Goal: Task Accomplishment & Management: Complete application form

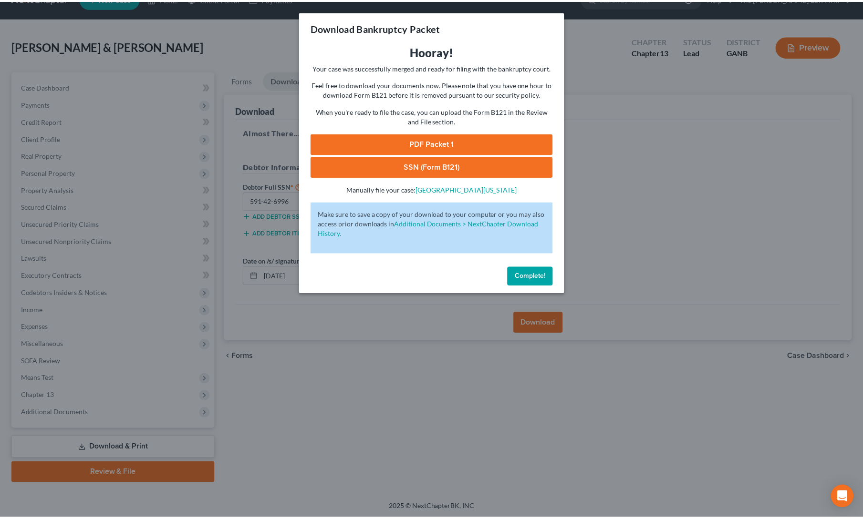
scroll to position [21, 0]
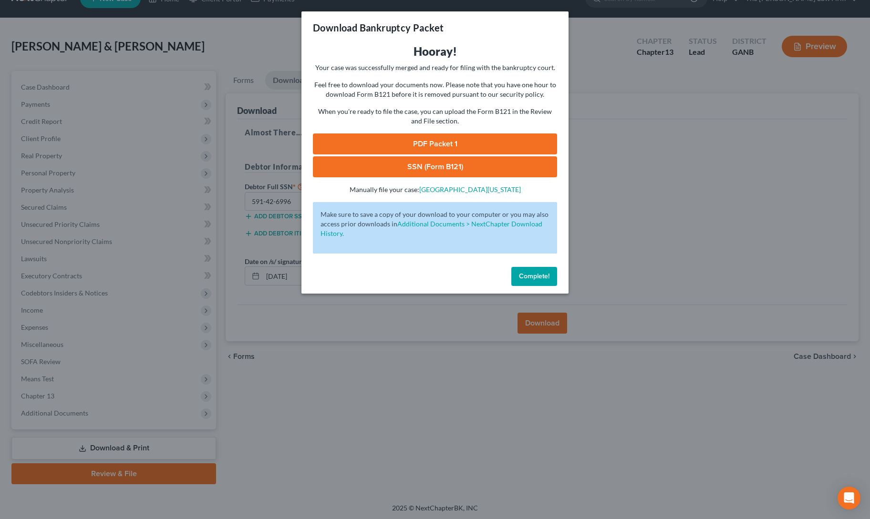
click at [523, 276] on span "Complete!" at bounding box center [534, 276] width 31 height 8
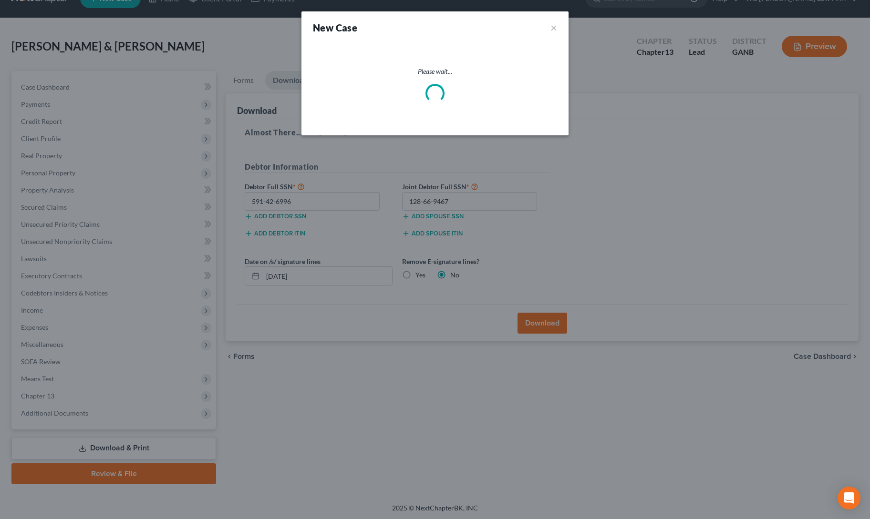
select select "19"
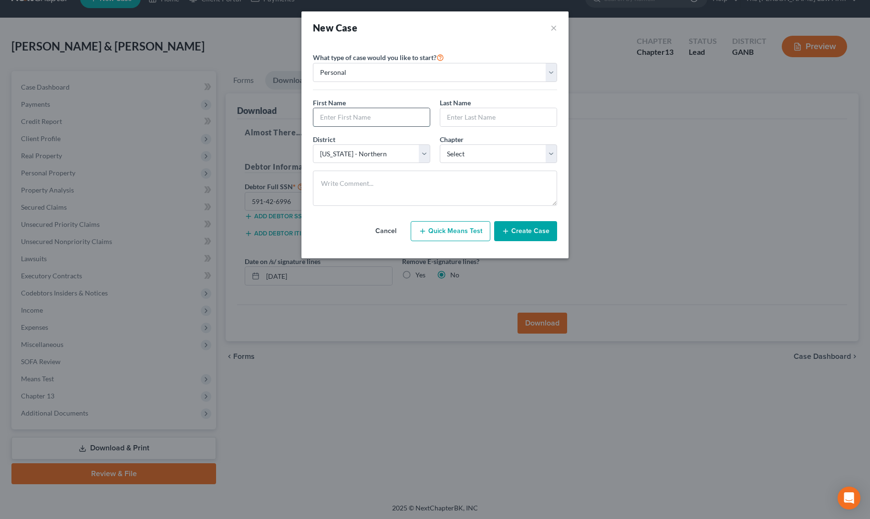
click at [346, 123] on input "text" at bounding box center [371, 117] width 116 height 18
type input "[PERSON_NAME]"
click at [476, 151] on select "Select 7 11 12 13" at bounding box center [498, 154] width 117 height 19
select select "3"
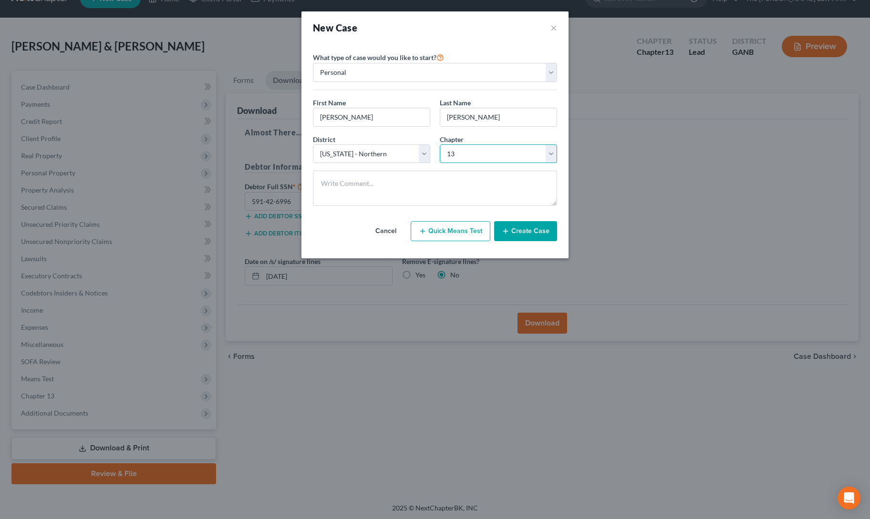
click at [440, 145] on select "Select 7 11 12 13" at bounding box center [498, 154] width 117 height 19
click at [504, 228] on icon "button" at bounding box center [506, 232] width 8 height 8
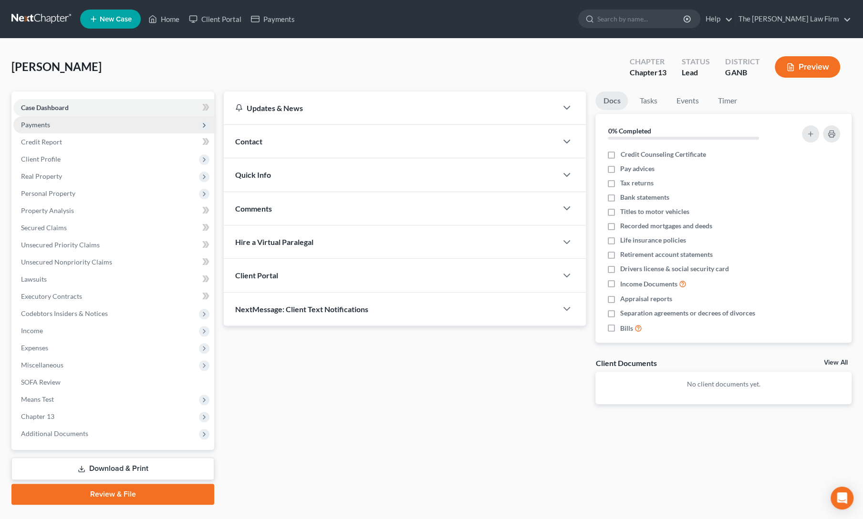
click at [42, 125] on span "Payments" at bounding box center [35, 125] width 29 height 8
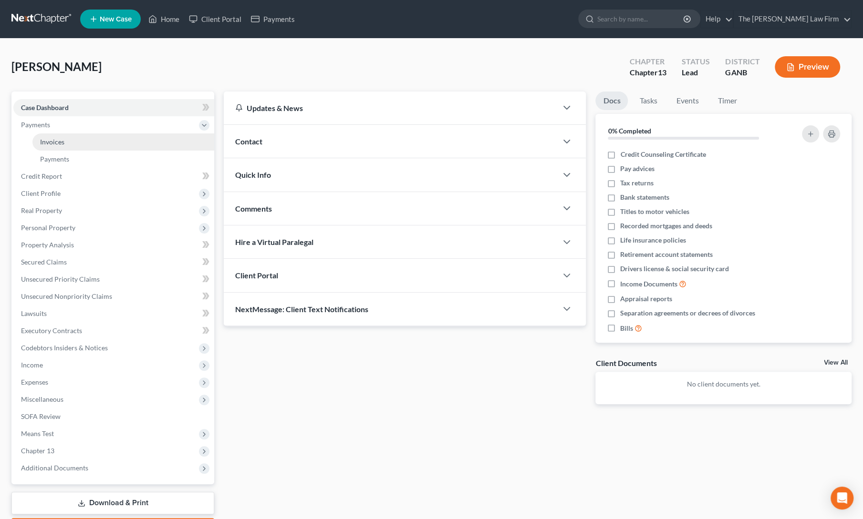
click at [52, 142] on span "Invoices" at bounding box center [52, 142] width 24 height 8
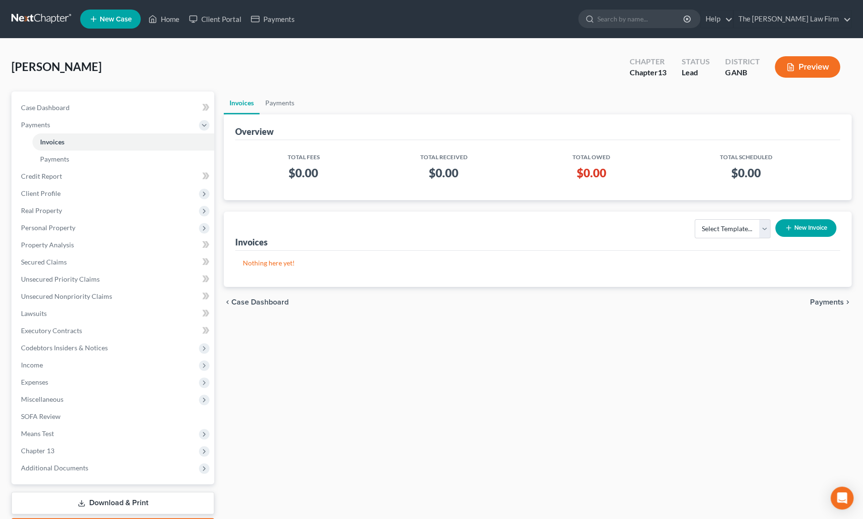
click at [822, 229] on button "New Invoice" at bounding box center [805, 228] width 61 height 18
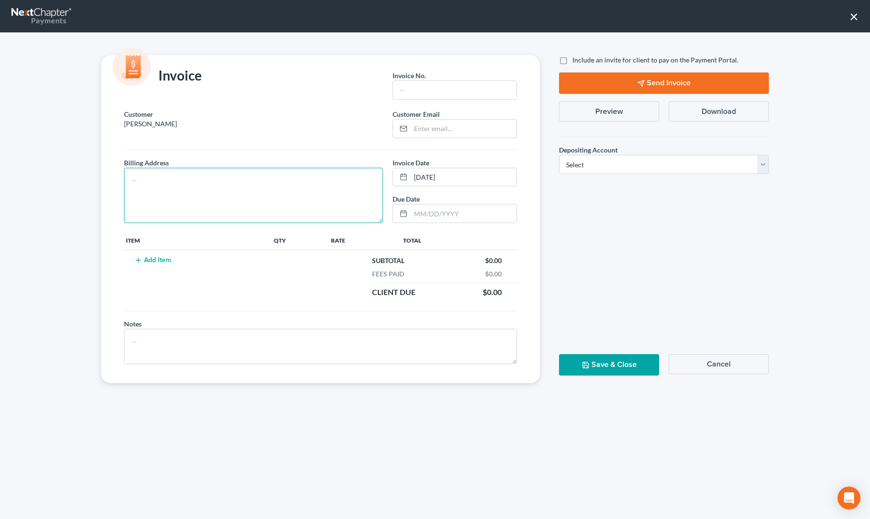
click at [238, 199] on textarea at bounding box center [253, 195] width 259 height 55
type textarea "address on file"
click at [428, 84] on input "text" at bounding box center [455, 90] width 124 height 18
type input "1"
paste input "[EMAIL_ADDRESS][DOMAIN_NAME]"
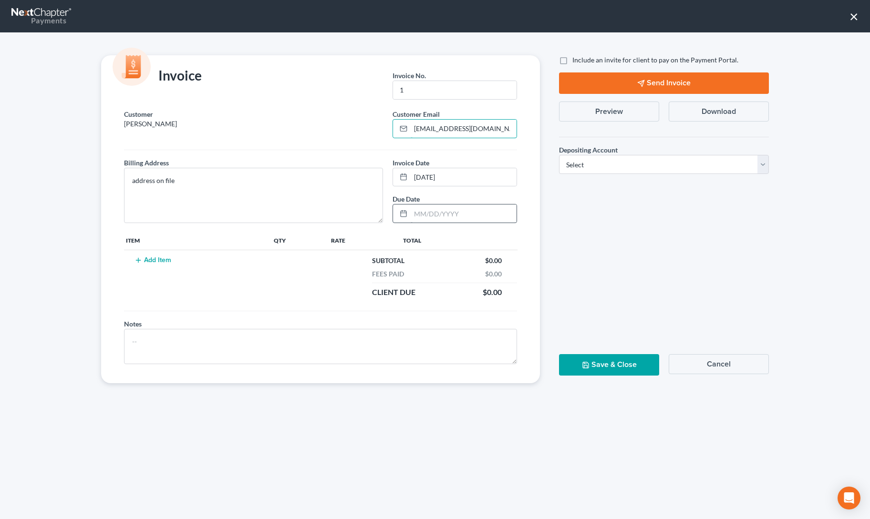
type input "[EMAIL_ADDRESS][DOMAIN_NAME]"
click at [425, 215] on input "text" at bounding box center [464, 214] width 106 height 18
type input "[DATE]"
click at [169, 257] on button "Add Item" at bounding box center [153, 261] width 42 height 8
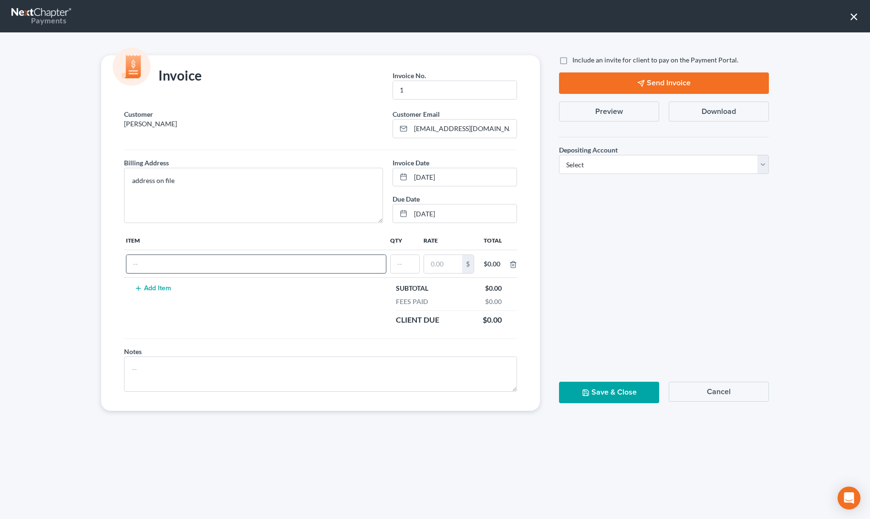
click at [167, 262] on input "text" at bounding box center [255, 264] width 259 height 18
type input "13 down payment"
type input "1"
type input "500"
click at [603, 165] on select "Select Operation Trust" at bounding box center [664, 164] width 210 height 19
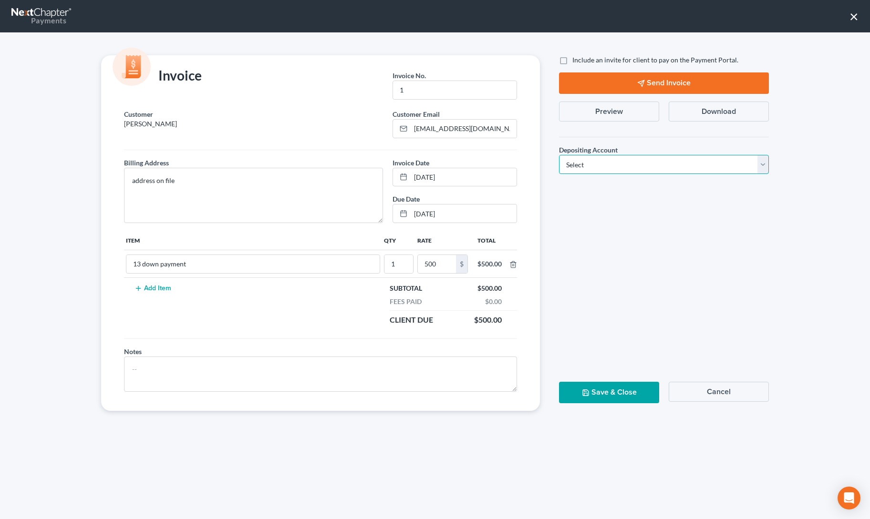
select select "0"
click at [559, 155] on select "Select Operation Trust" at bounding box center [664, 164] width 210 height 19
click at [572, 62] on label "Include an invite for client to pay on the Payment Portal." at bounding box center [655, 60] width 166 height 10
click at [576, 62] on input "Include an invite for client to pay on the Payment Portal." at bounding box center [579, 58] width 6 height 6
checkbox input "true"
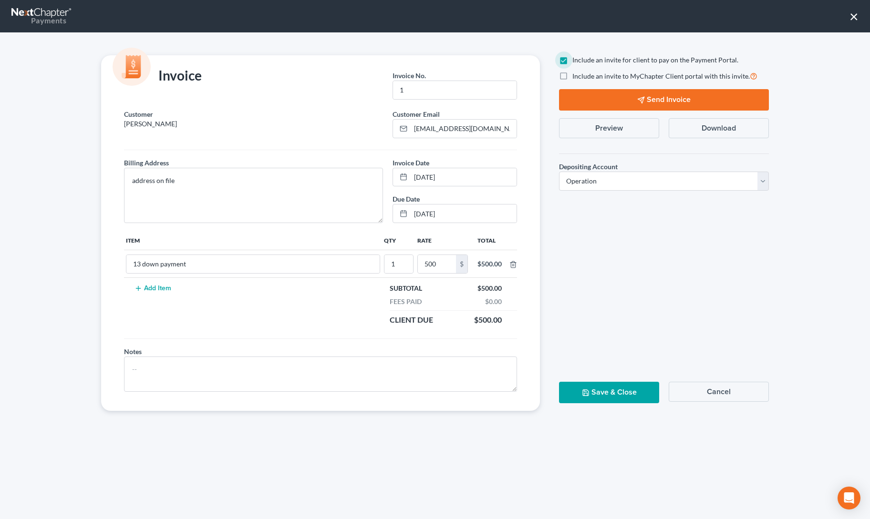
click at [586, 99] on button "Send Invoice" at bounding box center [664, 99] width 210 height 21
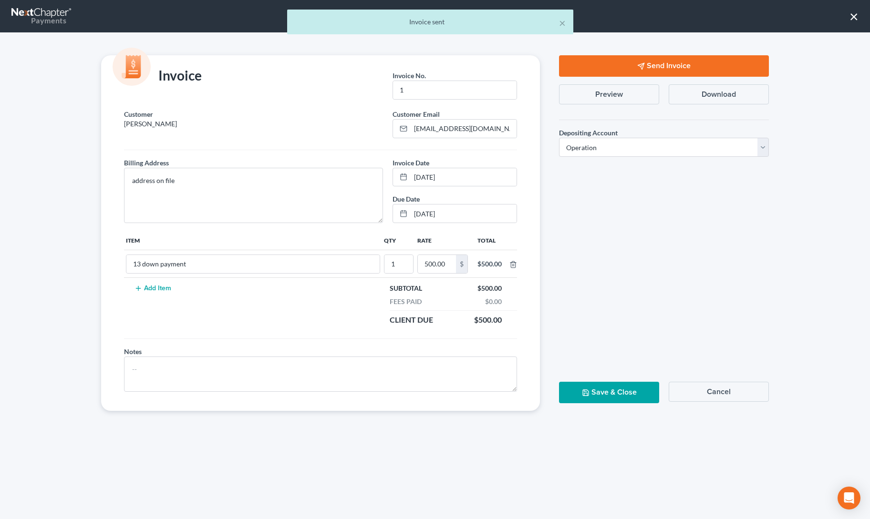
click at [590, 390] on button "Save & Close" at bounding box center [609, 392] width 100 height 21
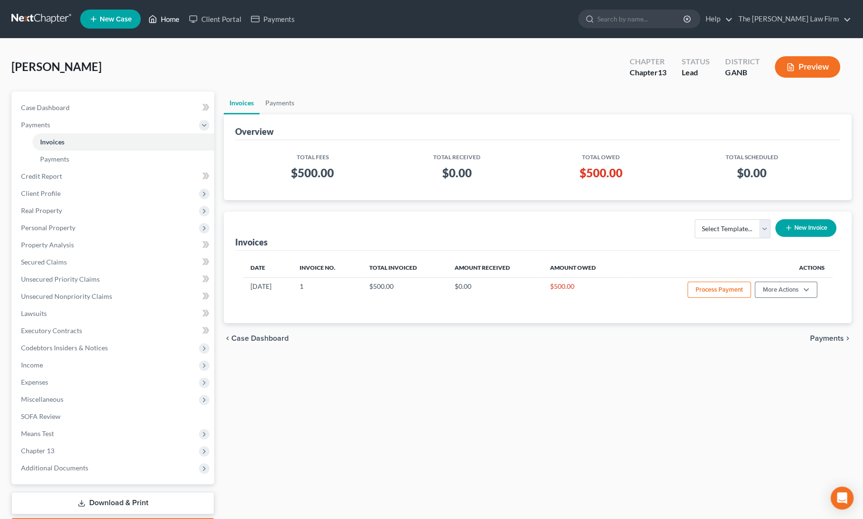
click at [163, 14] on link "Home" at bounding box center [164, 18] width 41 height 17
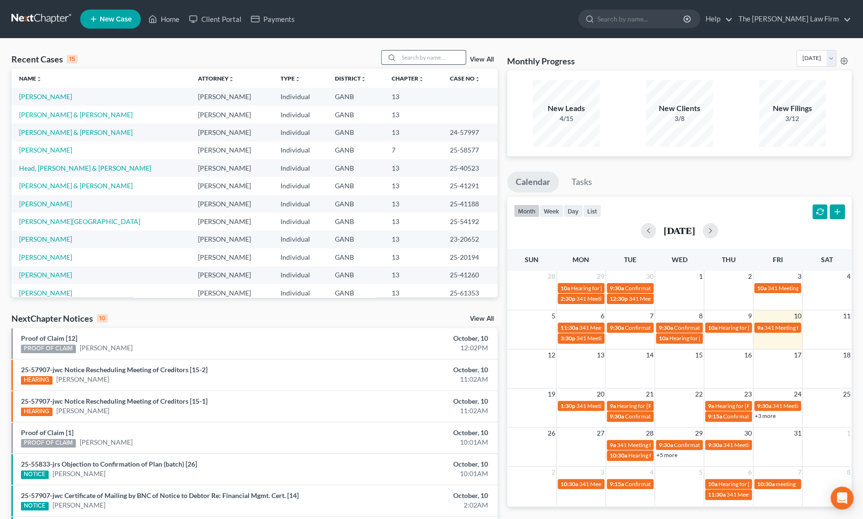
click at [411, 58] on input "search" at bounding box center [432, 58] width 67 height 14
type input "[PERSON_NAME]"
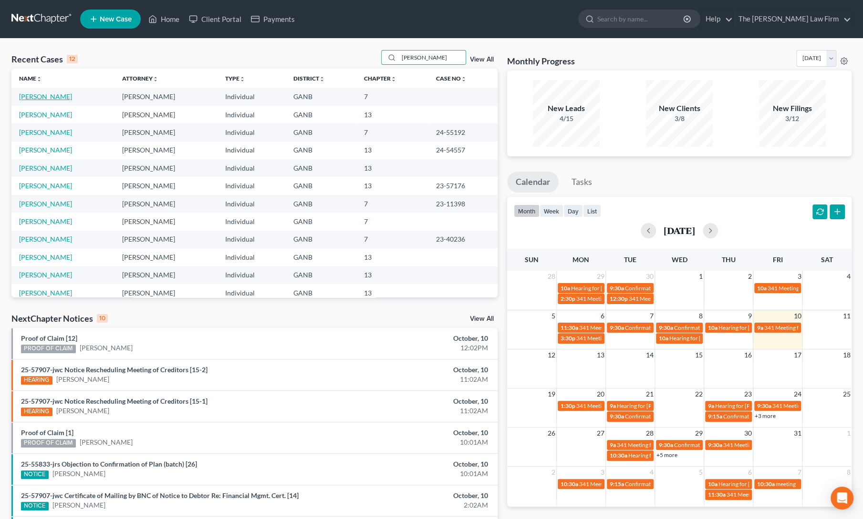
click at [38, 100] on link "[PERSON_NAME]" at bounding box center [45, 97] width 53 height 8
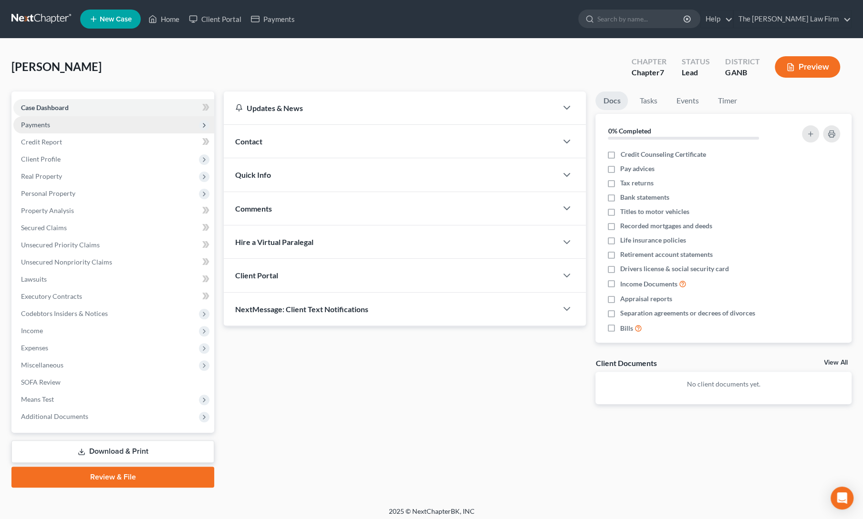
click at [38, 123] on span "Payments" at bounding box center [35, 125] width 29 height 8
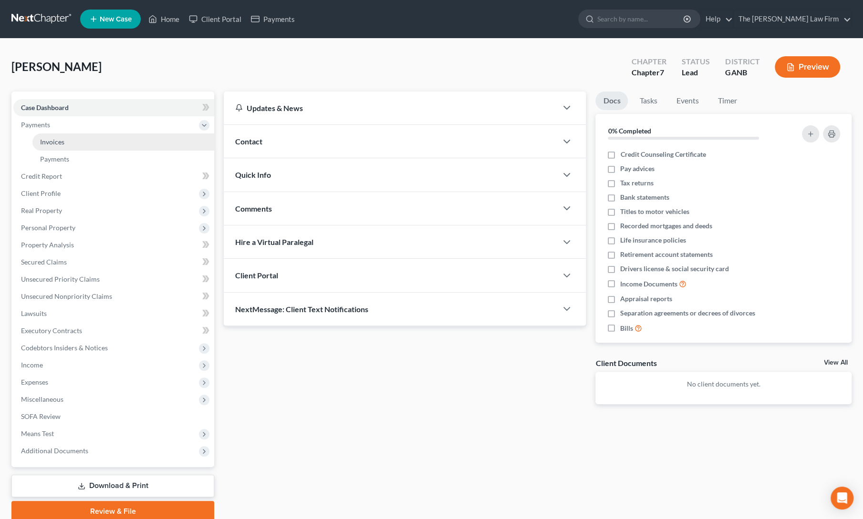
click at [51, 144] on span "Invoices" at bounding box center [52, 142] width 24 height 8
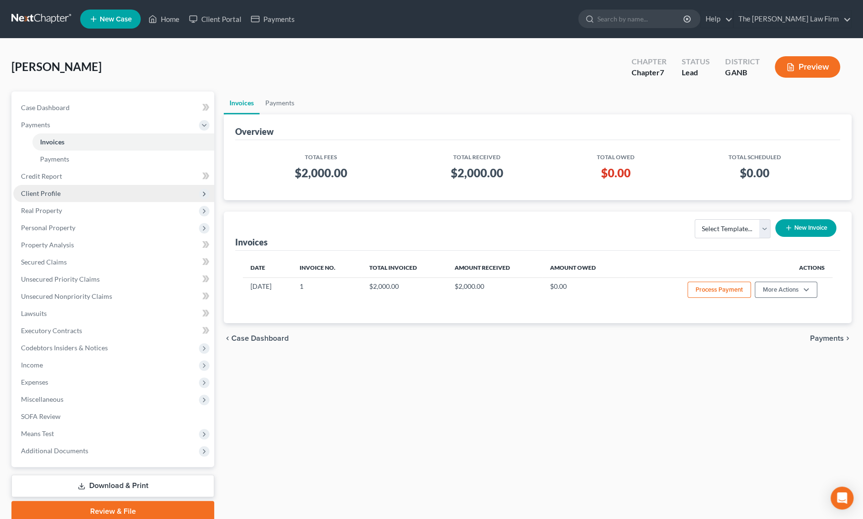
click at [37, 194] on span "Client Profile" at bounding box center [41, 193] width 40 height 8
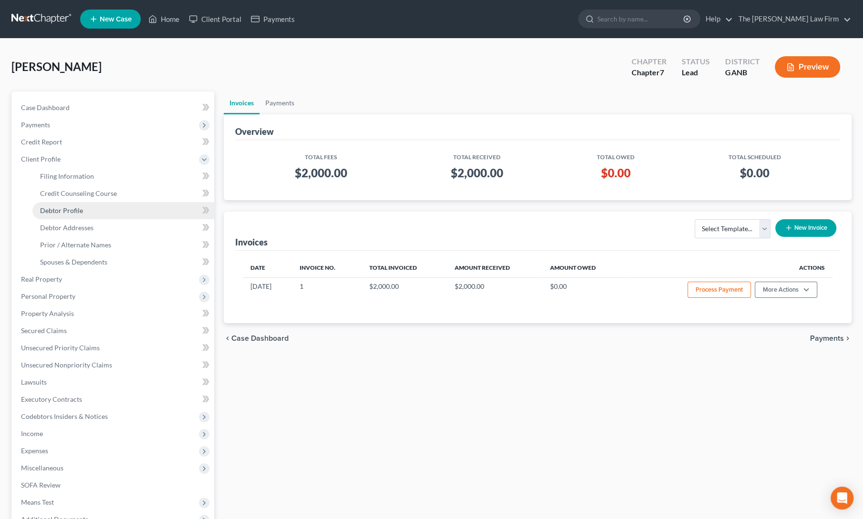
click at [58, 209] on span "Debtor Profile" at bounding box center [61, 211] width 43 height 8
select select "0"
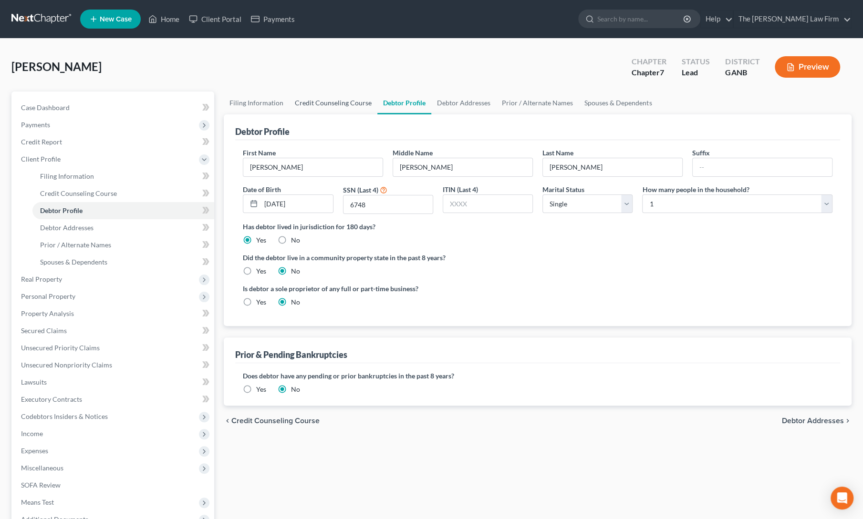
click at [313, 105] on link "Credit Counseling Course" at bounding box center [333, 103] width 88 height 23
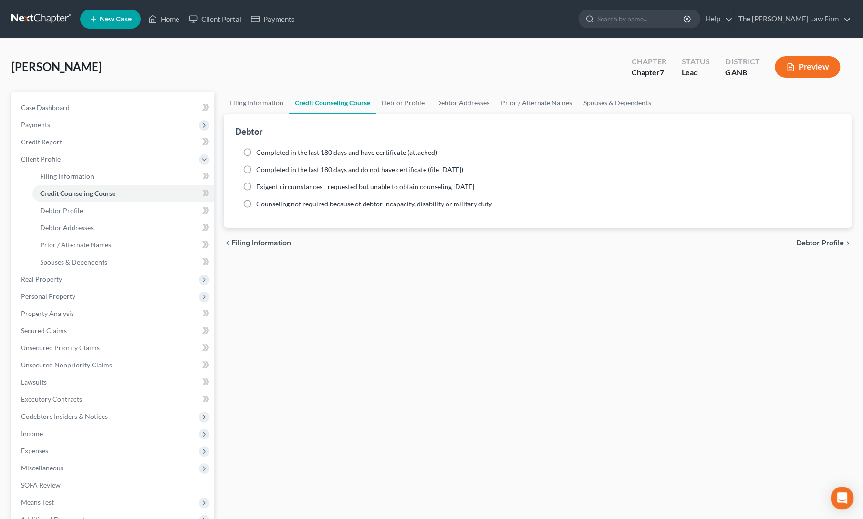
click at [256, 153] on label "Completed in the last 180 days and have certificate (attached)" at bounding box center [346, 153] width 181 height 10
click at [260, 153] on input "Completed in the last 180 days and have certificate (attached)" at bounding box center [263, 151] width 6 height 6
radio input "true"
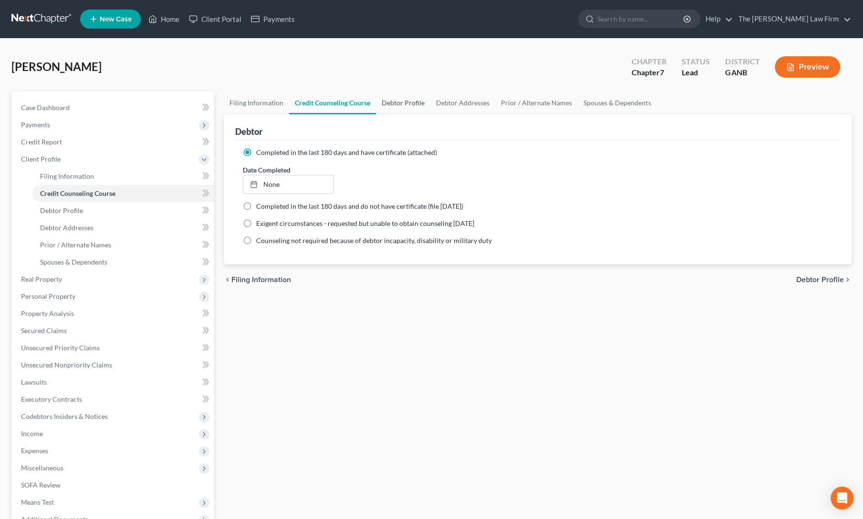
click at [393, 102] on link "Debtor Profile" at bounding box center [403, 103] width 54 height 23
select select "0"
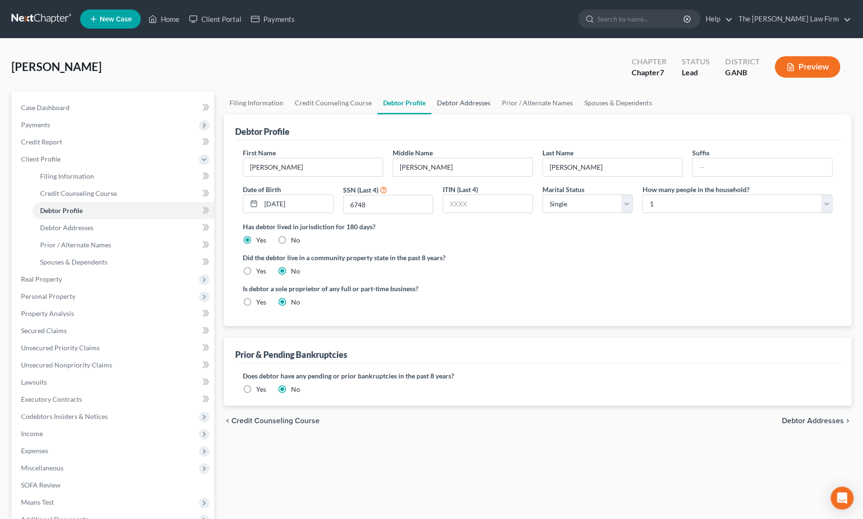
click at [456, 105] on link "Debtor Addresses" at bounding box center [463, 103] width 65 height 23
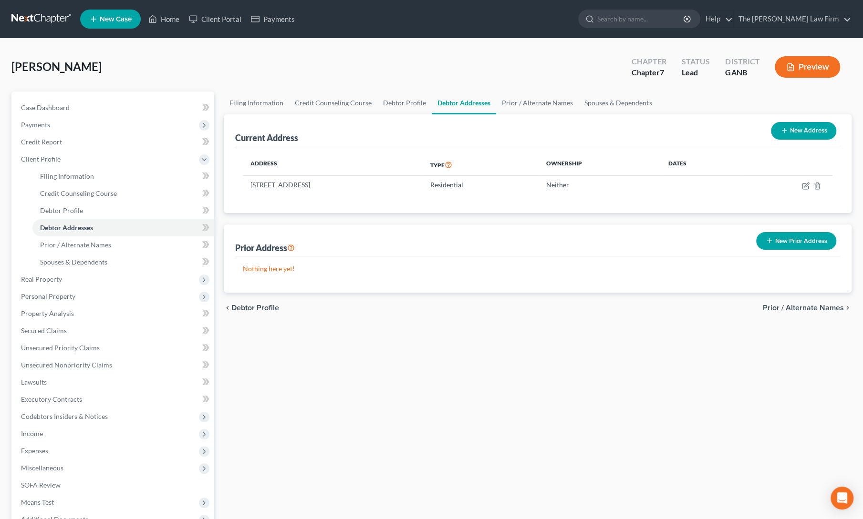
click at [769, 242] on line "button" at bounding box center [769, 241] width 0 height 4
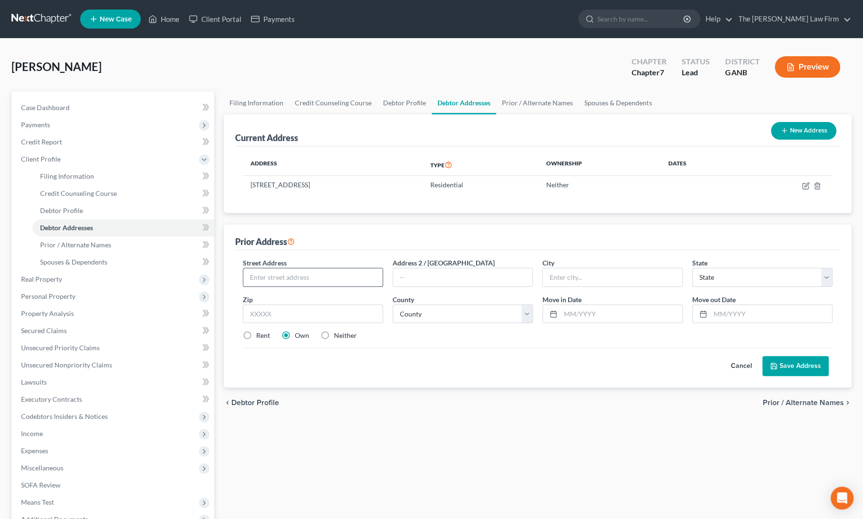
click at [321, 278] on input "text" at bounding box center [312, 278] width 139 height 18
type input "[STREET_ADDRESS][PERSON_NAME]"
click at [315, 313] on input "text" at bounding box center [313, 314] width 140 height 19
type input "30506"
type input "[GEOGRAPHIC_DATA]"
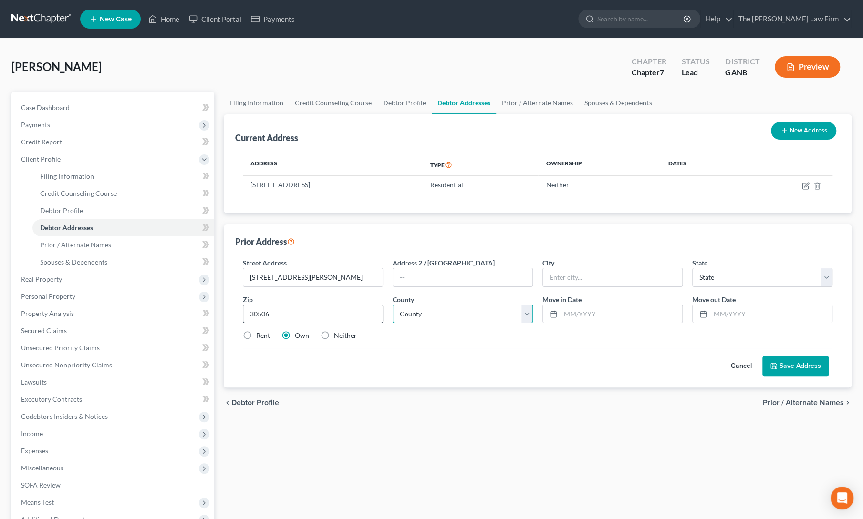
select select "10"
click at [433, 307] on select "County [GEOGRAPHIC_DATA] [GEOGRAPHIC_DATA] [GEOGRAPHIC_DATA] [GEOGRAPHIC_DATA] …" at bounding box center [463, 314] width 140 height 19
select select "68"
click at [393, 305] on select "County [GEOGRAPHIC_DATA] [GEOGRAPHIC_DATA] [GEOGRAPHIC_DATA] [GEOGRAPHIC_DATA] …" at bounding box center [463, 314] width 140 height 19
click at [334, 336] on label "Neither" at bounding box center [345, 336] width 23 height 10
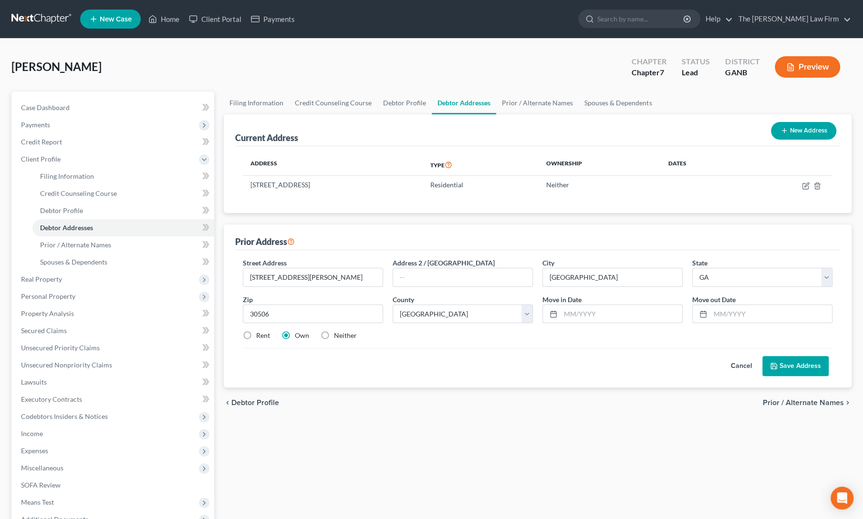
click at [338, 336] on input "Neither" at bounding box center [341, 334] width 6 height 6
radio input "true"
click at [485, 371] on div "Cancel Save Address" at bounding box center [538, 362] width 590 height 28
click at [747, 311] on input "text" at bounding box center [771, 314] width 122 height 18
type input "4/2023"
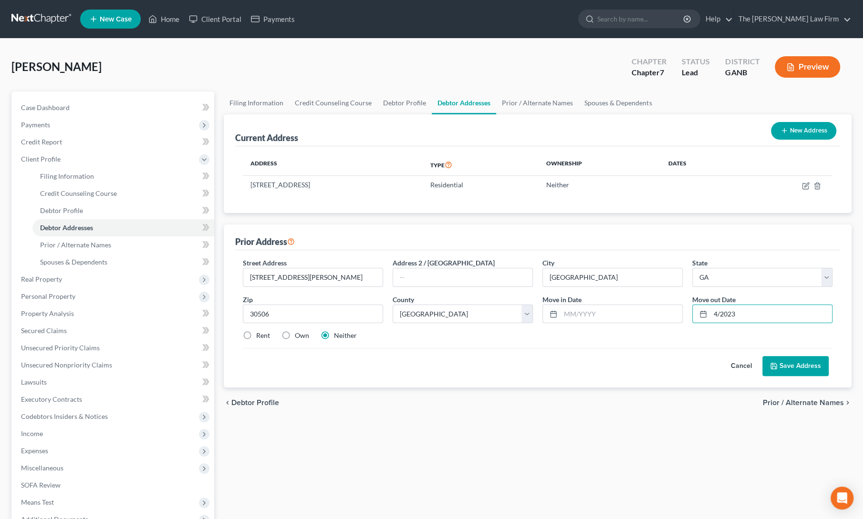
click at [534, 351] on div "Cancel Save Address" at bounding box center [538, 362] width 590 height 28
click at [577, 311] on input "text" at bounding box center [621, 314] width 122 height 18
type input "4/2018"
click at [557, 365] on div "Cancel Save Address" at bounding box center [538, 362] width 590 height 28
click at [813, 361] on button "Save Address" at bounding box center [795, 366] width 66 height 20
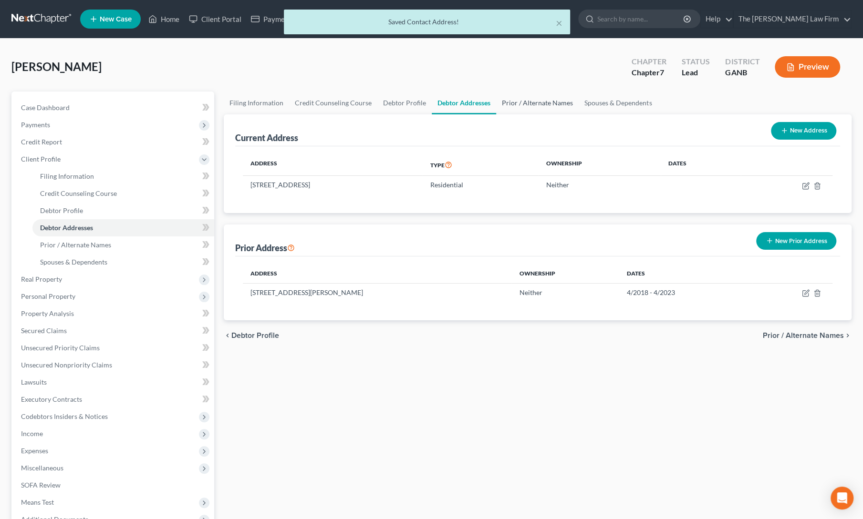
click at [510, 106] on link "Prior / Alternate Names" at bounding box center [537, 103] width 83 height 23
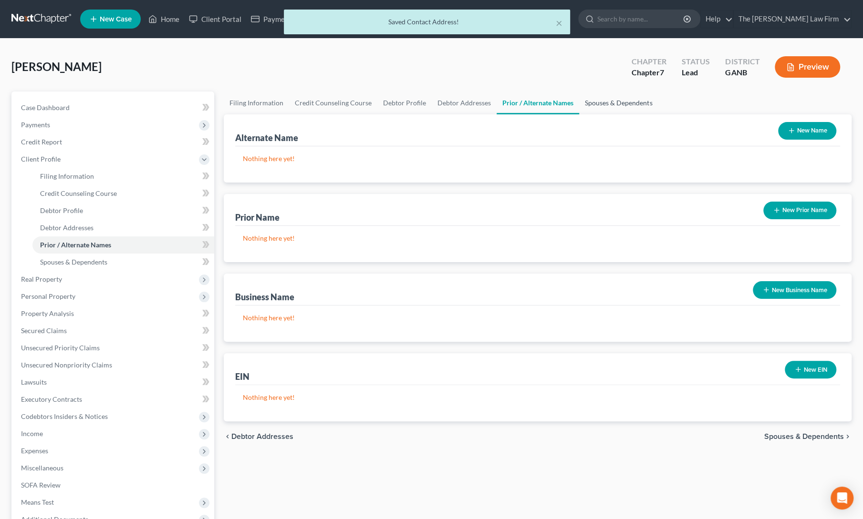
click at [611, 107] on link "Spouses & Dependents" at bounding box center [618, 103] width 79 height 23
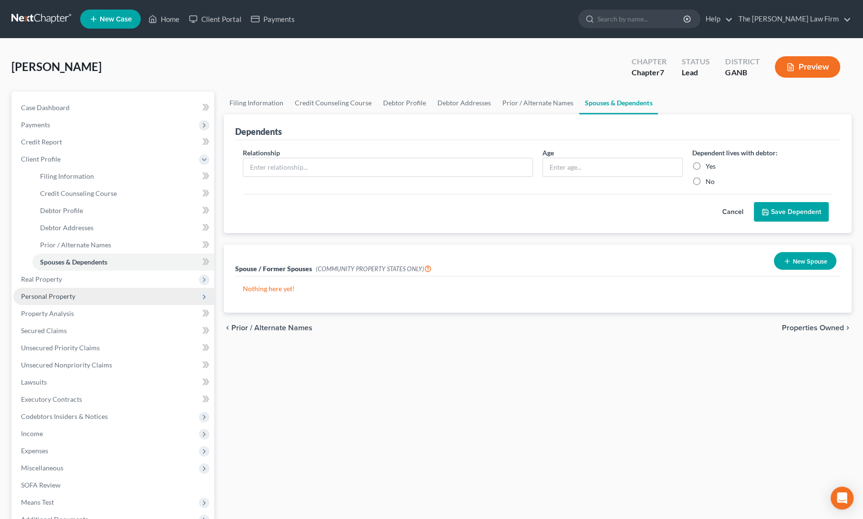
click at [54, 301] on span "Personal Property" at bounding box center [113, 296] width 201 height 17
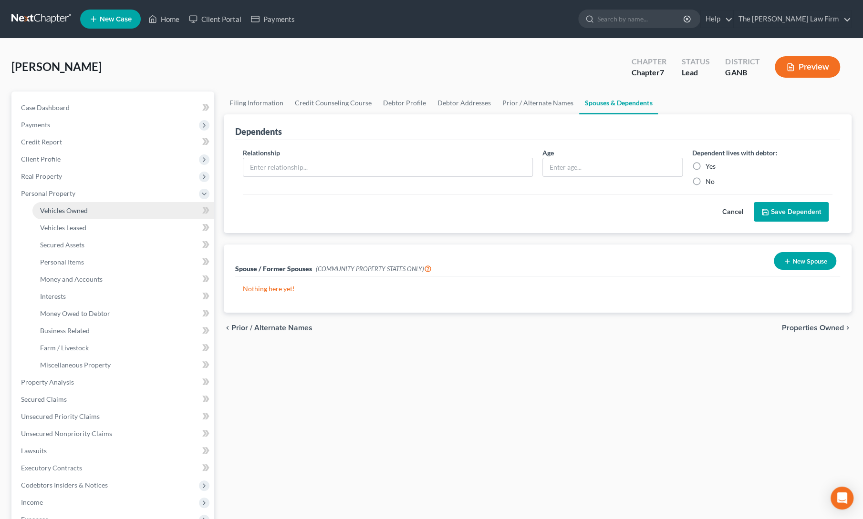
click at [53, 217] on link "Vehicles Owned" at bounding box center [123, 210] width 182 height 17
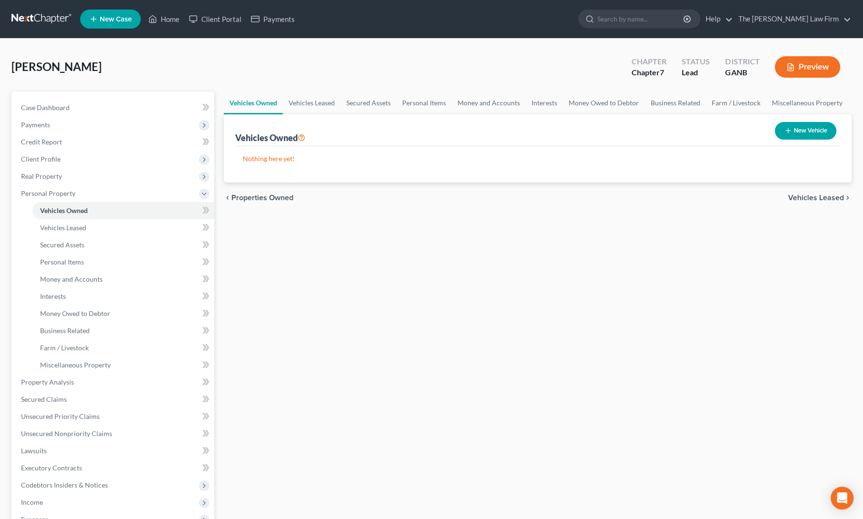
click at [809, 131] on button "New Vehicle" at bounding box center [806, 131] width 62 height 18
select select "0"
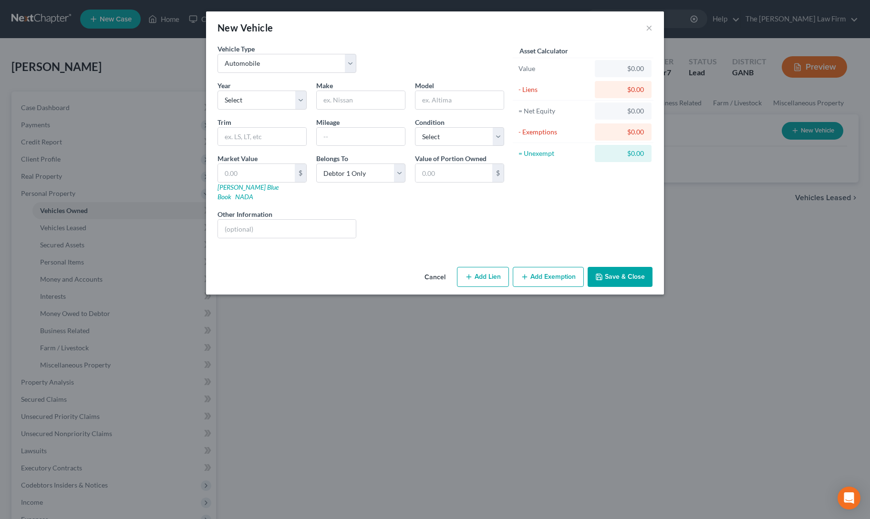
click at [435, 269] on button "Cancel" at bounding box center [435, 277] width 36 height 19
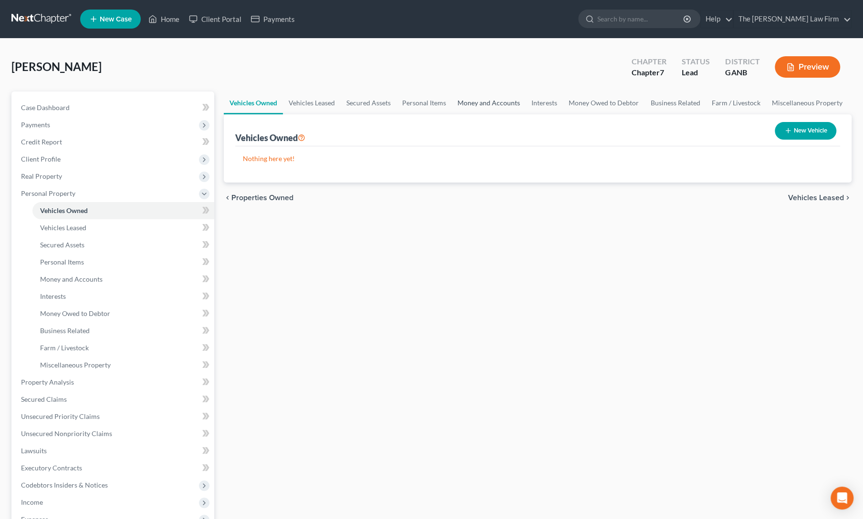
click at [469, 107] on link "Money and Accounts" at bounding box center [489, 103] width 74 height 23
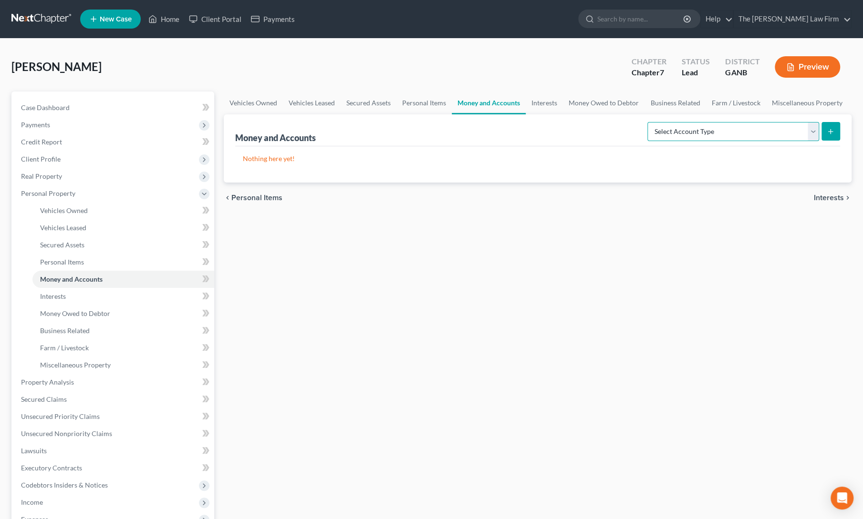
click at [754, 139] on select "Select Account Type Brokerage Cash on Hand Certificates of Deposit Checking Acc…" at bounding box center [733, 131] width 172 height 19
select select "checking"
click at [650, 122] on select "Select Account Type Brokerage Cash on Hand Certificates of Deposit Checking Acc…" at bounding box center [733, 131] width 172 height 19
click at [827, 135] on button "submit" at bounding box center [830, 131] width 19 height 19
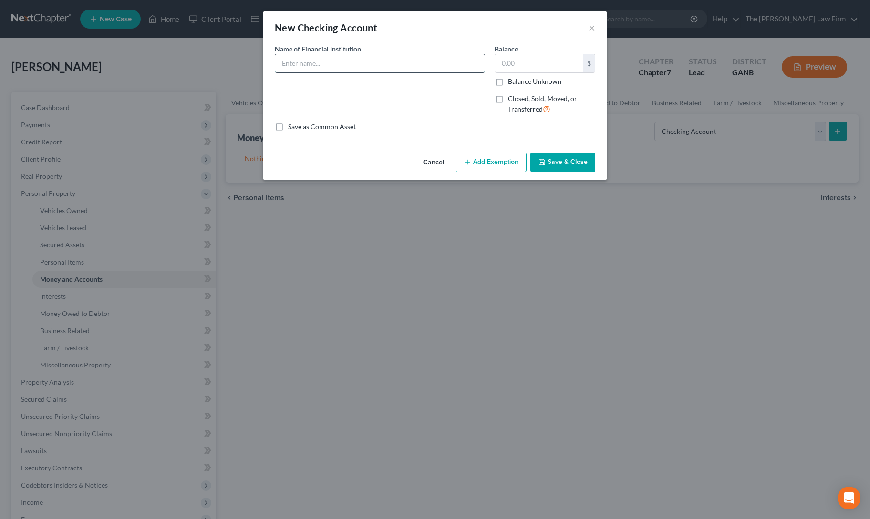
click at [346, 62] on input "text" at bounding box center [379, 63] width 209 height 18
type input "Bank of America"
click at [513, 69] on input "text" at bounding box center [539, 63] width 88 height 18
type input "2,000"
click at [481, 154] on button "Add Exemption" at bounding box center [491, 163] width 71 height 20
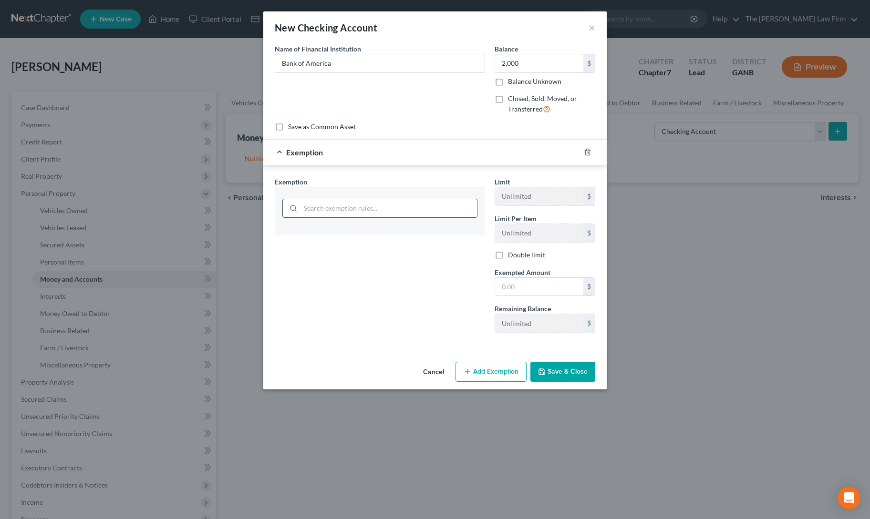
click at [397, 207] on input "search" at bounding box center [388, 208] width 176 height 18
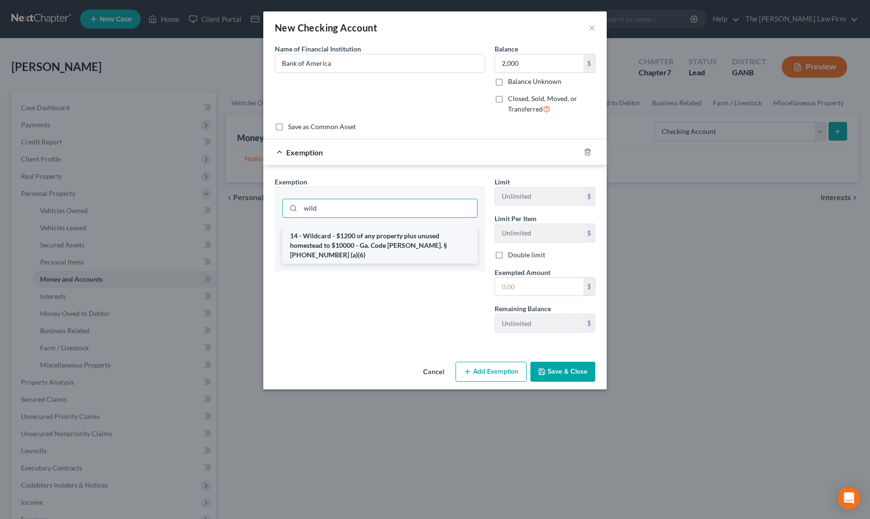
type input "wild"
click at [395, 240] on li "14 - Wildcard - $1200 of any property plus unused homestead to $10000 - Ga. Cod…" at bounding box center [379, 246] width 195 height 36
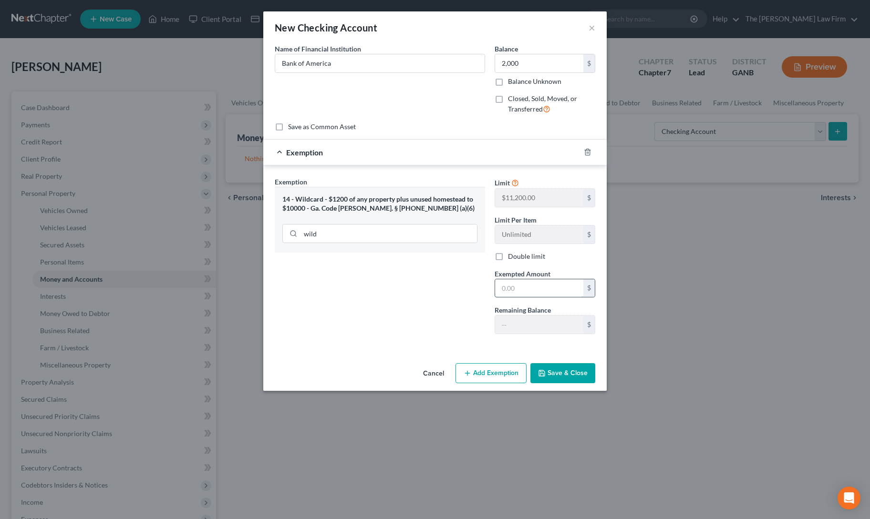
click at [505, 290] on input "text" at bounding box center [539, 289] width 88 height 18
type input "1"
type input "2,000"
click at [456, 303] on div "Exemption Set must be selected for CA. Exemption * 14 - Wildcard - $1200 of any…" at bounding box center [380, 259] width 220 height 165
click at [569, 377] on button "Save & Close" at bounding box center [562, 373] width 65 height 20
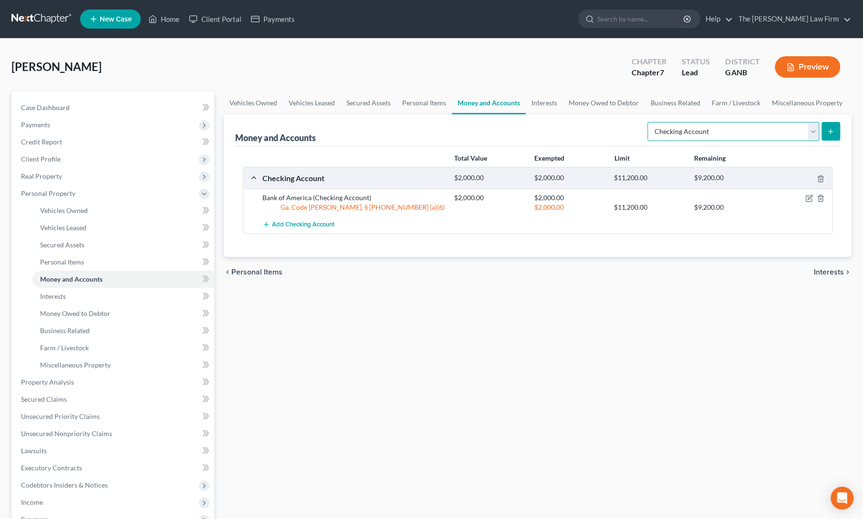
click at [702, 124] on select "Select Account Type Brokerage Cash on Hand Certificates of Deposit Checking Acc…" at bounding box center [733, 131] width 172 height 19
click at [511, 369] on div "Vehicles Owned Vehicles Leased Secured Assets Personal Items Money and Accounts…" at bounding box center [537, 376] width 637 height 568
click at [550, 104] on link "Interests" at bounding box center [544, 103] width 37 height 23
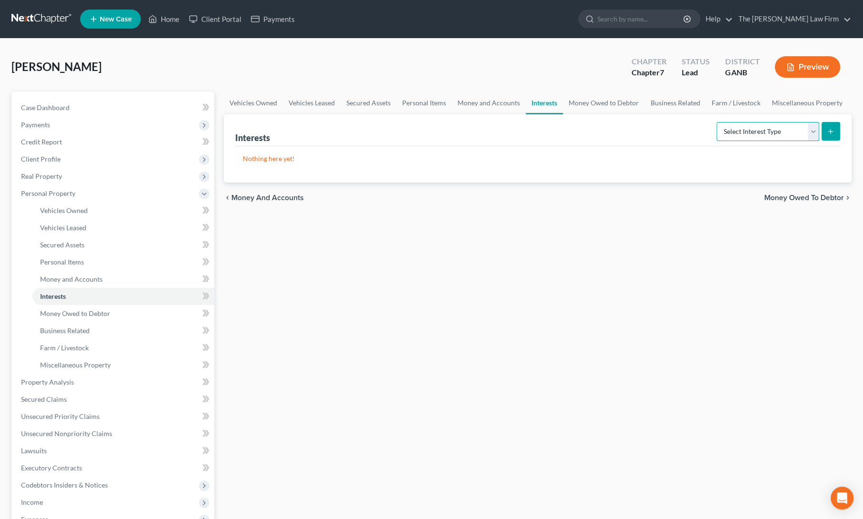
click at [756, 131] on select "Select Interest Type 401K Annuity Bond Education IRA Government Bond Government…" at bounding box center [767, 131] width 103 height 19
select select "401k"
click at [718, 122] on select "Select Interest Type 401K Annuity Bond Education IRA Government Bond Government…" at bounding box center [767, 131] width 103 height 19
click at [834, 130] on button "submit" at bounding box center [830, 131] width 19 height 19
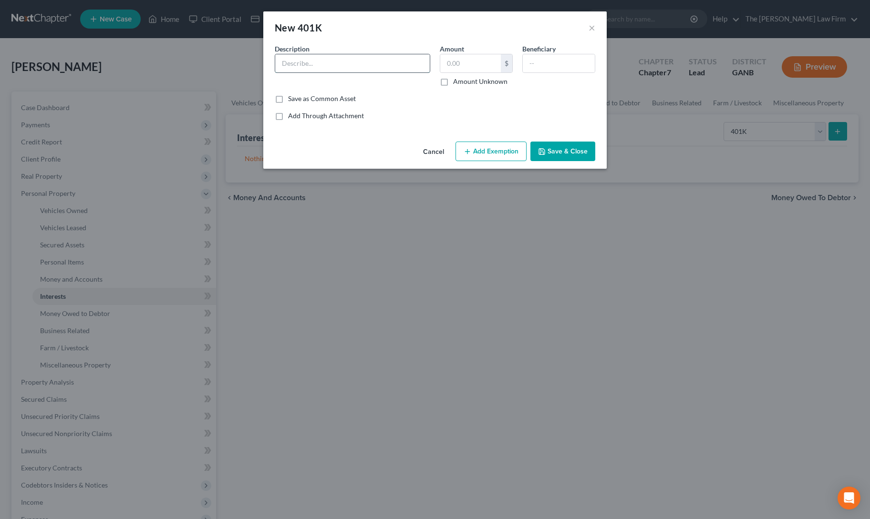
click at [345, 71] on input "text" at bounding box center [352, 63] width 155 height 18
type input "401k"
click at [470, 67] on input "text" at bounding box center [470, 63] width 61 height 18
type input "19,000"
click at [480, 153] on button "Add Exemption" at bounding box center [491, 152] width 71 height 20
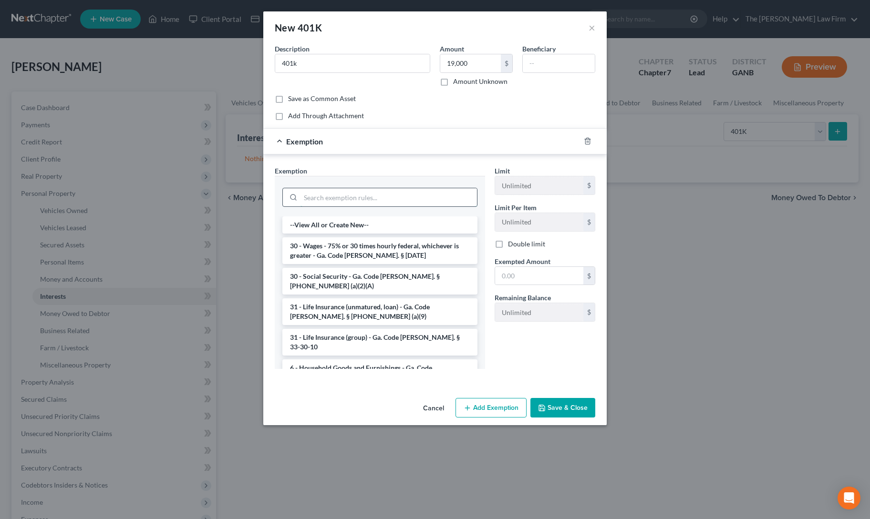
click at [343, 195] on input "search" at bounding box center [388, 197] width 176 height 18
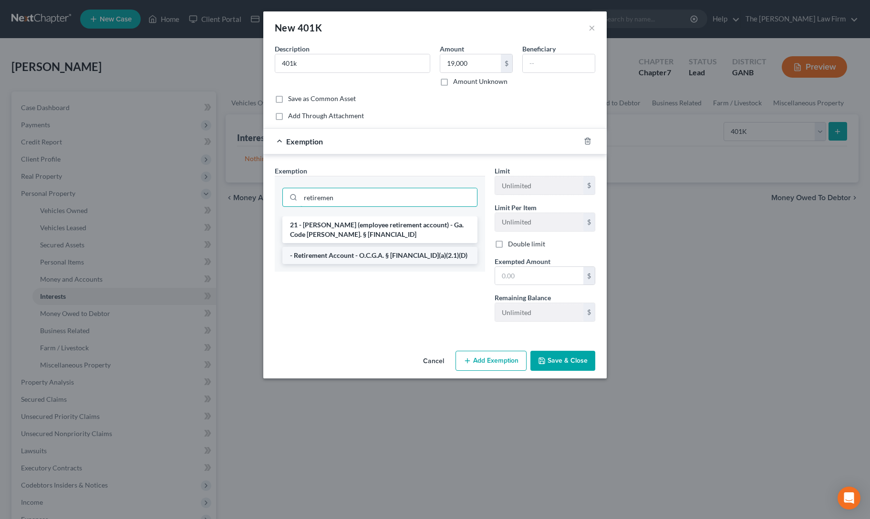
type input "retiremen"
click at [352, 253] on li "- Retirement Account - O.C.G.A. § [FINANCIAL_ID](a)(2.1)(D)" at bounding box center [379, 255] width 195 height 17
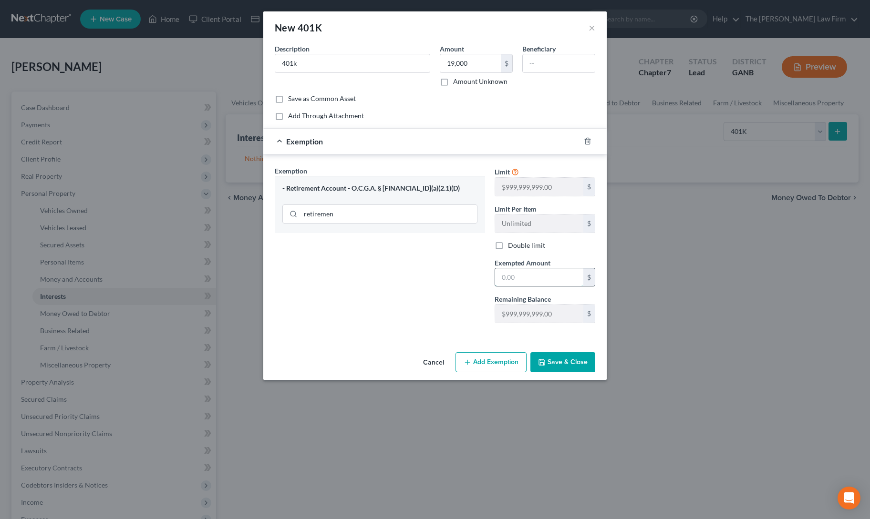
click at [511, 277] on input "text" at bounding box center [539, 278] width 88 height 18
type input "19,000"
click at [458, 285] on div "Exemption Set must be selected for CA. Exemption * - Retirement Account - O.C.G…" at bounding box center [380, 248] width 220 height 165
click at [583, 366] on button "Save & Close" at bounding box center [562, 362] width 65 height 20
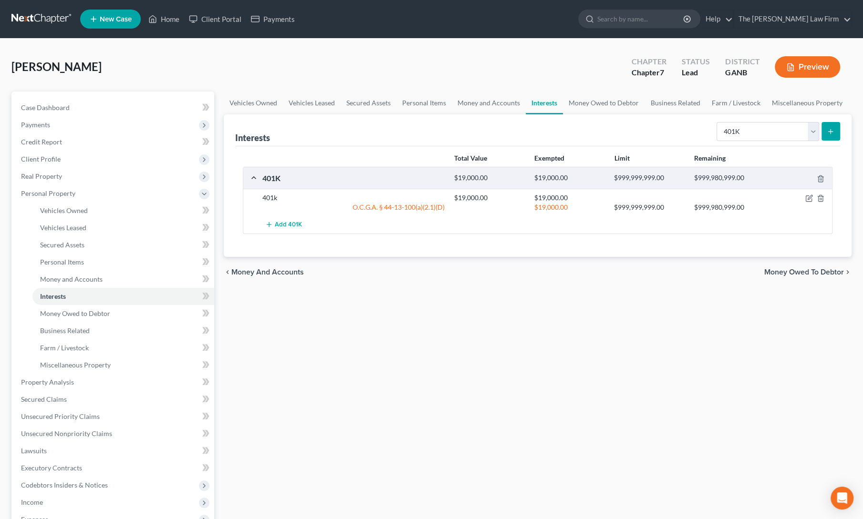
click at [407, 330] on div "Vehicles Owned Vehicles Leased Secured Assets Personal Items Money and Accounts…" at bounding box center [537, 376] width 637 height 568
click at [590, 101] on link "Money Owed to Debtor" at bounding box center [604, 103] width 82 height 23
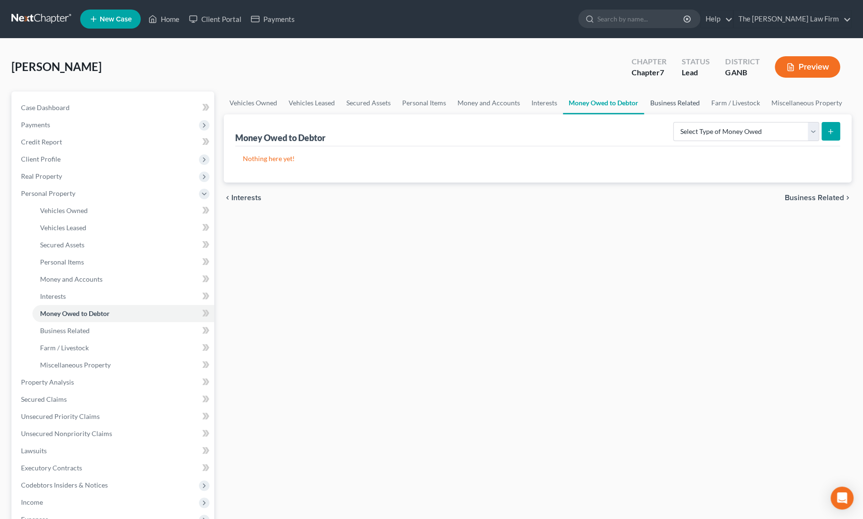
click at [657, 105] on link "Business Related" at bounding box center [674, 103] width 61 height 23
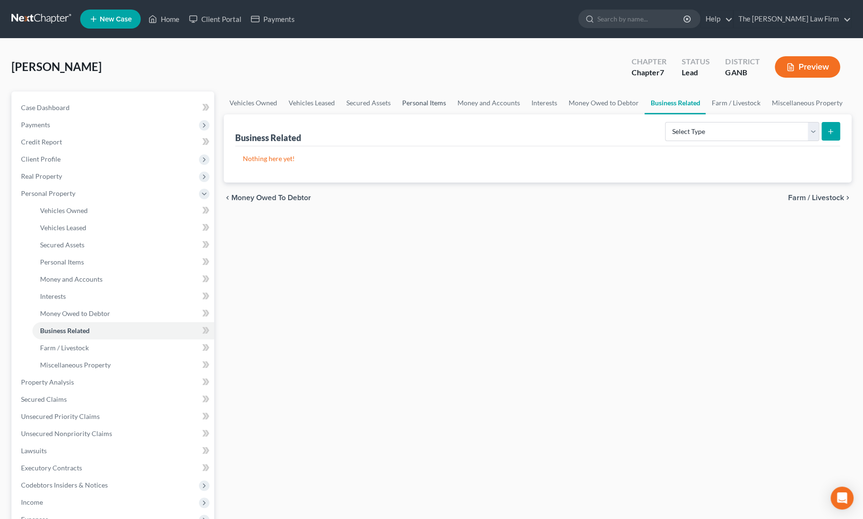
click at [404, 102] on link "Personal Items" at bounding box center [423, 103] width 55 height 23
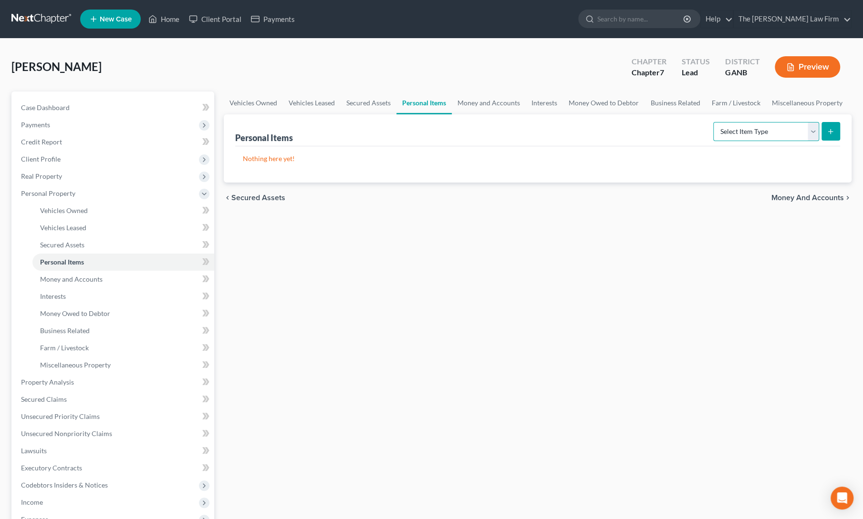
click at [747, 129] on select "Select Item Type Clothing Collectibles Of Value Electronics Firearms Household …" at bounding box center [766, 131] width 106 height 19
select select "clothing"
click at [715, 122] on select "Select Item Type Clothing Collectibles Of Value Electronics Firearms Household …" at bounding box center [766, 131] width 106 height 19
click at [827, 134] on icon "submit" at bounding box center [831, 132] width 8 height 8
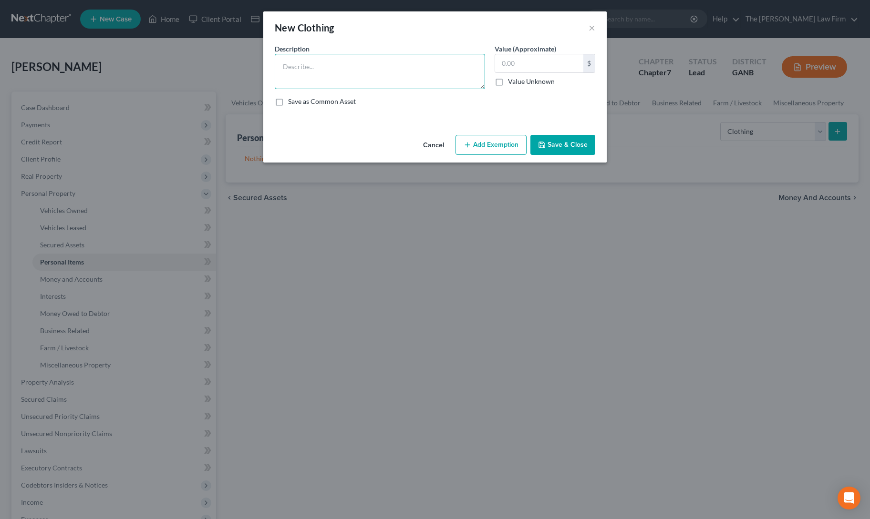
click at [326, 77] on textarea at bounding box center [380, 71] width 210 height 35
type textarea "Clothing"
type input "1,200"
click at [483, 146] on button "Add Exemption" at bounding box center [491, 145] width 71 height 20
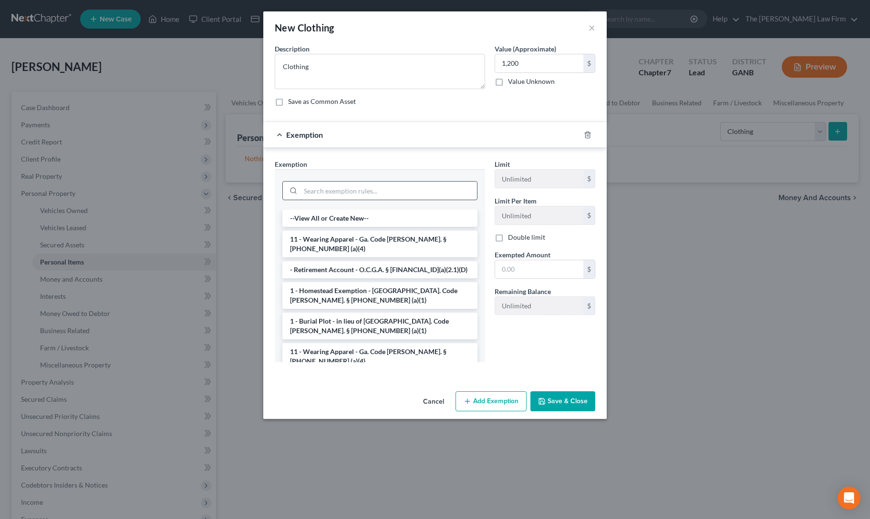
click at [428, 193] on input "search" at bounding box center [388, 191] width 176 height 18
click at [422, 238] on li "11 - Wearing Apparel - Ga. Code [PERSON_NAME]. § [PHONE_NUMBER] (a)(4)" at bounding box center [379, 244] width 195 height 27
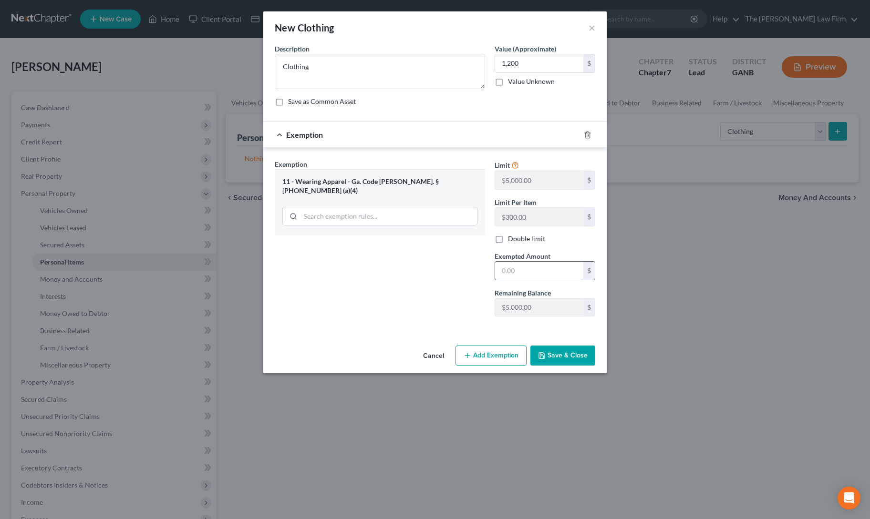
click at [508, 275] on input "text" at bounding box center [539, 271] width 88 height 18
type input "1,200"
click at [572, 353] on button "Save & Close" at bounding box center [562, 356] width 65 height 20
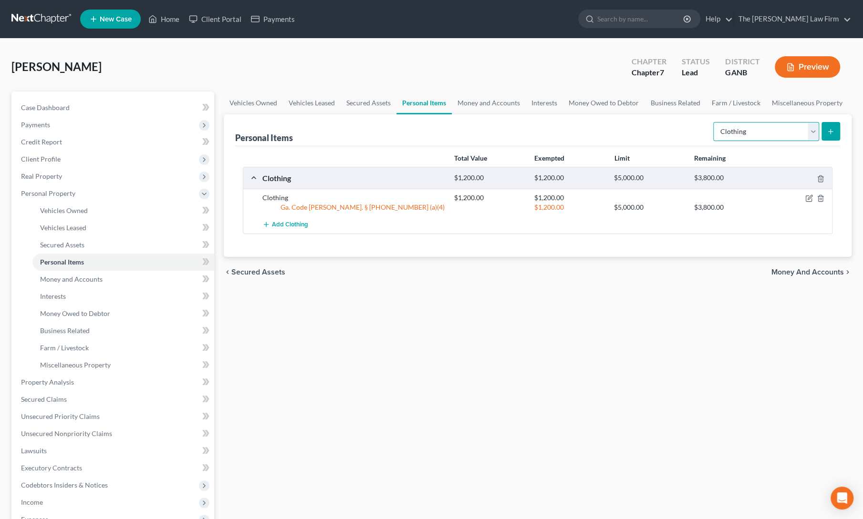
click at [767, 136] on select "Select Item Type Clothing Collectibles Of Value Electronics Firearms Household …" at bounding box center [766, 131] width 106 height 19
select select "household_goods"
click at [715, 122] on select "Select Item Type Clothing Collectibles Of Value Electronics Firearms Household …" at bounding box center [766, 131] width 106 height 19
click at [829, 132] on icon "submit" at bounding box center [831, 132] width 8 height 8
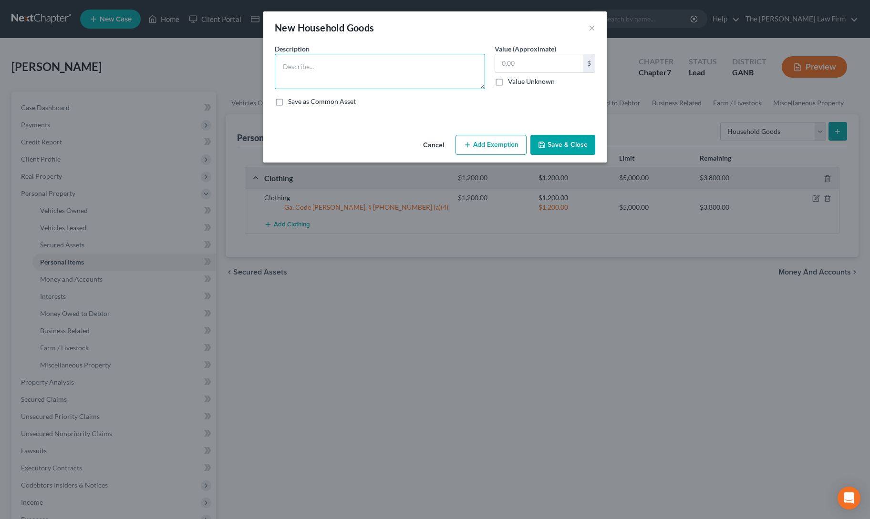
click at [339, 73] on textarea at bounding box center [380, 71] width 210 height 35
type textarea "HHG & furniture"
type input "2,000"
click at [489, 146] on button "Add Exemption" at bounding box center [491, 145] width 71 height 20
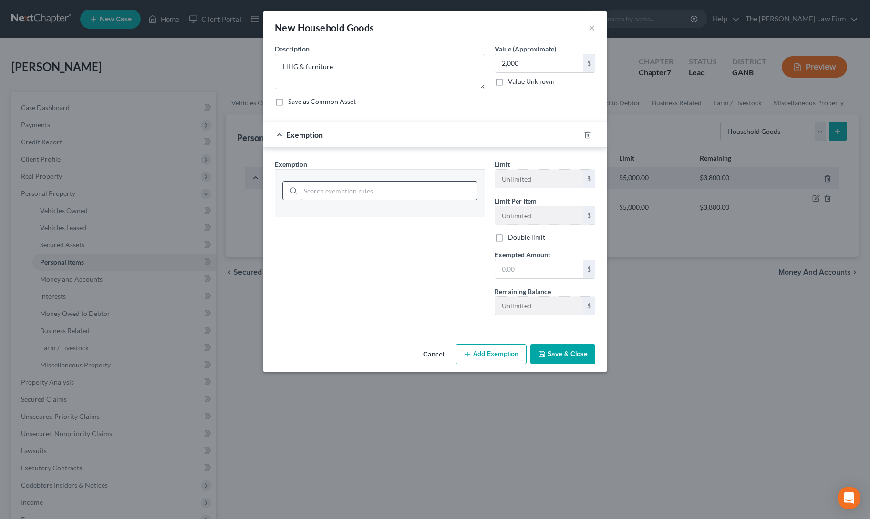
click at [373, 195] on input "search" at bounding box center [388, 191] width 176 height 18
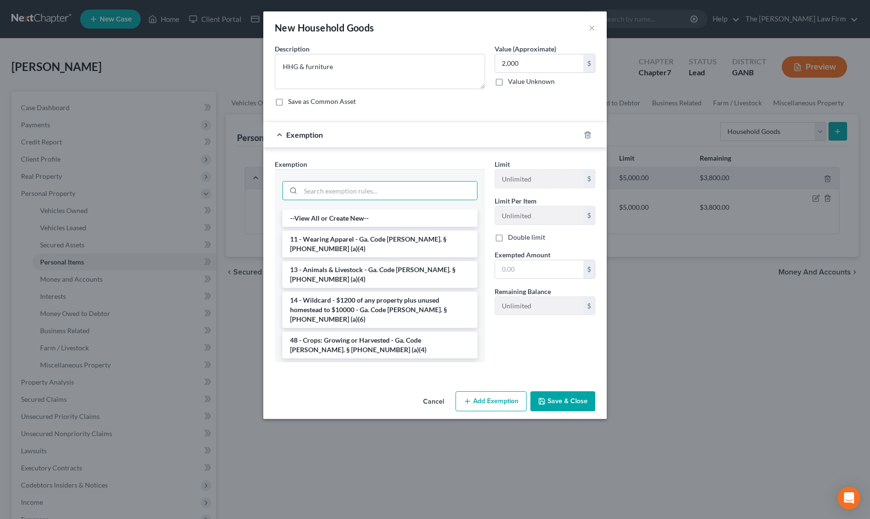
click at [344, 362] on li "6 - Household Goods and Furnishings - Ga. Code [PERSON_NAME]. § [PHONE_NUMBER] …" at bounding box center [379, 375] width 195 height 27
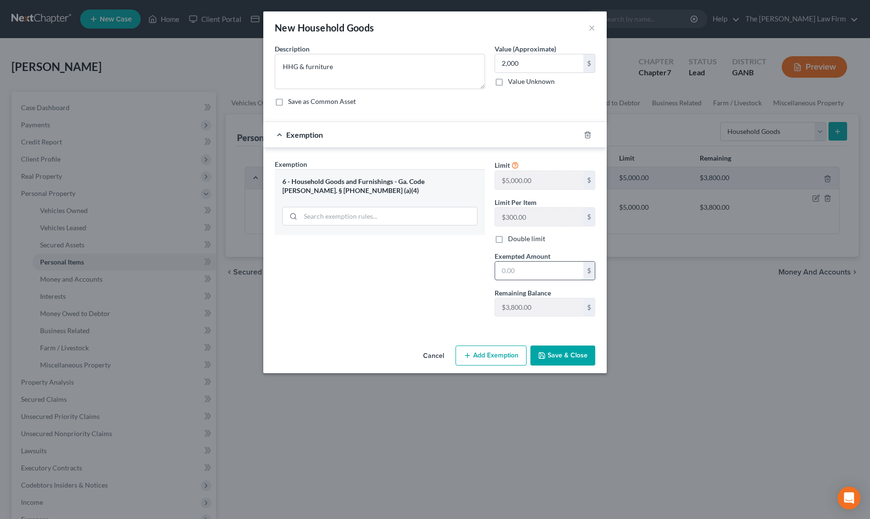
click at [542, 272] on input "text" at bounding box center [539, 271] width 88 height 18
type input "2,000"
click at [458, 286] on div "Exemption Set must be selected for CA. Exemption * 6 - Household Goods and Furn…" at bounding box center [380, 241] width 220 height 165
click at [571, 356] on button "Save & Close" at bounding box center [562, 356] width 65 height 20
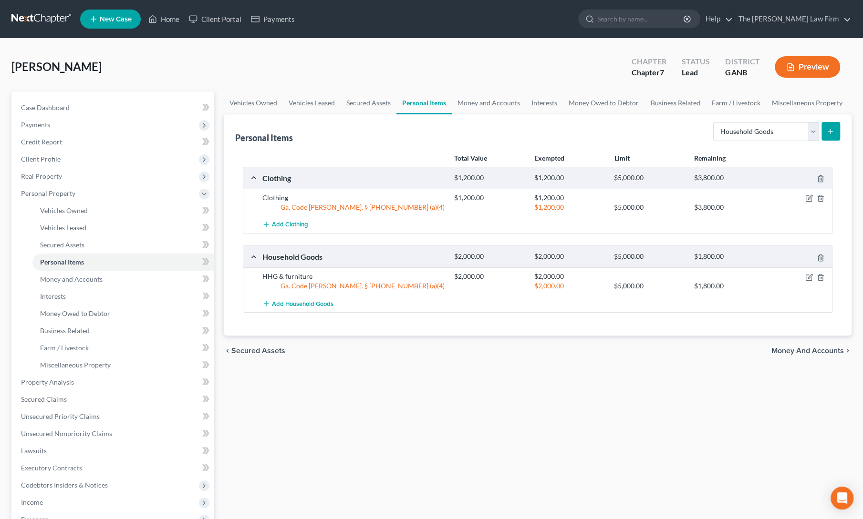
click at [500, 425] on div "Vehicles Owned Vehicles Leased Secured Assets Personal Items Money and Accounts…" at bounding box center [537, 376] width 637 height 568
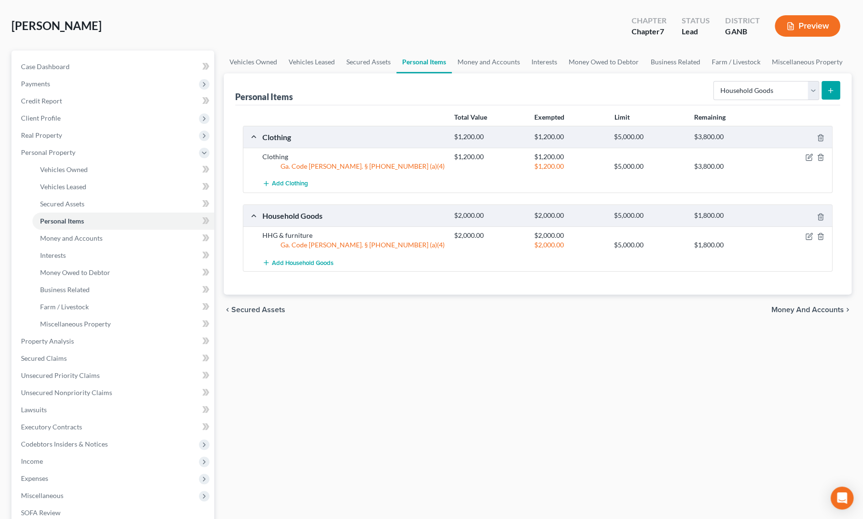
scroll to position [45, 0]
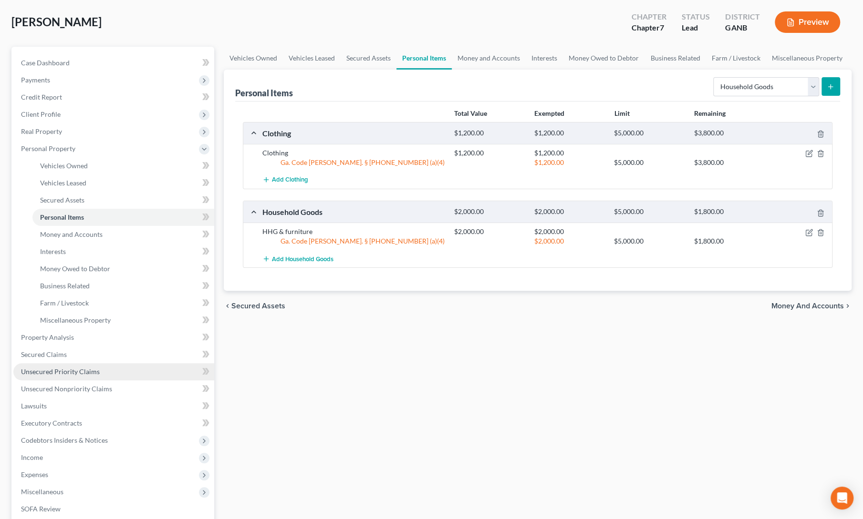
click at [55, 368] on span "Unsecured Priority Claims" at bounding box center [60, 372] width 79 height 8
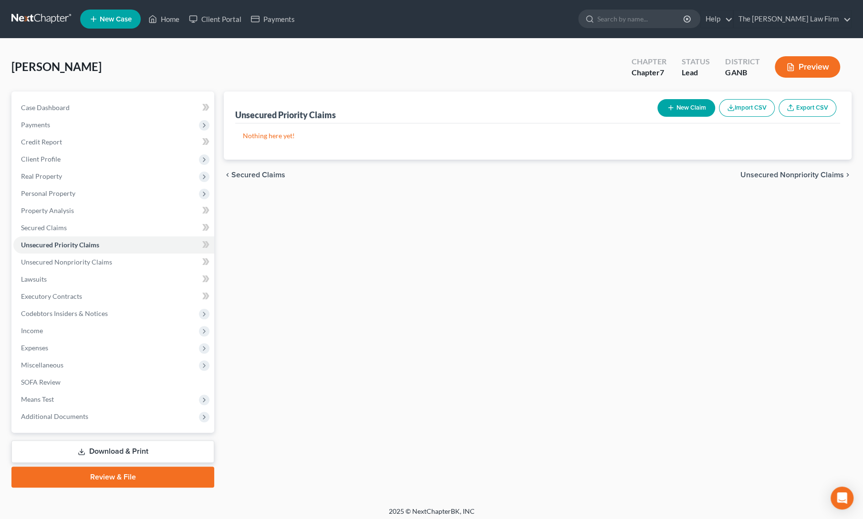
click at [688, 111] on button "New Claim" at bounding box center [686, 108] width 58 height 18
select select "0"
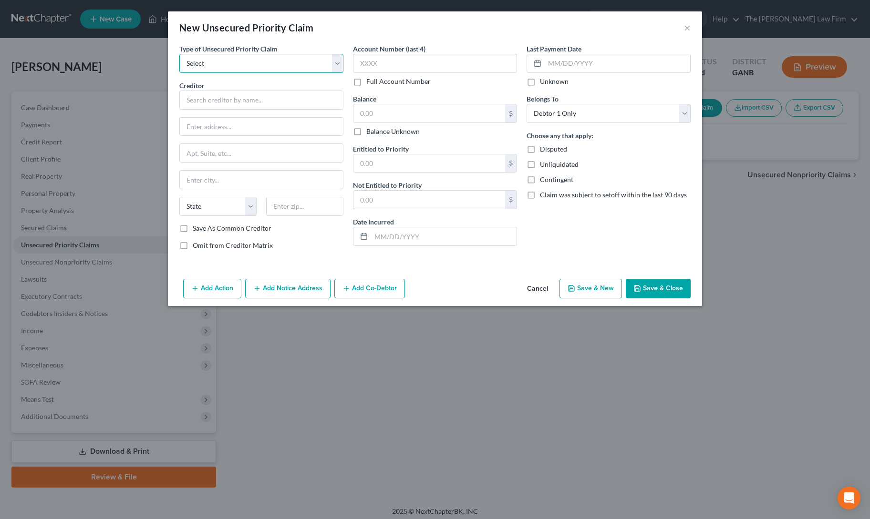
click at [261, 66] on select "Select Taxes & Other Government Units Domestic Support Obligations Extensions o…" at bounding box center [261, 63] width 164 height 19
select select "0"
click at [179, 54] on select "Select Taxes & Other Government Units Domestic Support Obligations Extensions o…" at bounding box center [261, 63] width 164 height 19
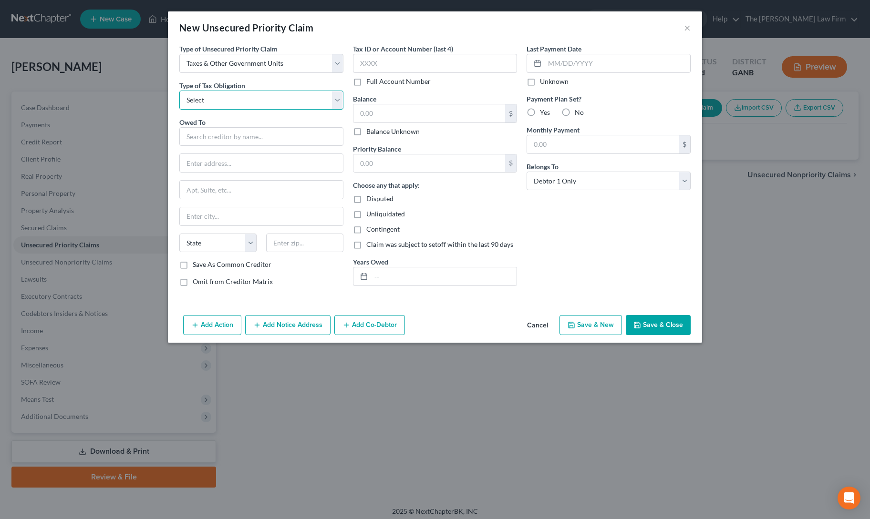
click at [250, 95] on select "Select Federal City State Franchise Tax Board Other" at bounding box center [261, 100] width 164 height 19
select select "0"
click at [179, 91] on select "Select Federal City State Franchise Tax Board Other" at bounding box center [261, 100] width 164 height 19
click at [247, 132] on input "text" at bounding box center [261, 136] width 164 height 19
click at [239, 158] on div "P. O. [GEOGRAPHIC_DATA]-7346" at bounding box center [236, 162] width 99 height 8
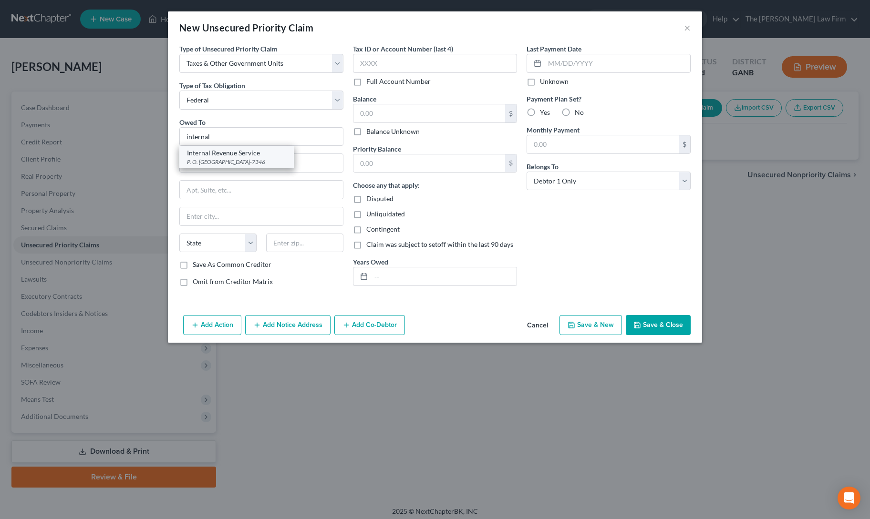
type input "Internal Revenue Service"
type input "P. O. Box 7346"
type input "[GEOGRAPHIC_DATA]"
select select "39"
type input "19101-7346"
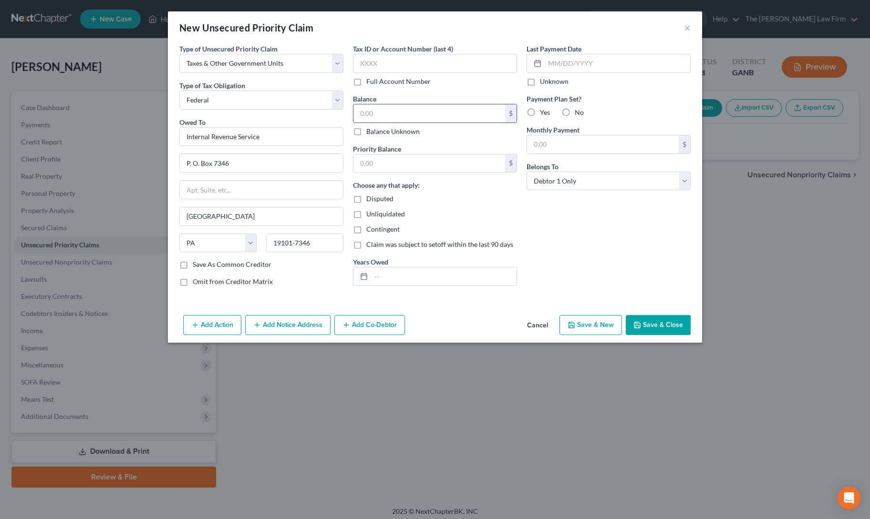
click at [381, 110] on input "text" at bounding box center [429, 113] width 152 height 18
type input "0"
click at [571, 231] on div "Last Payment Date Unknown Payment Plan Set? Yes No Monthly Payment $ Belongs To…" at bounding box center [609, 169] width 174 height 250
click at [650, 319] on button "Save & Close" at bounding box center [658, 325] width 65 height 20
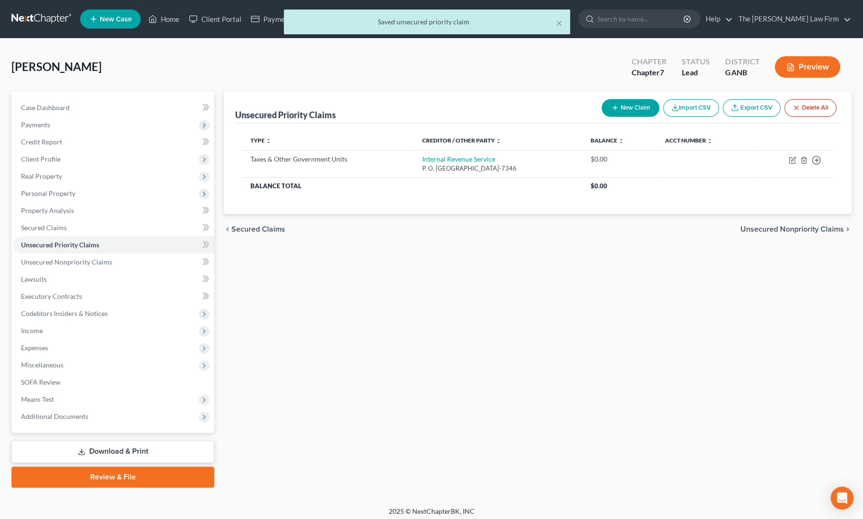
click at [632, 104] on button "New Claim" at bounding box center [630, 108] width 58 height 18
select select "0"
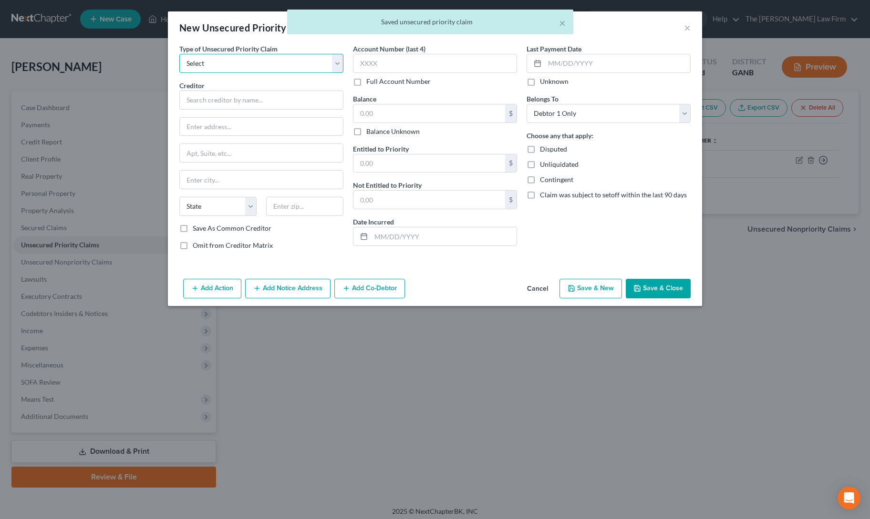
click at [216, 60] on select "Select Taxes & Other Government Units Domestic Support Obligations Extensions o…" at bounding box center [261, 63] width 164 height 19
select select "0"
click at [179, 54] on select "Select Taxes & Other Government Units Domestic Support Obligations Extensions o…" at bounding box center [261, 63] width 164 height 19
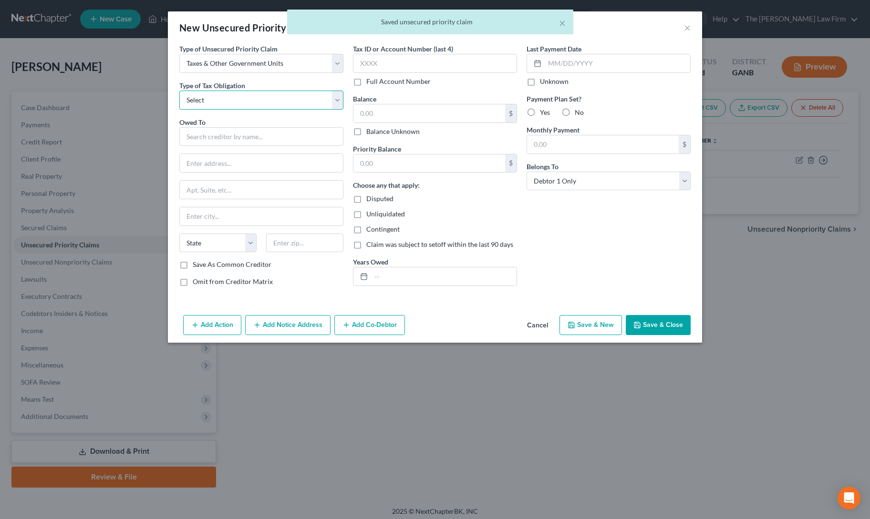
click at [233, 101] on select "Select Federal City State Franchise Tax Board Other" at bounding box center [261, 100] width 164 height 19
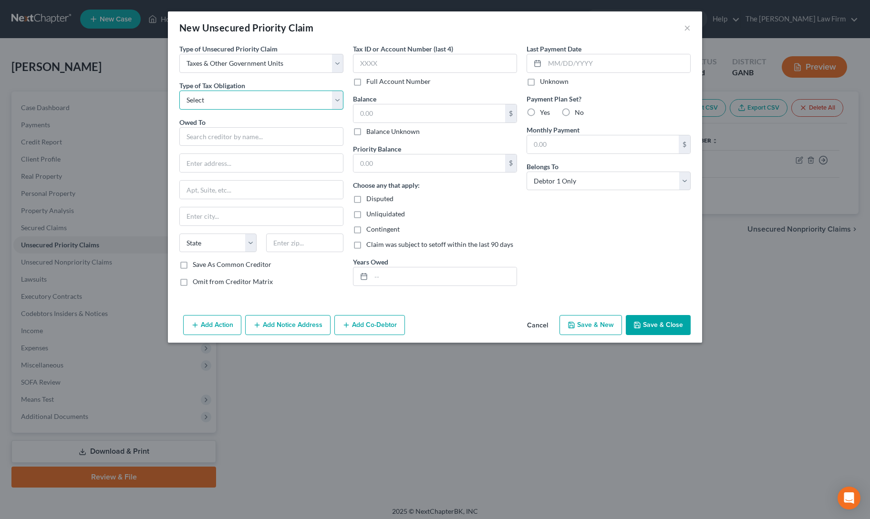
select select "2"
click at [179, 91] on select "Select Federal City State Franchise Tax Board Other" at bounding box center [261, 100] width 164 height 19
click at [238, 138] on input "text" at bounding box center [261, 136] width 164 height 19
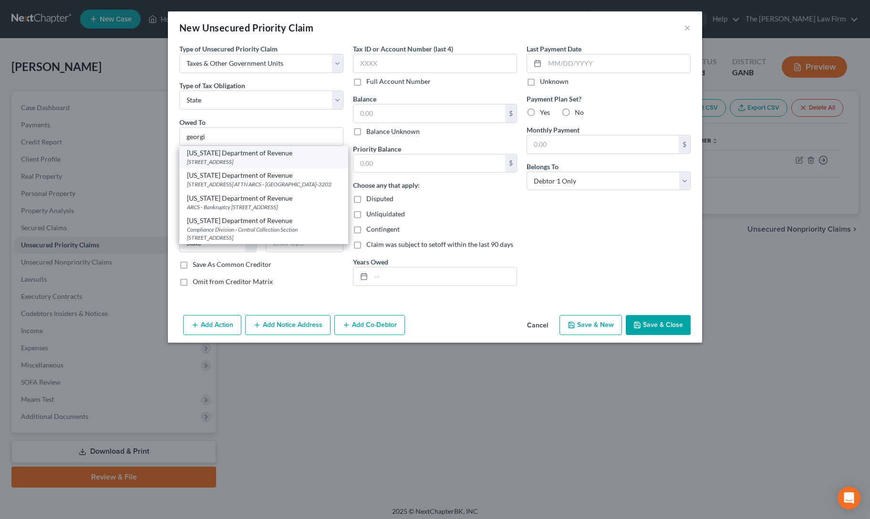
click at [216, 158] on div "[STREET_ADDRESS]" at bounding box center [264, 162] width 154 height 8
type input "[US_STATE] Department of Revenue"
type input "[STREET_ADDRESS]"
type input "ATTN Bankruptcy"
type input "[GEOGRAPHIC_DATA]"
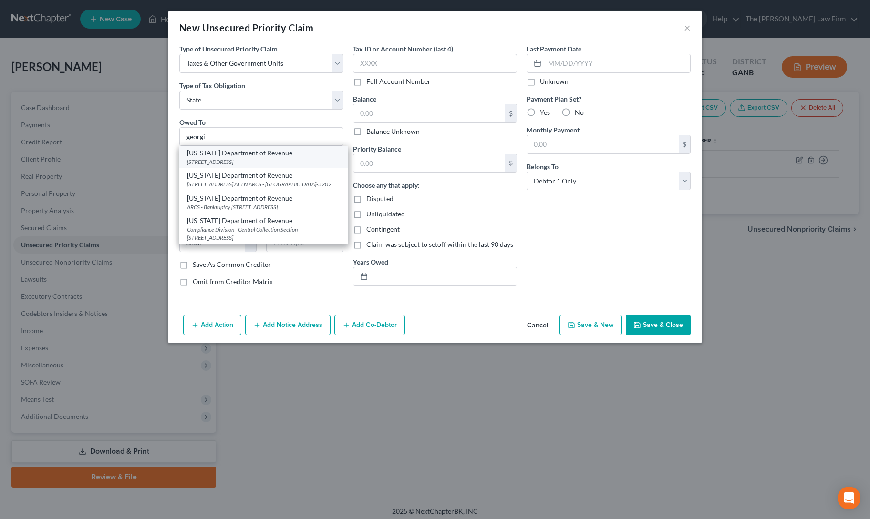
select select "10"
type input "30345"
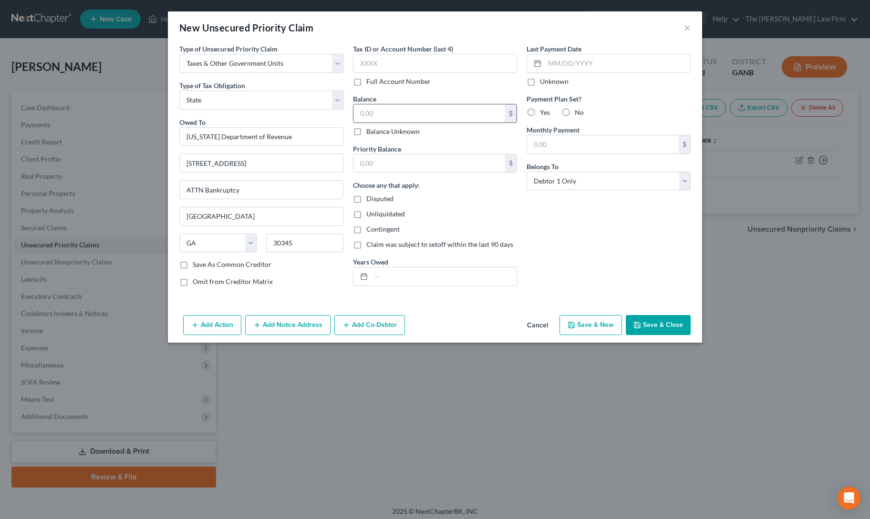
click at [381, 115] on input "text" at bounding box center [429, 113] width 152 height 18
type input "0"
click at [607, 265] on div "Last Payment Date Unknown Payment Plan Set? Yes No Monthly Payment $ Belongs To…" at bounding box center [609, 169] width 174 height 250
click at [655, 328] on button "Save & Close" at bounding box center [658, 325] width 65 height 20
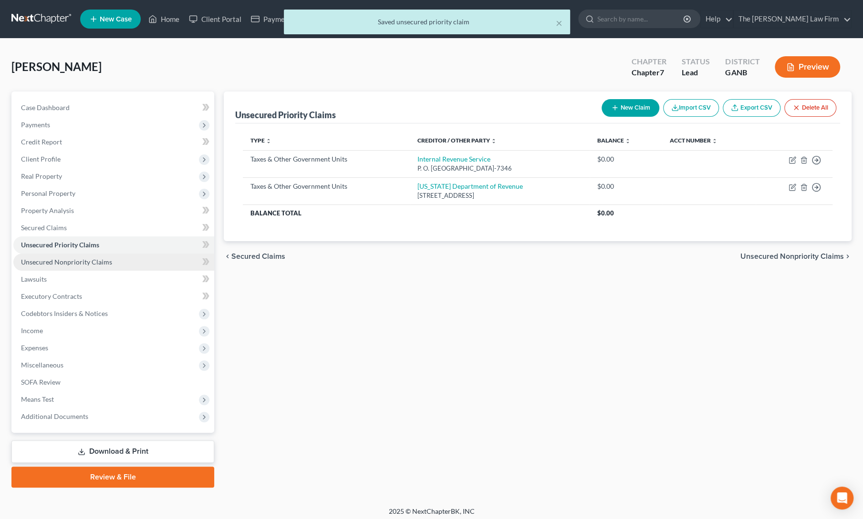
click at [41, 267] on link "Unsecured Nonpriority Claims" at bounding box center [113, 262] width 201 height 17
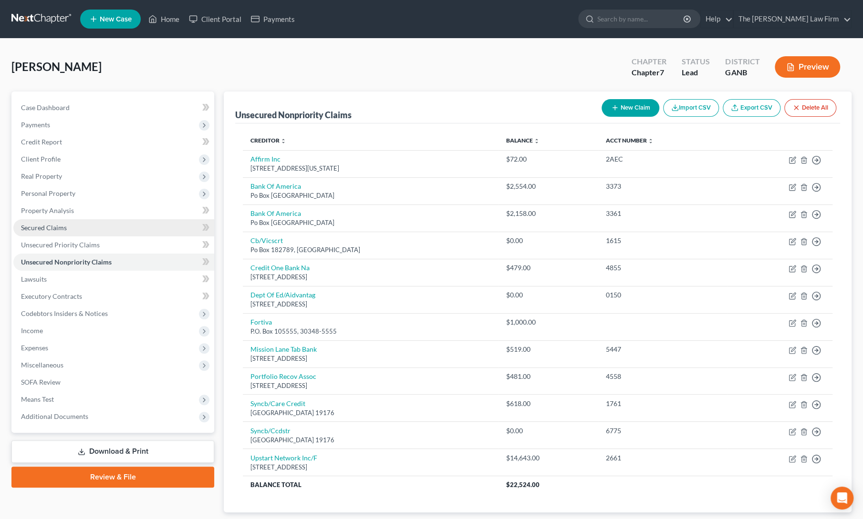
click at [29, 225] on span "Secured Claims" at bounding box center [44, 228] width 46 height 8
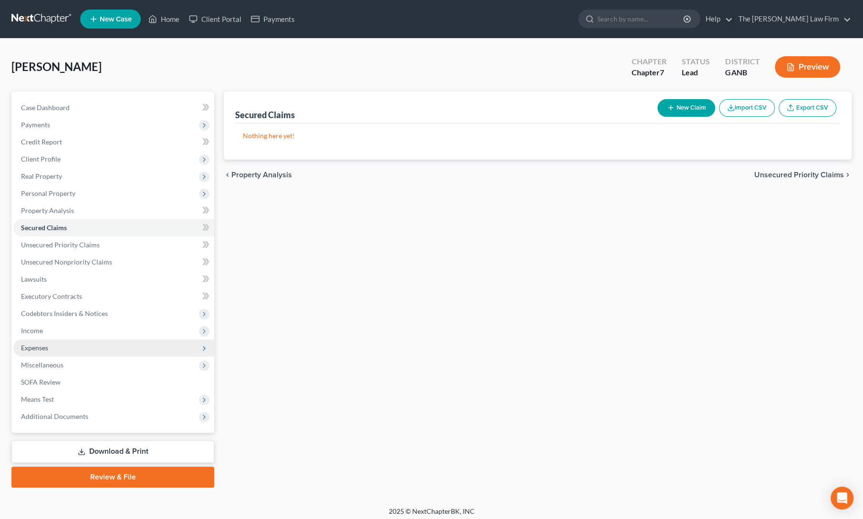
click at [34, 348] on span "Expenses" at bounding box center [34, 348] width 27 height 8
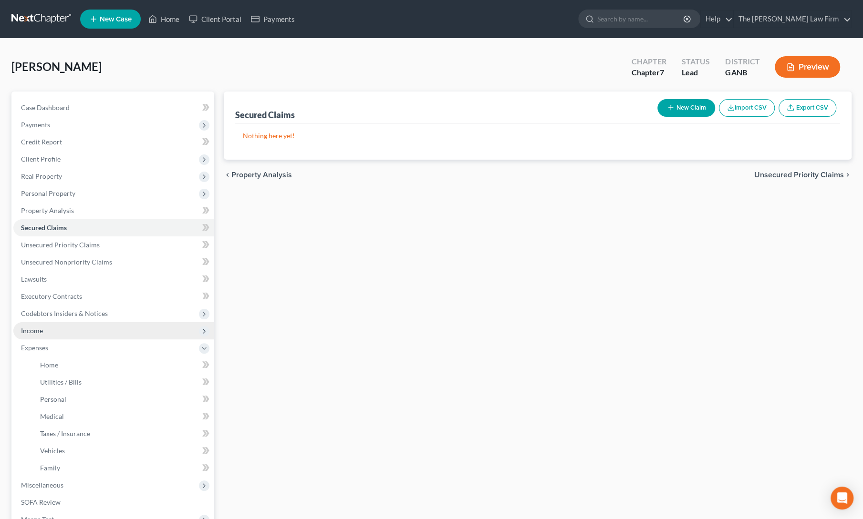
click at [32, 336] on span "Income" at bounding box center [113, 330] width 201 height 17
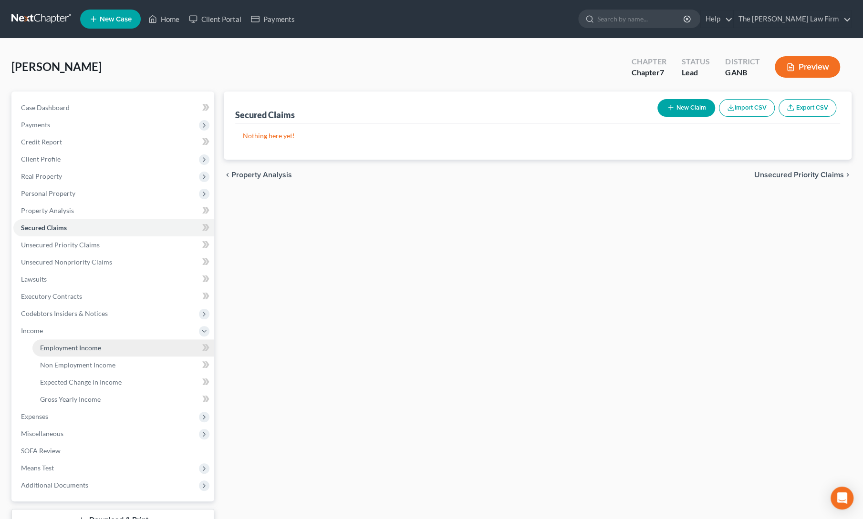
click at [40, 352] on span "Employment Income" at bounding box center [70, 348] width 61 height 8
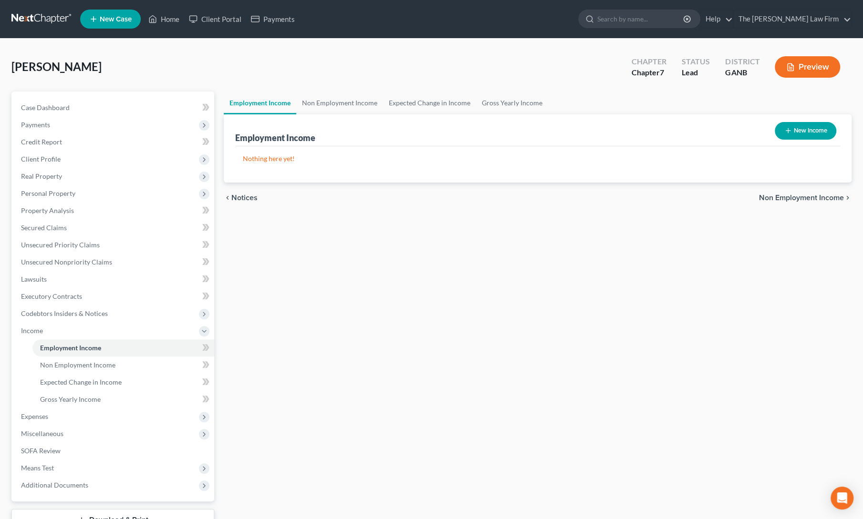
click at [802, 131] on button "New Income" at bounding box center [806, 131] width 62 height 18
select select "0"
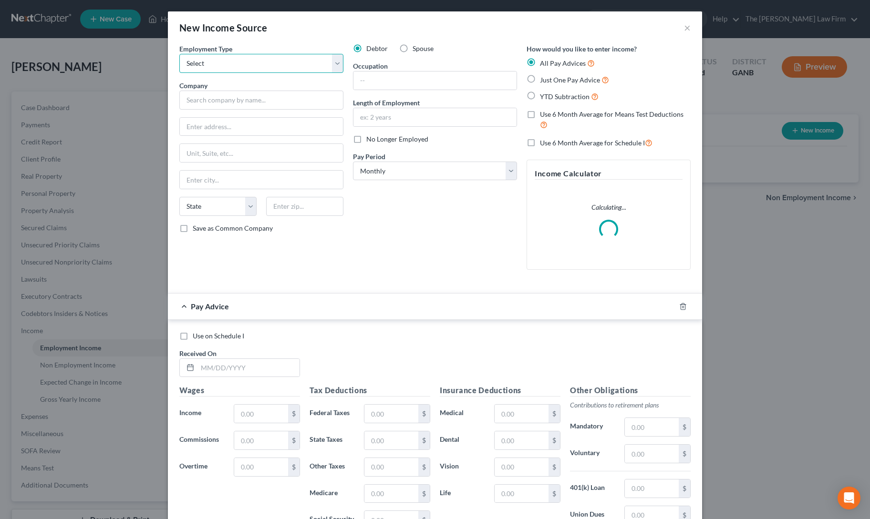
click at [208, 68] on select "Select Full or [DEMOGRAPHIC_DATA] Employment Self Employment" at bounding box center [261, 63] width 164 height 19
select select "0"
click at [179, 54] on select "Select Full or [DEMOGRAPHIC_DATA] Employment Self Employment" at bounding box center [261, 63] width 164 height 19
click at [363, 81] on input "text" at bounding box center [434, 81] width 163 height 18
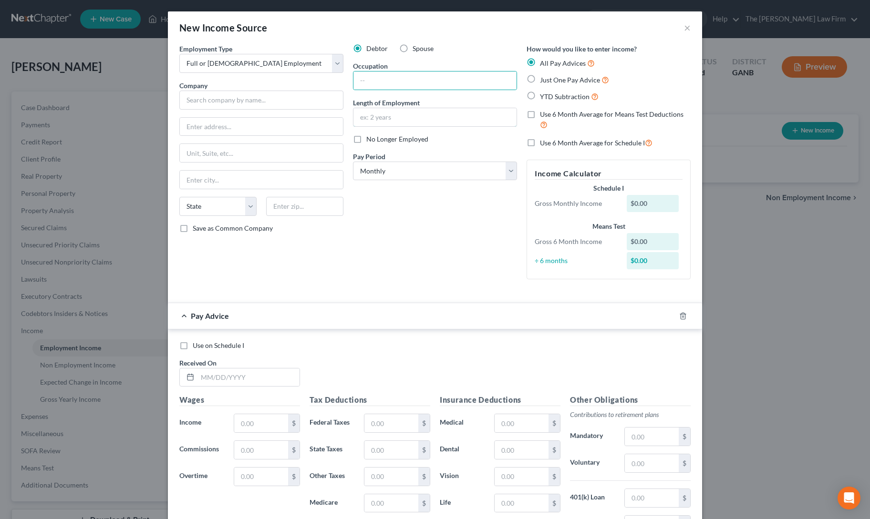
drag, startPoint x: 360, startPoint y: 118, endPoint x: 367, endPoint y: 252, distance: 134.7
click at [360, 118] on input "text" at bounding box center [434, 117] width 163 height 18
type input "1 year"
drag, startPoint x: 370, startPoint y: 173, endPoint x: 370, endPoint y: 178, distance: 5.3
click at [370, 173] on select "Select Monthly Twice Monthly Every Other Week Weekly" at bounding box center [435, 171] width 164 height 19
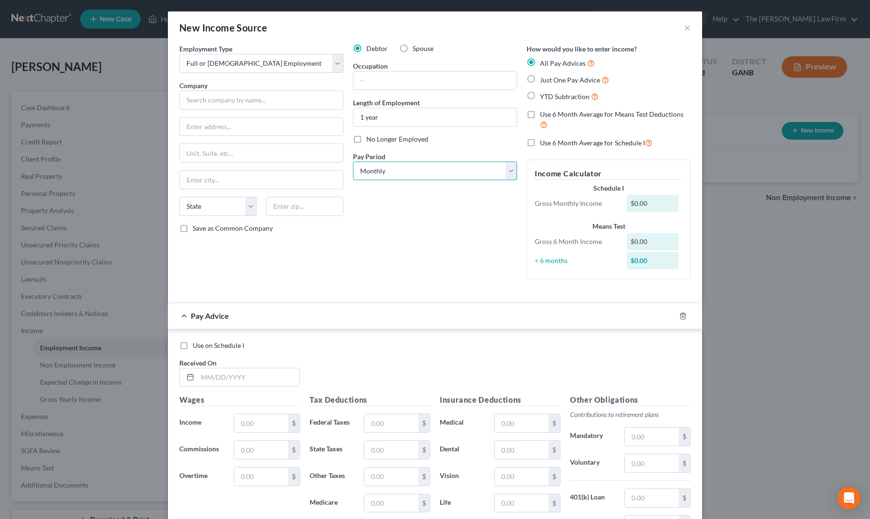
select select "2"
click at [353, 162] on select "Select Monthly Twice Monthly Every Other Week Weekly" at bounding box center [435, 171] width 164 height 19
click at [540, 98] on label "YTD Subtraction" at bounding box center [569, 96] width 59 height 11
click at [544, 97] on input "YTD Subtraction" at bounding box center [547, 94] width 6 height 6
radio input "true"
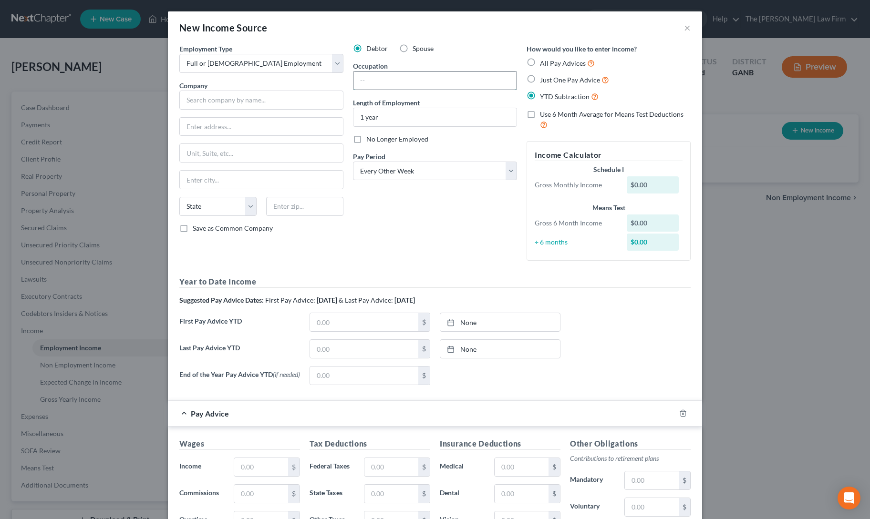
click at [353, 86] on input "text" at bounding box center [434, 81] width 163 height 18
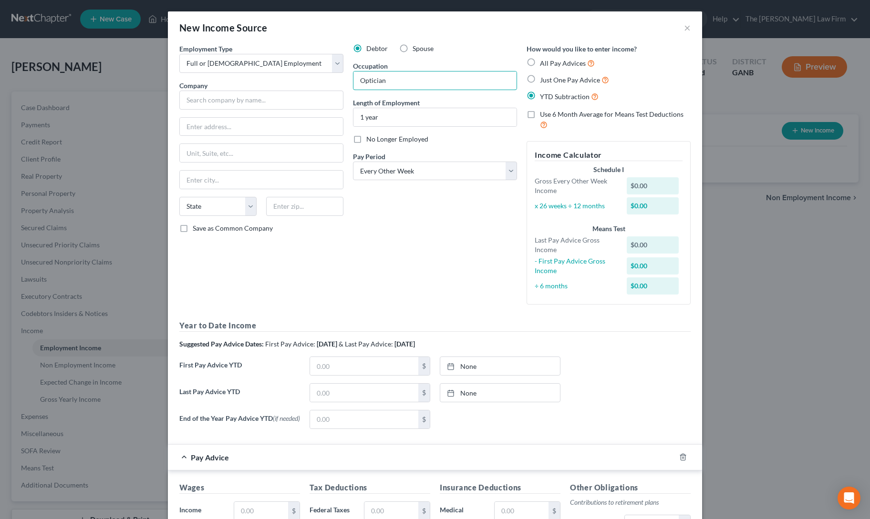
type input "Optician"
click at [363, 215] on div "Debtor Spouse Occupation Optician Length of Employment 1 year No Longer Employe…" at bounding box center [435, 178] width 174 height 269
click at [238, 97] on input "text" at bounding box center [261, 100] width 164 height 19
type input "Complete Family Eyecare"
click at [201, 126] on input "text" at bounding box center [261, 127] width 163 height 18
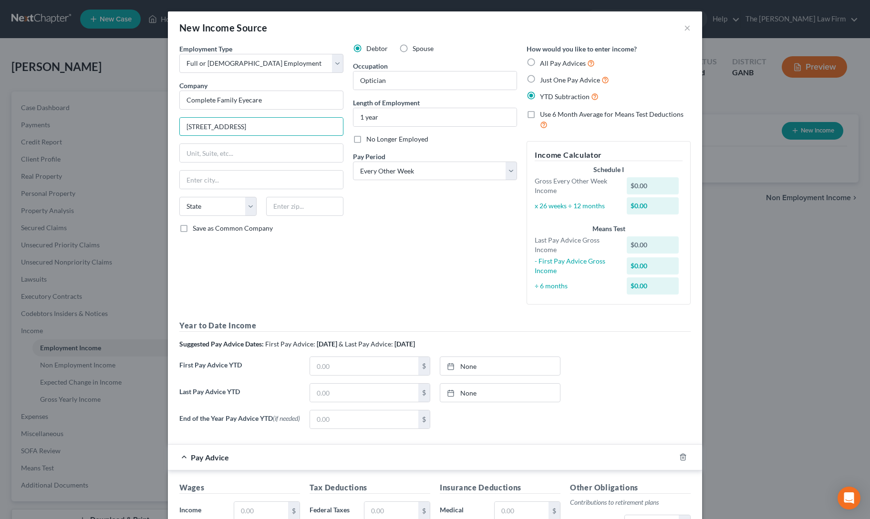
type input "[STREET_ADDRESS]"
click at [318, 213] on input "text" at bounding box center [304, 206] width 77 height 19
type input "30040"
type input "Cumming"
select select "10"
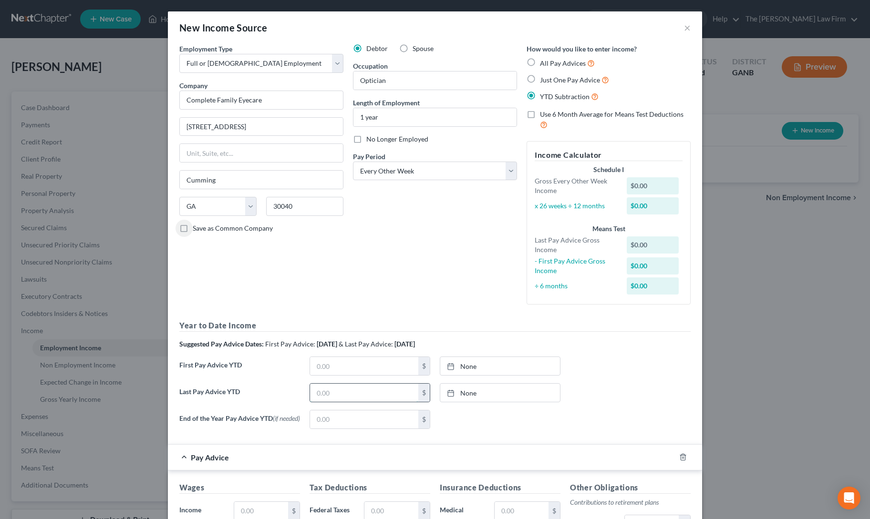
click at [331, 396] on input "text" at bounding box center [364, 393] width 108 height 18
type input "33,211"
click at [483, 394] on link "None" at bounding box center [500, 393] width 120 height 18
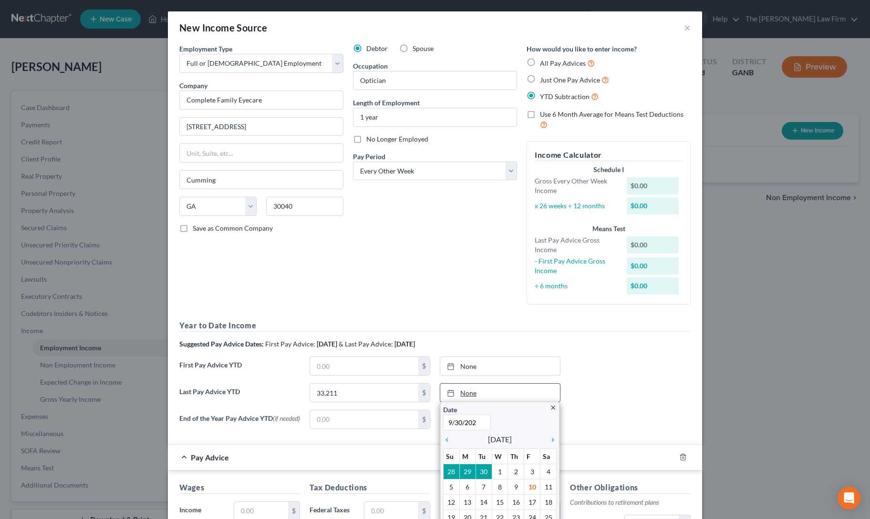
type input "[DATE]"
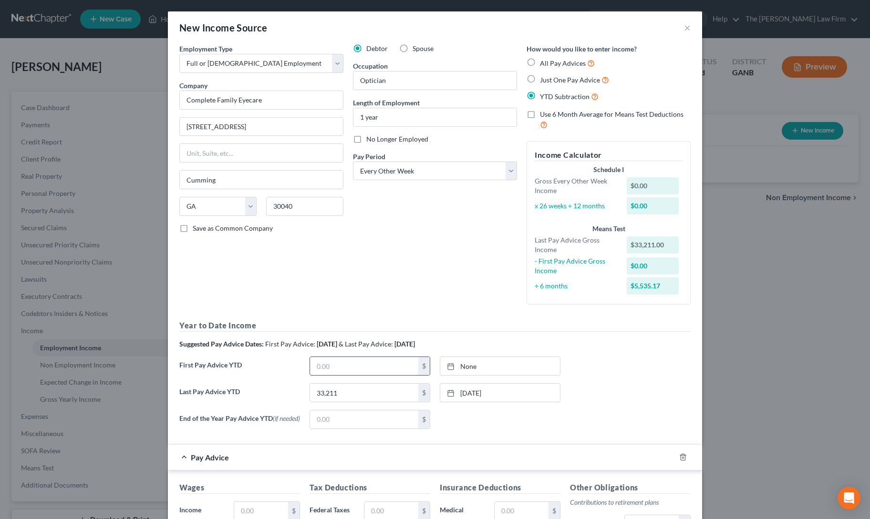
click at [320, 365] on input "text" at bounding box center [364, 366] width 108 height 18
type input "10,625"
click at [514, 362] on link "None" at bounding box center [500, 366] width 120 height 18
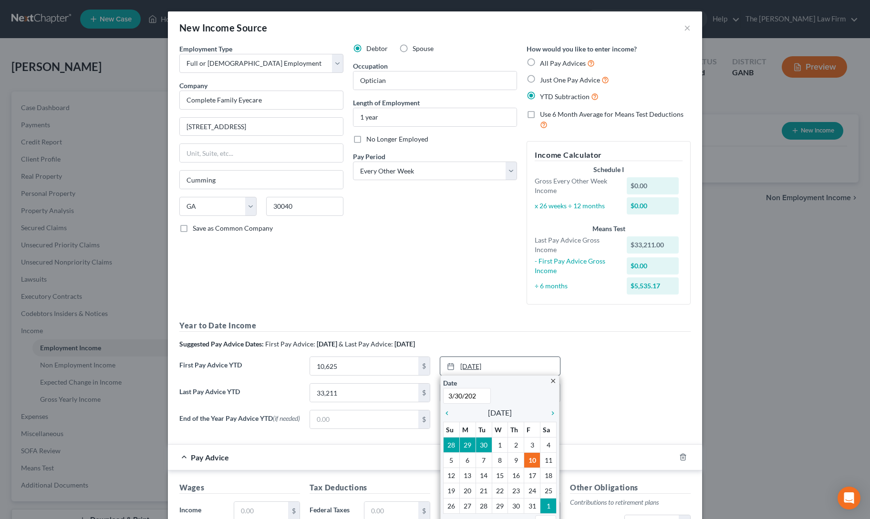
type input "[DATE]"
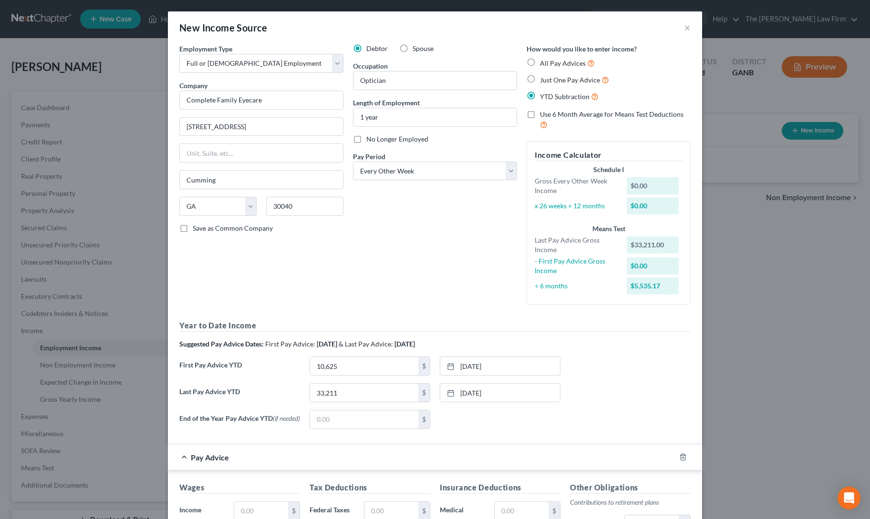
click at [551, 412] on div "None close Date Time chevron_left [DATE] chevron_right Su M Tu W Th F Sa 28 29 …" at bounding box center [500, 419] width 130 height 19
click at [257, 513] on input "text" at bounding box center [261, 511] width 54 height 18
type input "1,440"
click at [374, 509] on input "text" at bounding box center [391, 511] width 54 height 18
type input "255"
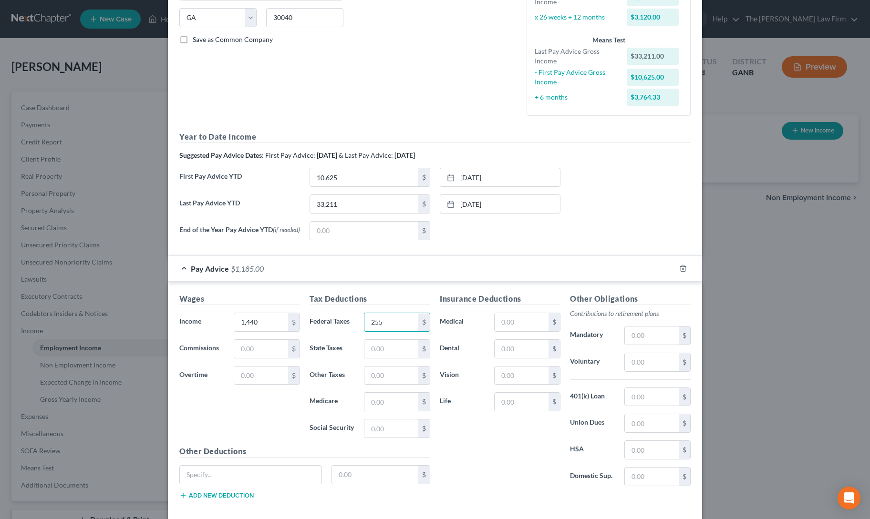
scroll to position [189, 0]
click at [639, 366] on input "text" at bounding box center [652, 362] width 54 height 18
type input "57"
click at [519, 448] on div "Insurance Deductions Medical $ Dental $ Vision $ Life $" at bounding box center [500, 393] width 130 height 201
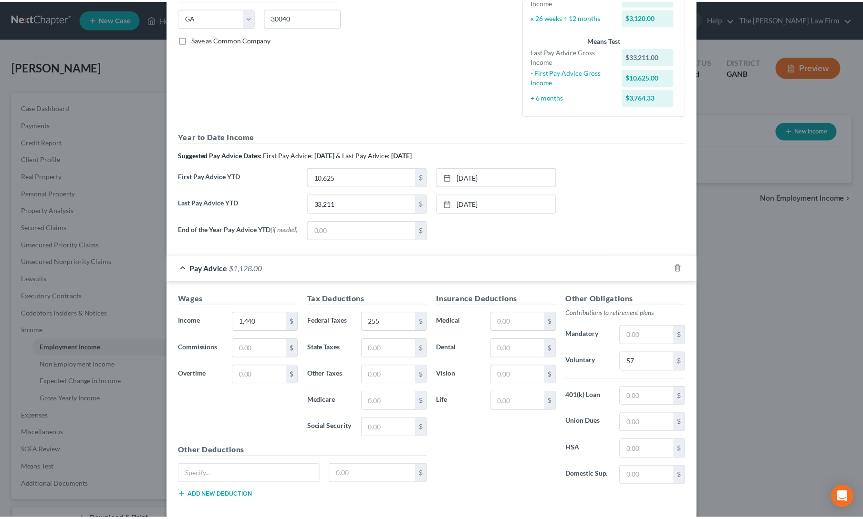
scroll to position [235, 0]
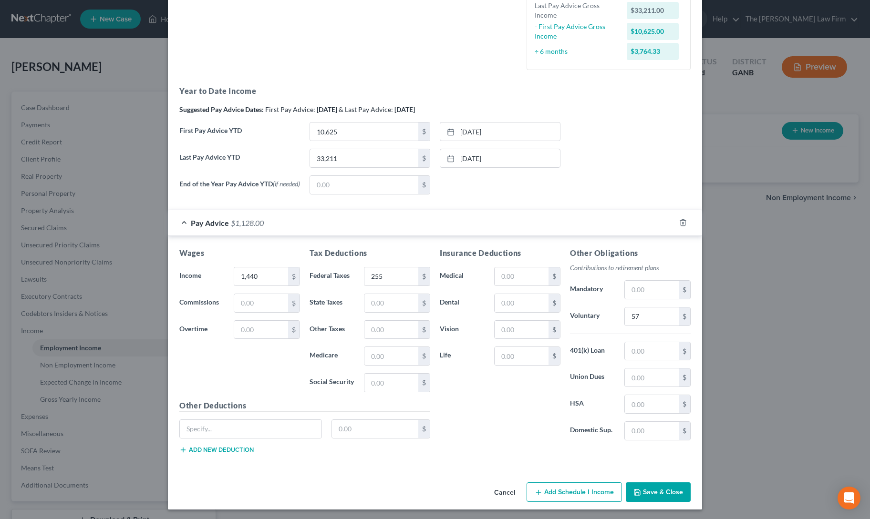
click at [650, 491] on button "Save & Close" at bounding box center [658, 493] width 65 height 20
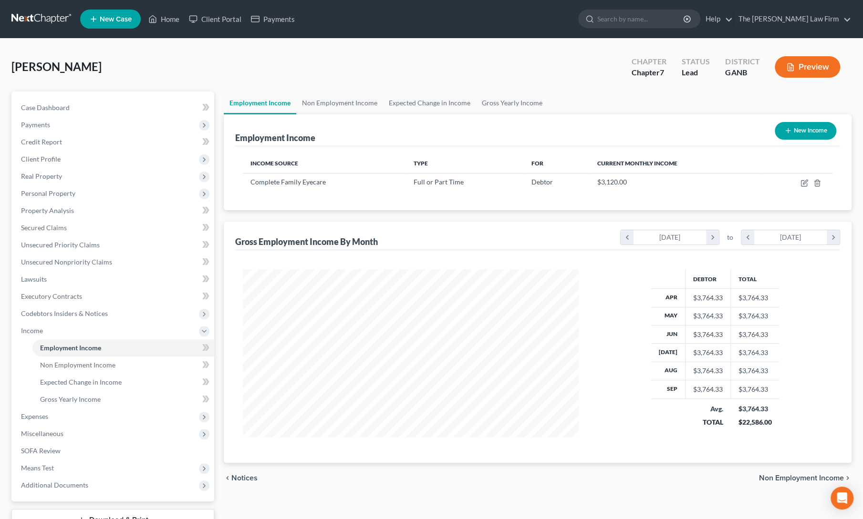
scroll to position [170, 355]
click at [30, 414] on span "Expenses" at bounding box center [34, 417] width 27 height 8
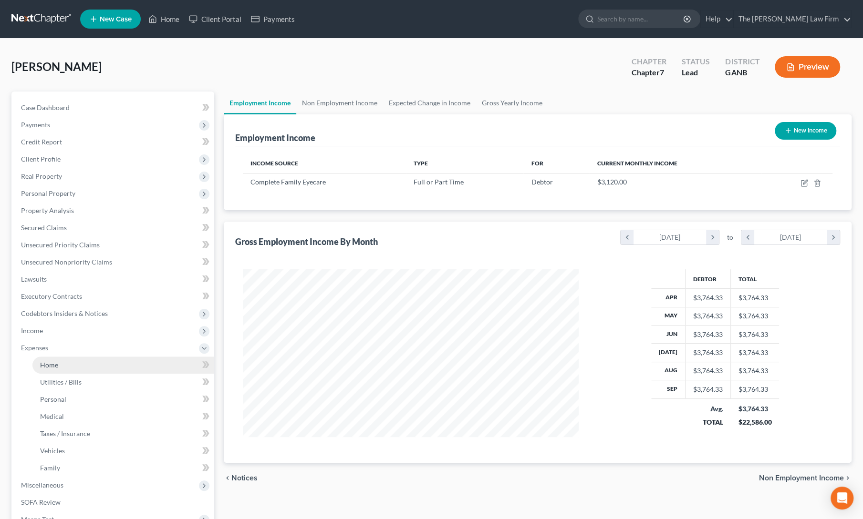
click at [52, 361] on span "Home" at bounding box center [49, 365] width 18 height 8
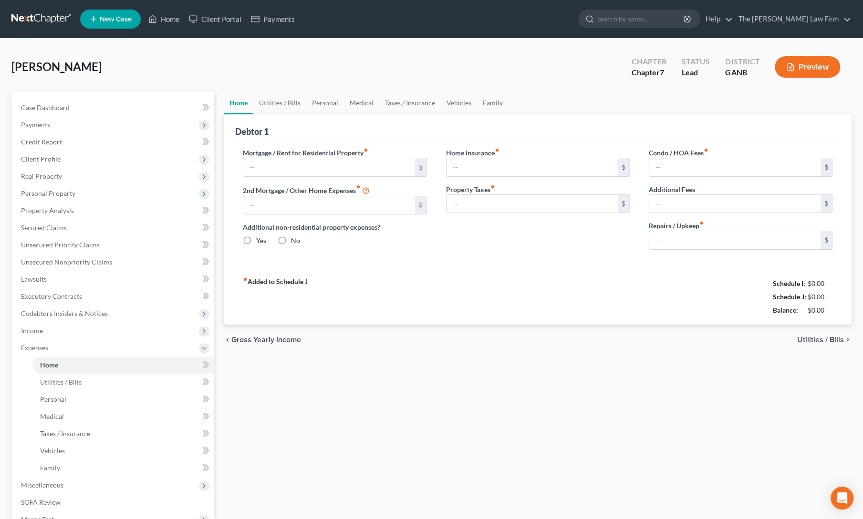
type input "0.00"
radio input "true"
type input "0.00"
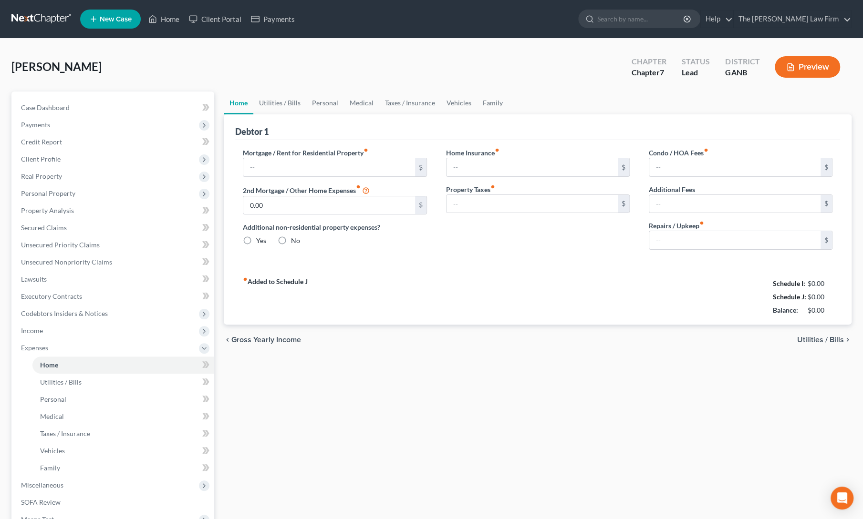
type input "0.00"
click at [310, 166] on input "text" at bounding box center [328, 167] width 171 height 18
type input "1,400"
click at [394, 235] on div "Additional non-residential property expenses? Yes No" at bounding box center [335, 233] width 184 height 23
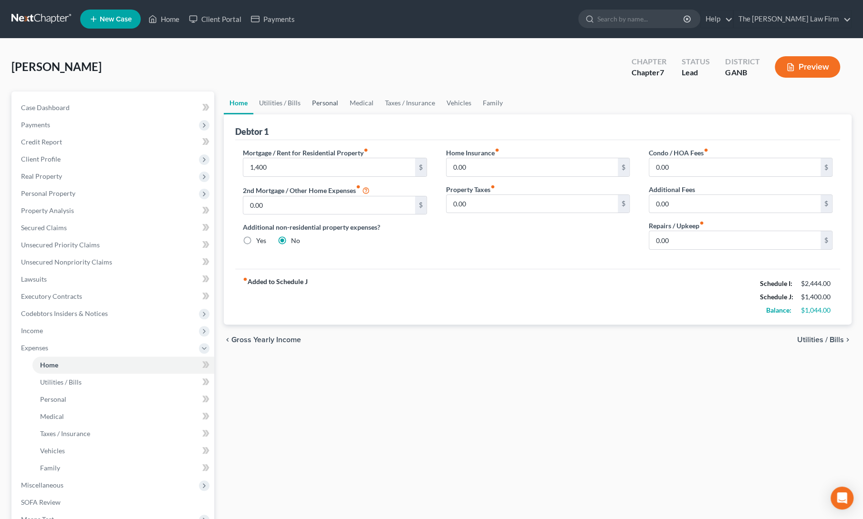
click at [327, 99] on link "Personal" at bounding box center [325, 103] width 38 height 23
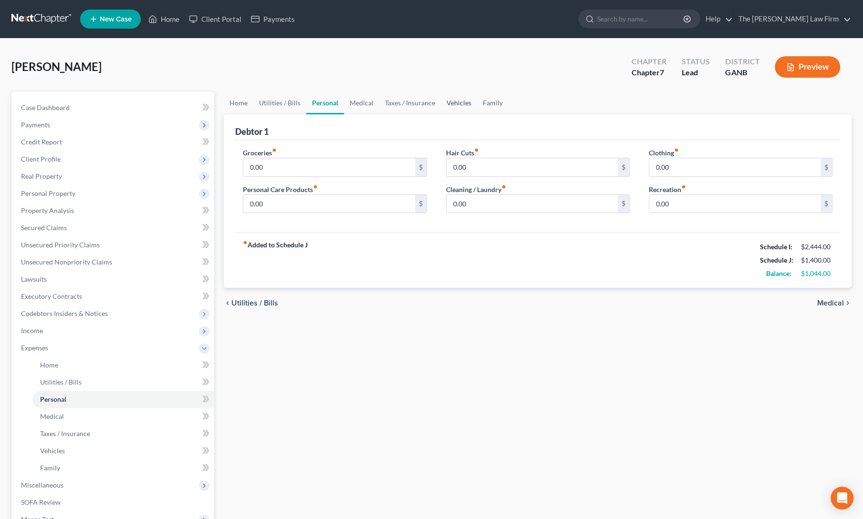
click at [456, 102] on link "Vehicles" at bounding box center [459, 103] width 36 height 23
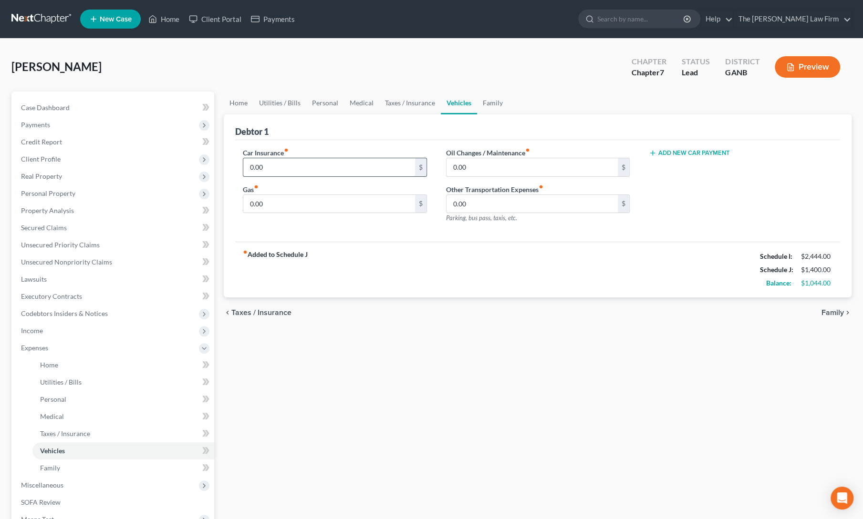
click at [330, 174] on input "0.00" at bounding box center [328, 167] width 171 height 18
type input "150"
type input "200"
click at [276, 101] on link "Utilities / Bills" at bounding box center [279, 103] width 53 height 23
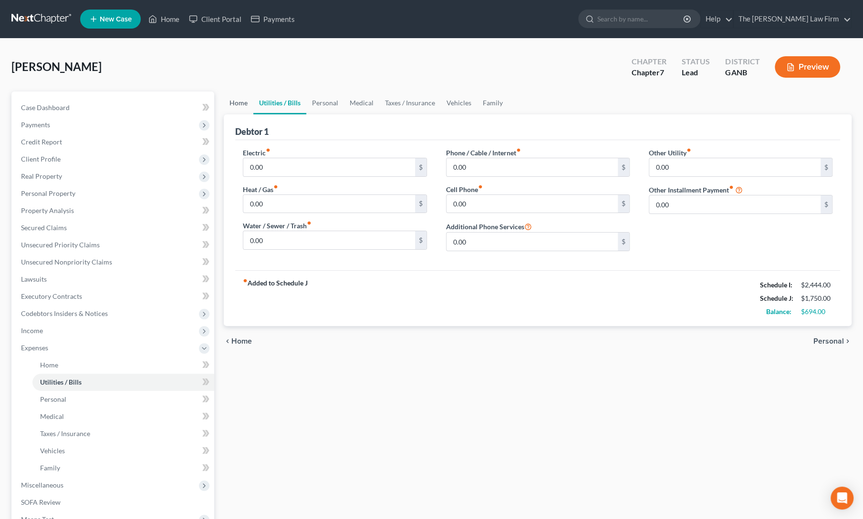
click at [241, 104] on link "Home" at bounding box center [239, 103] width 30 height 23
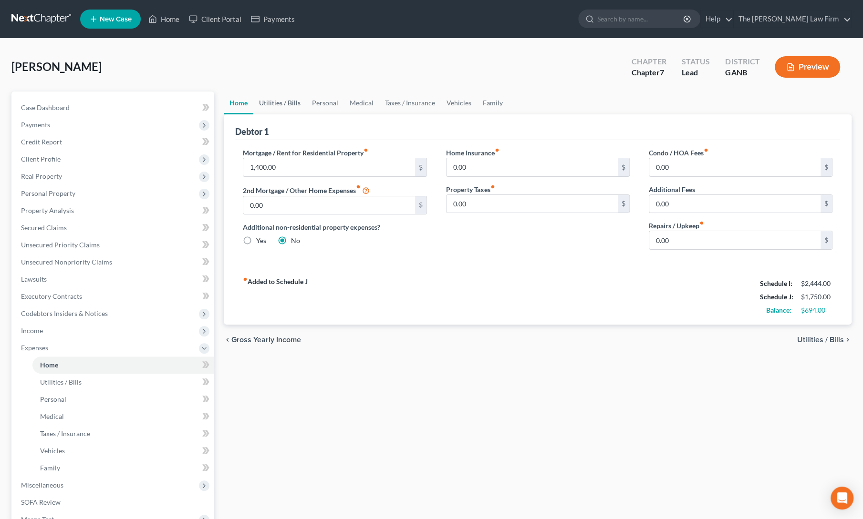
click at [284, 102] on link "Utilities / Bills" at bounding box center [279, 103] width 53 height 23
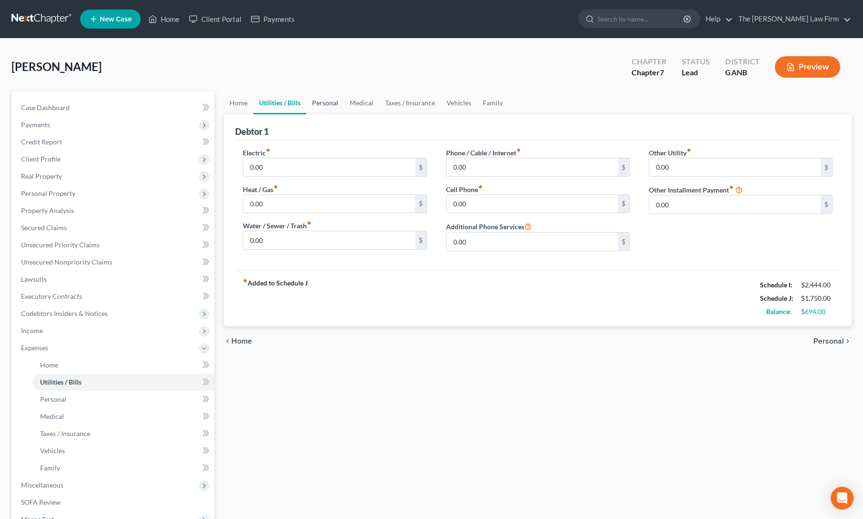
click at [322, 103] on link "Personal" at bounding box center [325, 103] width 38 height 23
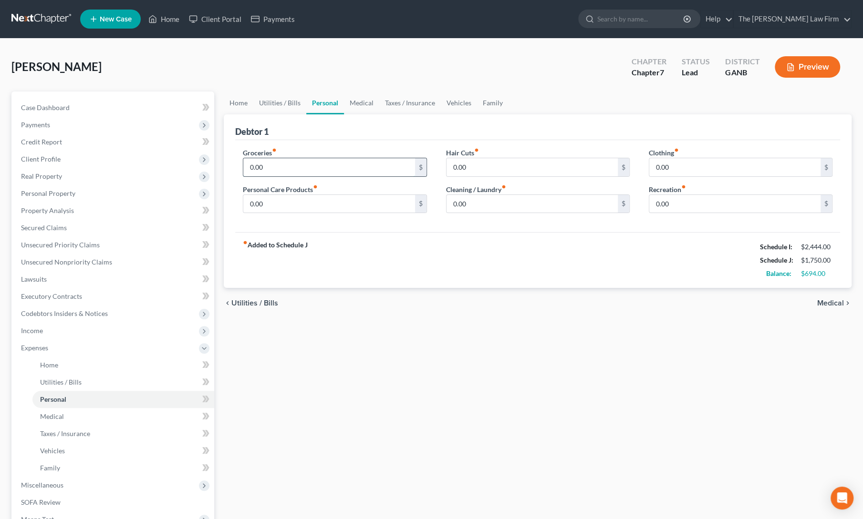
click at [277, 168] on input "0.00" at bounding box center [328, 167] width 171 height 18
type input "3"
type input "400"
click at [285, 104] on link "Utilities / Bills" at bounding box center [279, 103] width 53 height 23
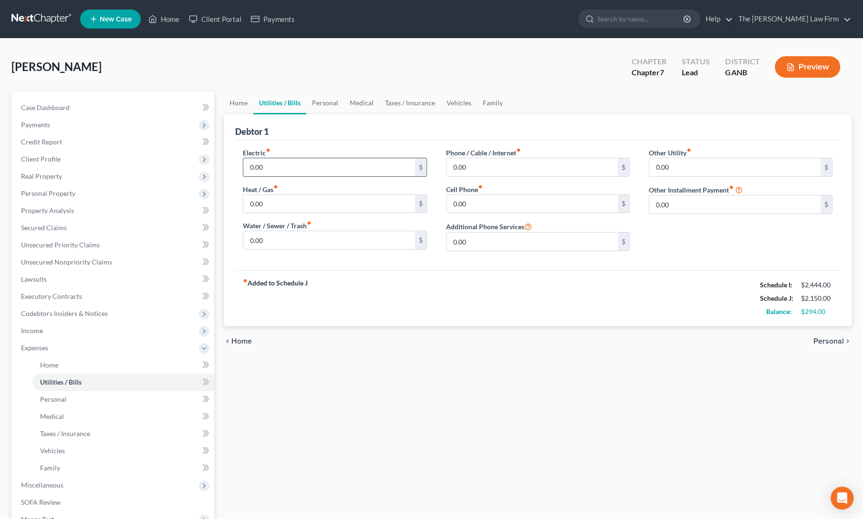
click at [285, 165] on input "0.00" at bounding box center [328, 167] width 171 height 18
type input "175"
click at [322, 98] on link "Personal" at bounding box center [325, 103] width 38 height 23
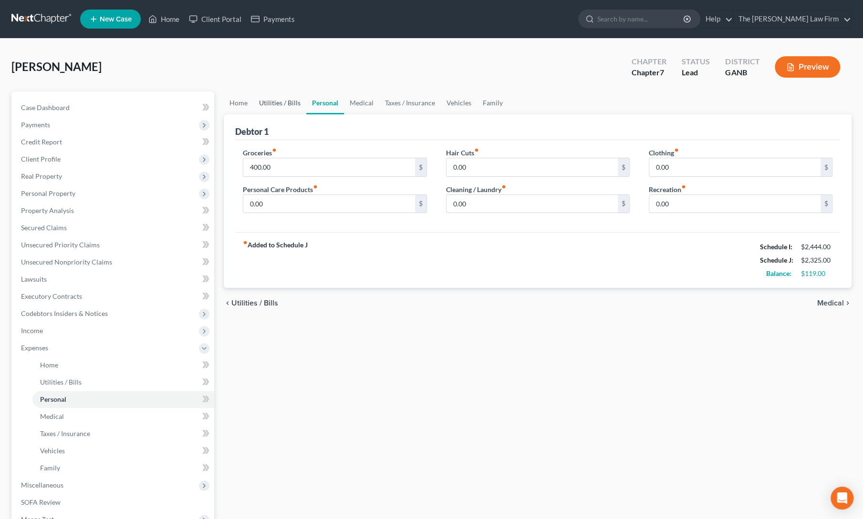
click at [280, 104] on link "Utilities / Bills" at bounding box center [279, 103] width 53 height 23
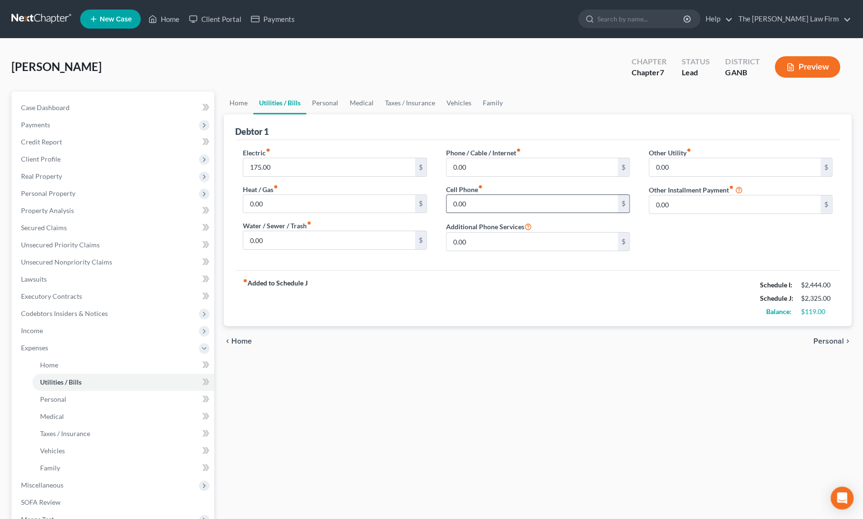
click at [467, 204] on input "0.00" at bounding box center [531, 204] width 171 height 18
type input "75"
click at [404, 129] on div "Debtor 1" at bounding box center [537, 127] width 605 height 26
click at [321, 97] on link "Personal" at bounding box center [325, 103] width 38 height 23
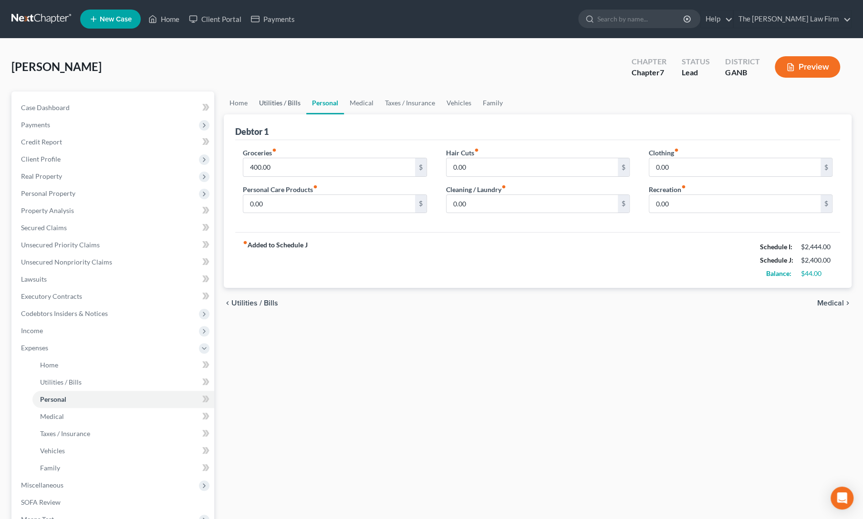
click at [277, 102] on link "Utilities / Bills" at bounding box center [279, 103] width 53 height 23
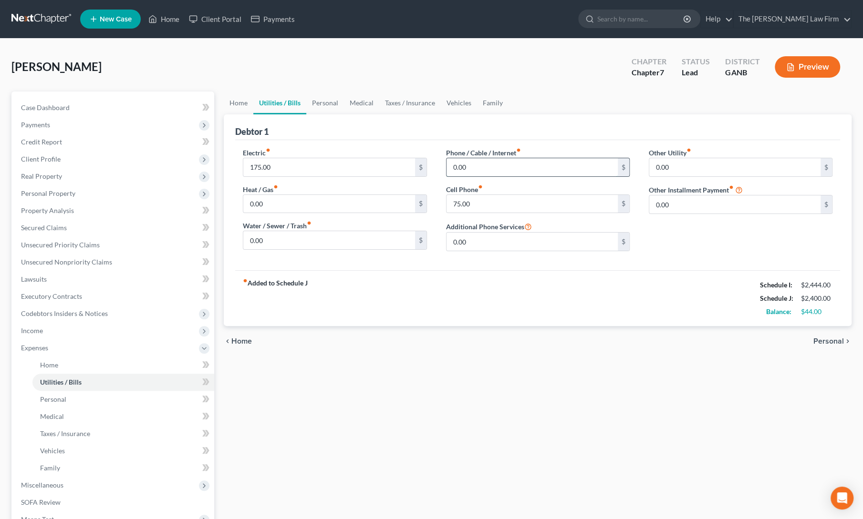
click at [465, 171] on input "0.00" at bounding box center [531, 167] width 171 height 18
type input "70"
click at [360, 127] on div "Debtor 1" at bounding box center [537, 127] width 605 height 26
click at [320, 101] on link "Personal" at bounding box center [325, 103] width 38 height 23
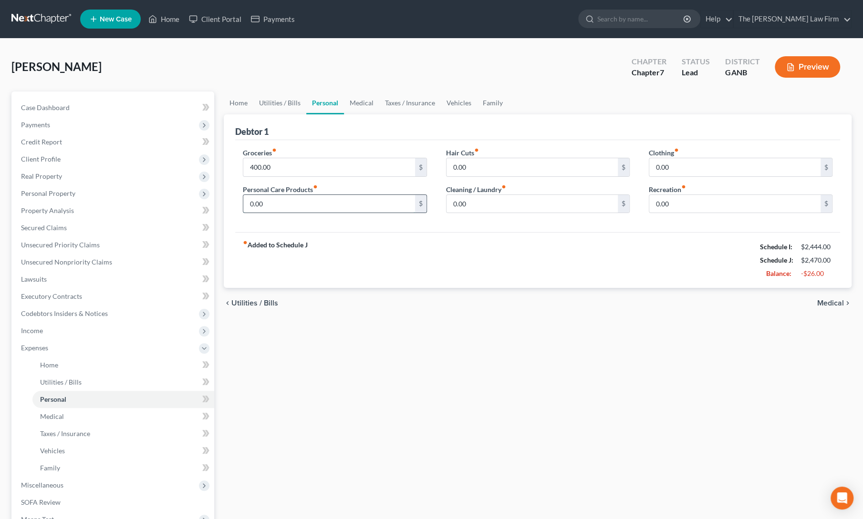
click at [297, 204] on input "0.00" at bounding box center [328, 204] width 171 height 18
type input "25"
type input "24"
type input "25"
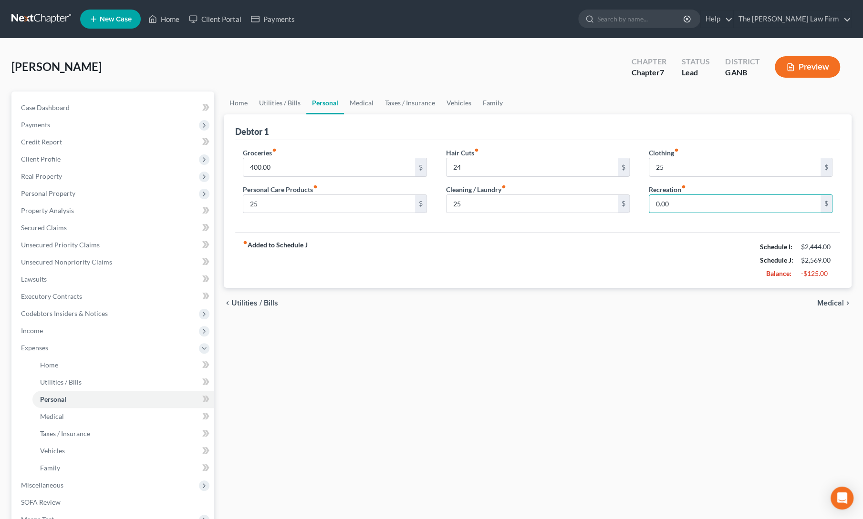
click at [342, 283] on div "fiber_manual_record Added to Schedule J Schedule I: $2,444.00 Schedule J: $2,56…" at bounding box center [537, 260] width 605 height 56
click at [28, 332] on span "Income" at bounding box center [32, 331] width 22 height 8
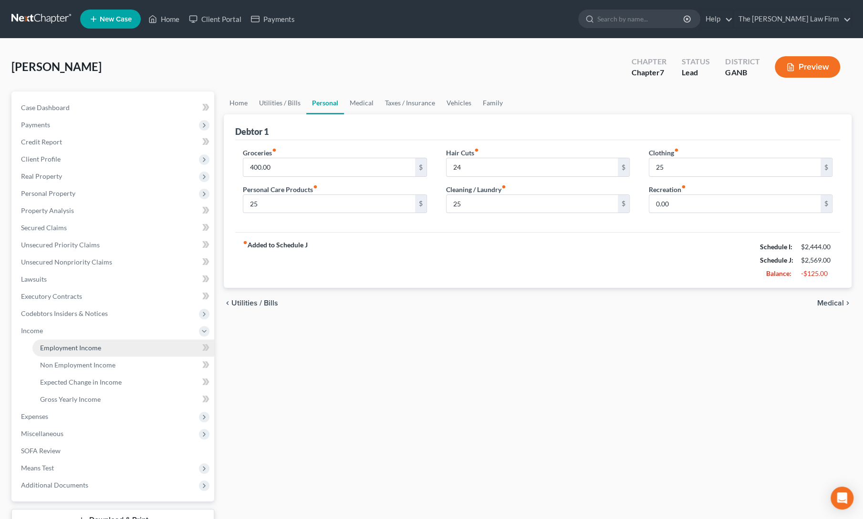
click at [51, 352] on link "Employment Income" at bounding box center [123, 348] width 182 height 17
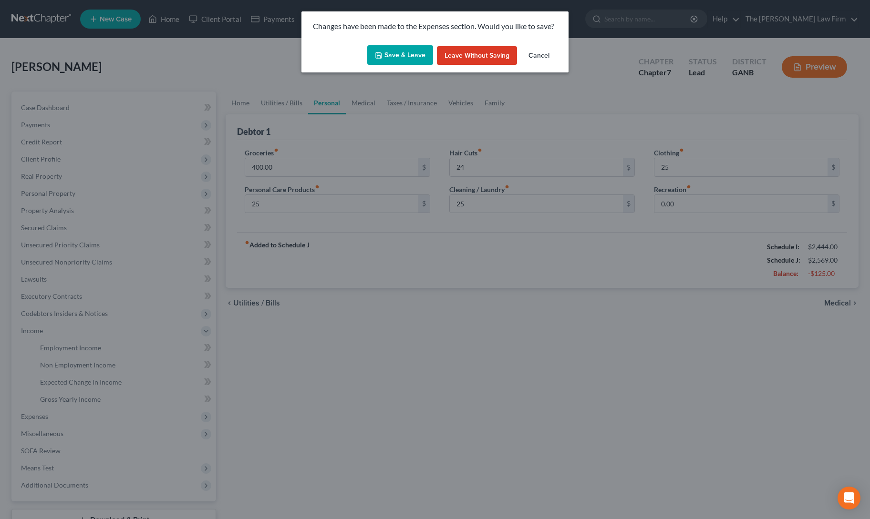
click at [403, 55] on button "Save & Leave" at bounding box center [400, 55] width 66 height 20
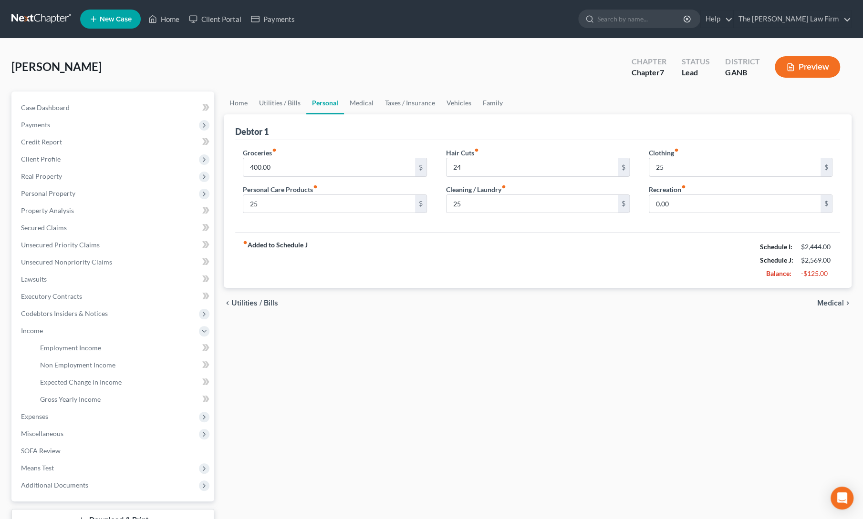
type input "25.00"
type input "24.00"
type input "25.00"
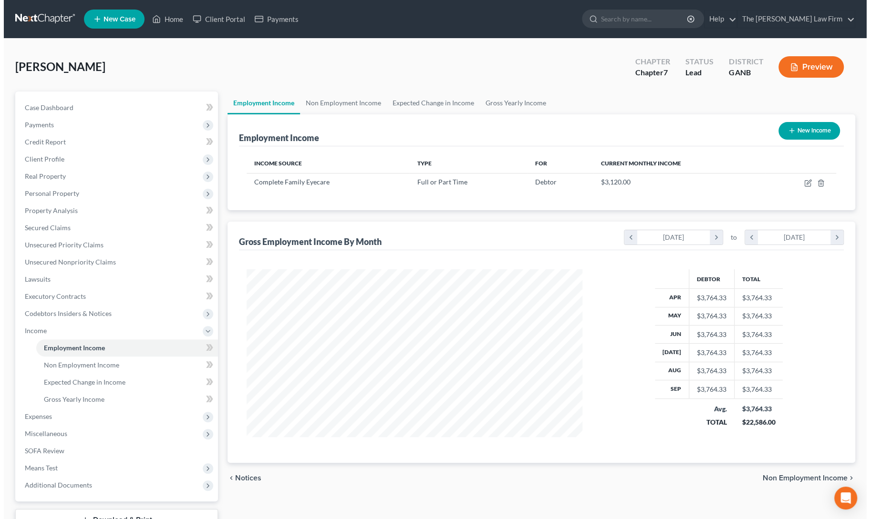
scroll to position [170, 355]
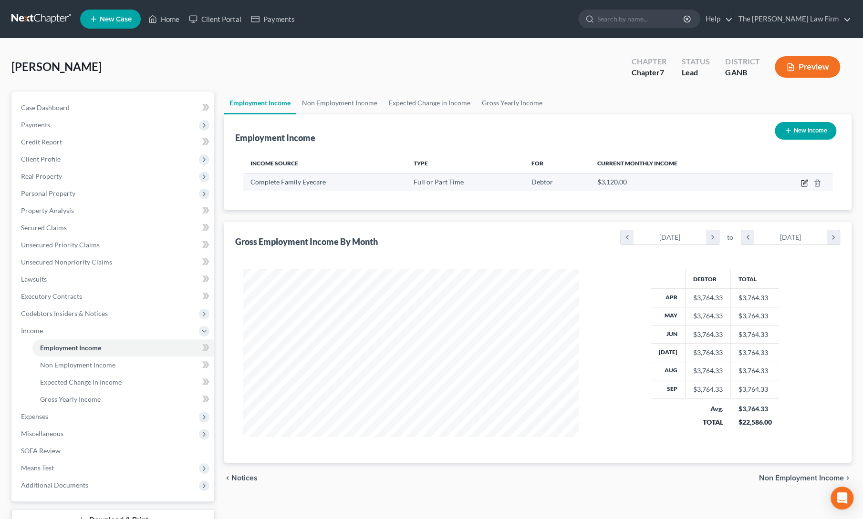
click at [802, 181] on icon "button" at bounding box center [804, 183] width 8 height 8
select select "0"
select select "10"
select select "2"
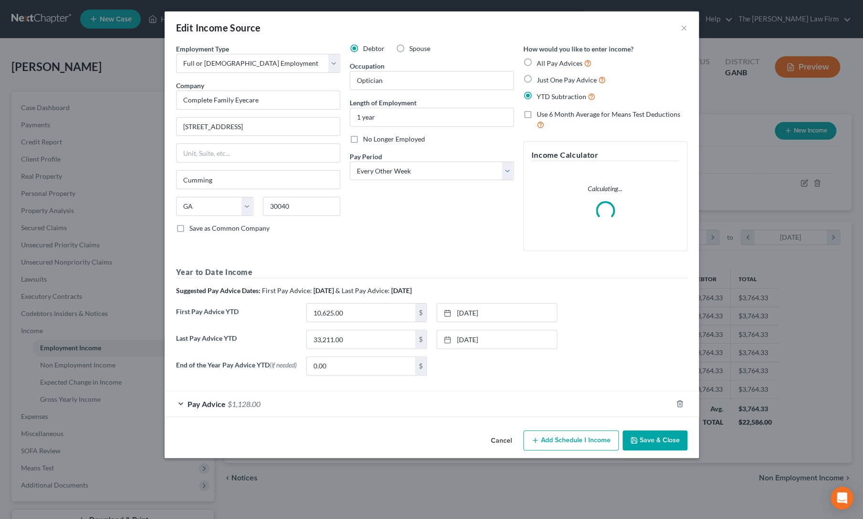
scroll to position [170, 358]
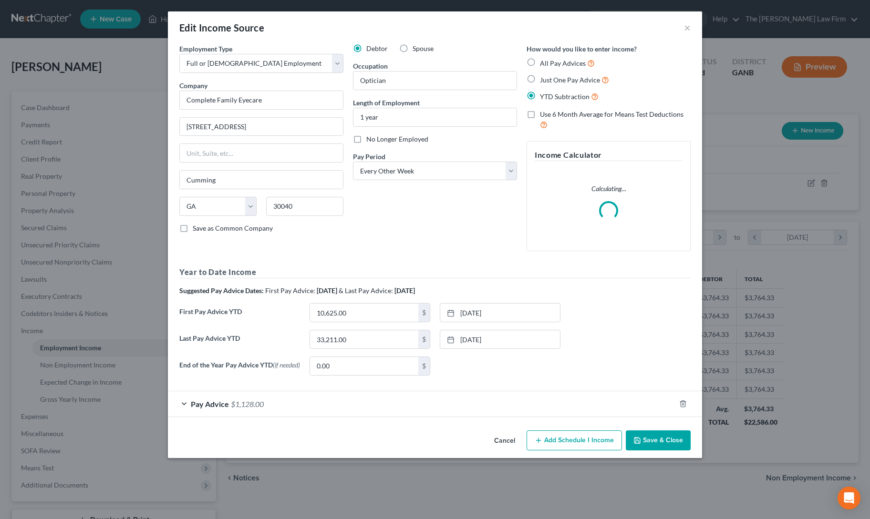
click at [636, 435] on button "Save & Close" at bounding box center [658, 441] width 65 height 20
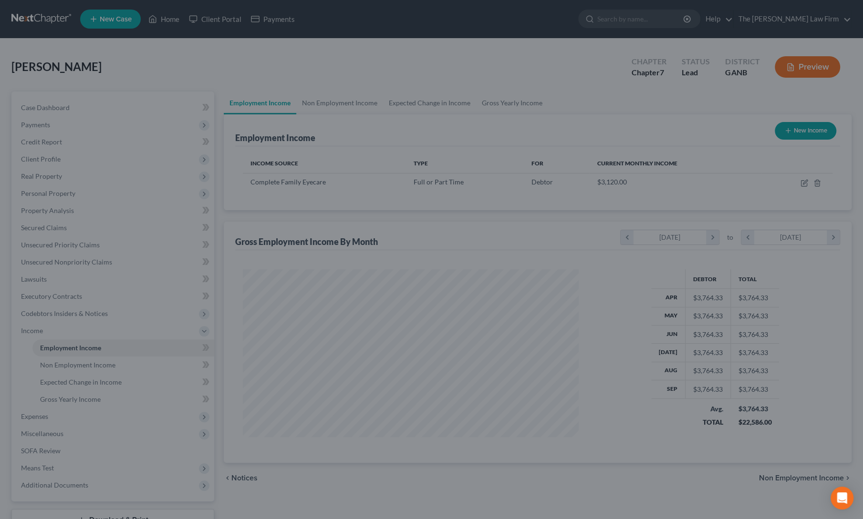
scroll to position [476803, 476618]
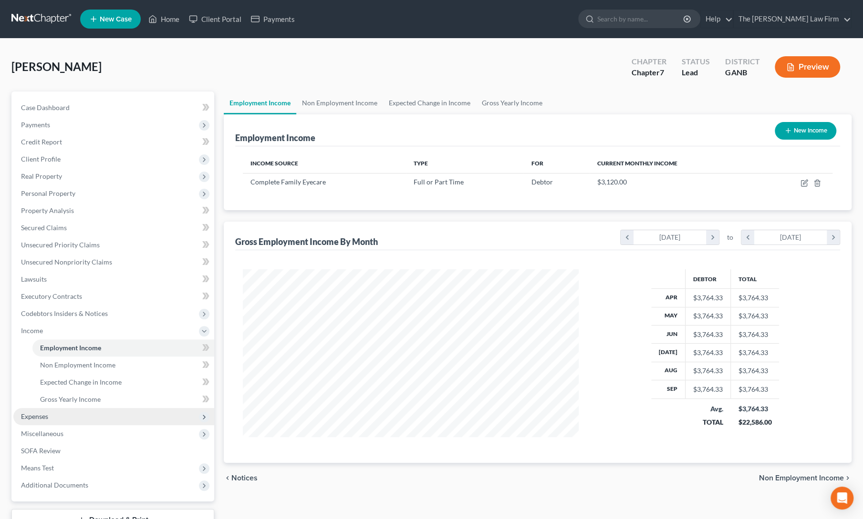
click at [42, 418] on span "Expenses" at bounding box center [34, 417] width 27 height 8
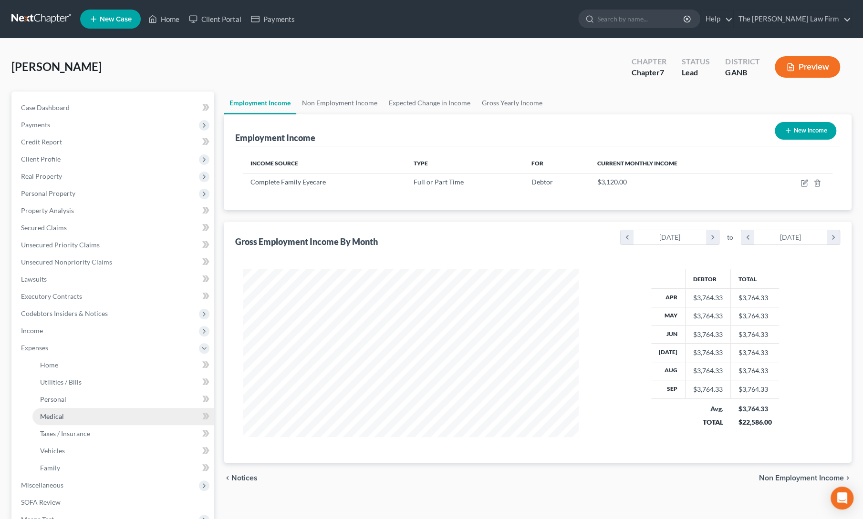
click at [59, 418] on span "Medical" at bounding box center [52, 417] width 24 height 8
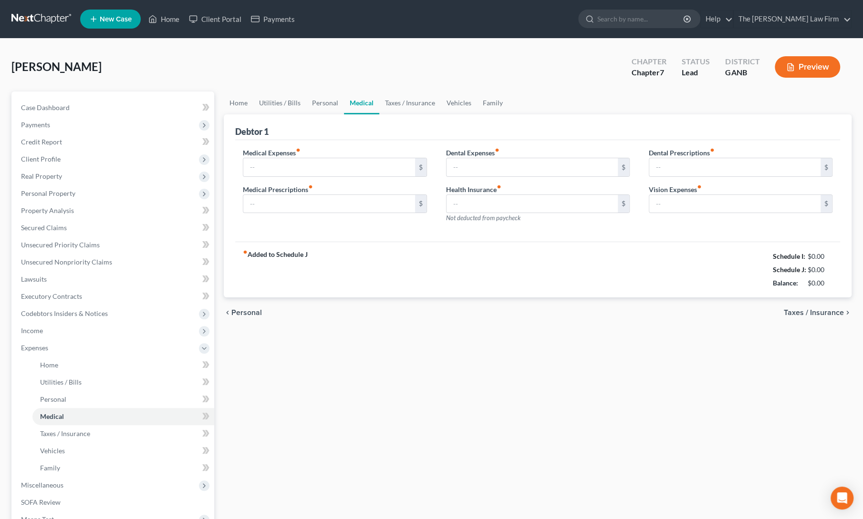
type input "0.00"
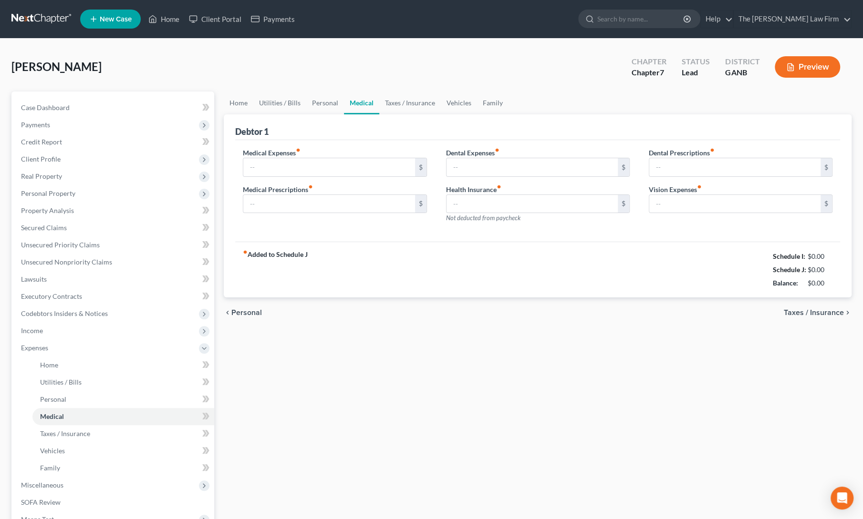
type input "0.00"
click at [316, 104] on link "Personal" at bounding box center [325, 103] width 38 height 23
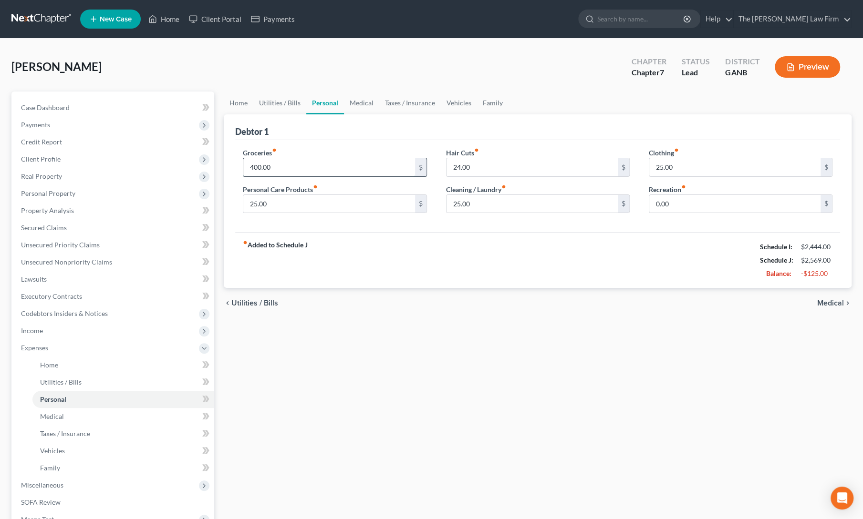
click at [292, 171] on input "400.00" at bounding box center [328, 167] width 171 height 18
type input "4"
type input "2"
click at [292, 171] on input "350" at bounding box center [328, 167] width 171 height 18
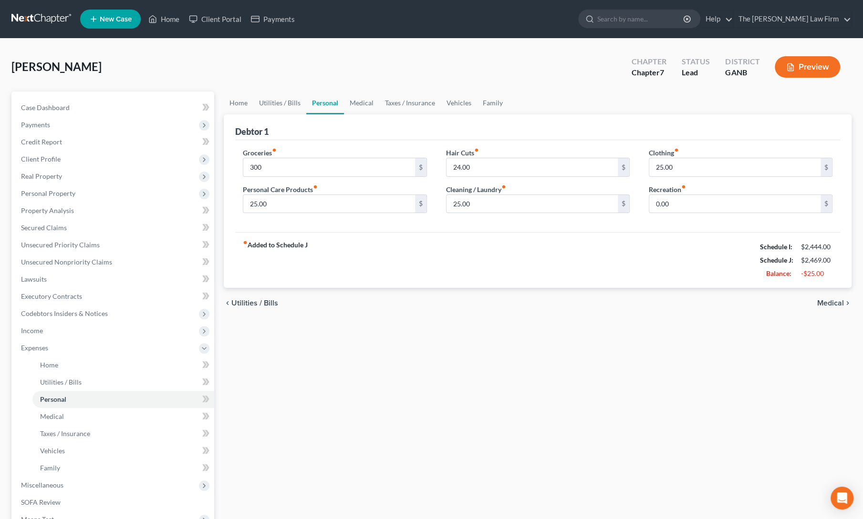
click at [405, 266] on div "fiber_manual_record Added to Schedule J Schedule I: $2,444.00 Schedule J: $2,46…" at bounding box center [537, 260] width 605 height 56
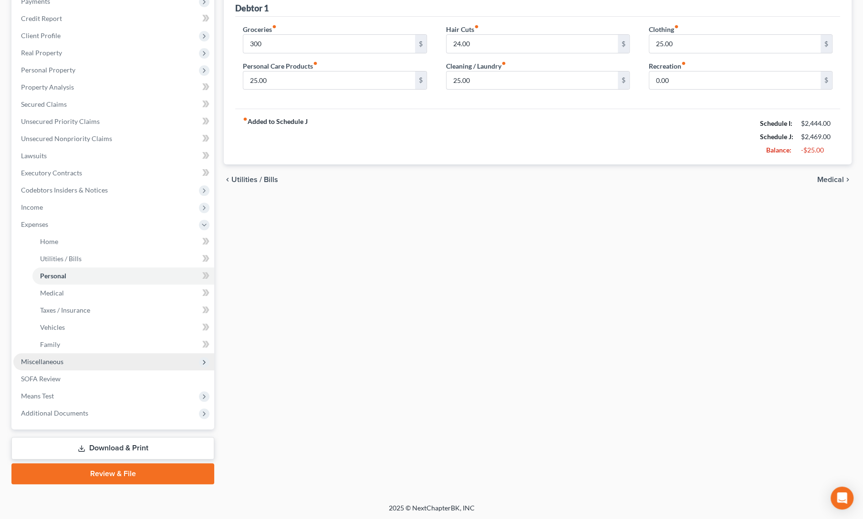
click at [65, 364] on span "Miscellaneous" at bounding box center [113, 361] width 201 height 17
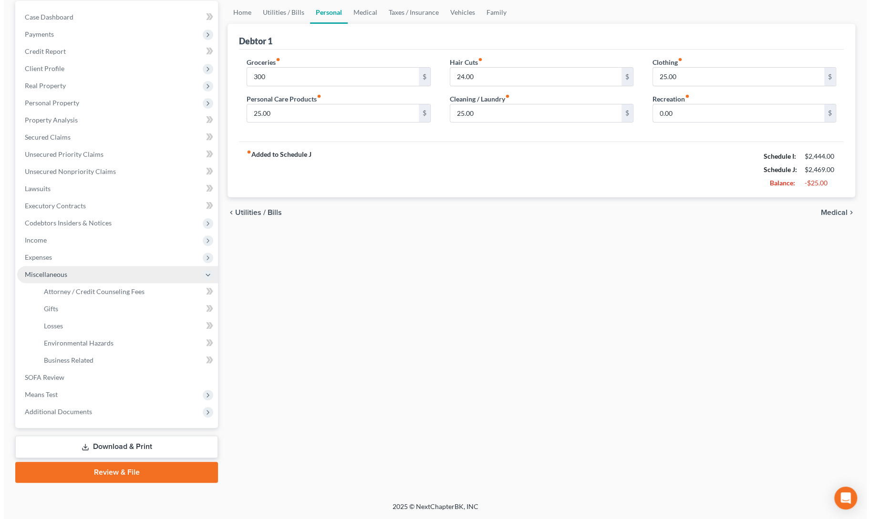
scroll to position [89, 0]
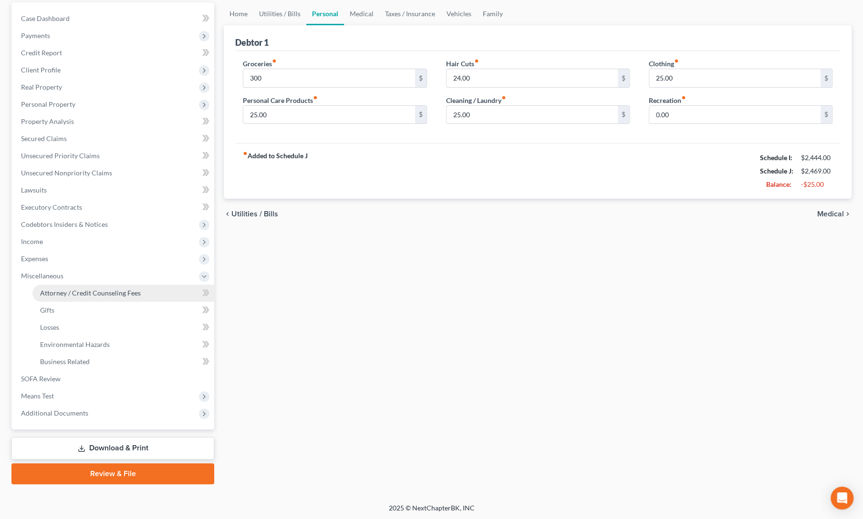
click at [81, 297] on link "Attorney / Credit Counseling Fees" at bounding box center [123, 293] width 182 height 17
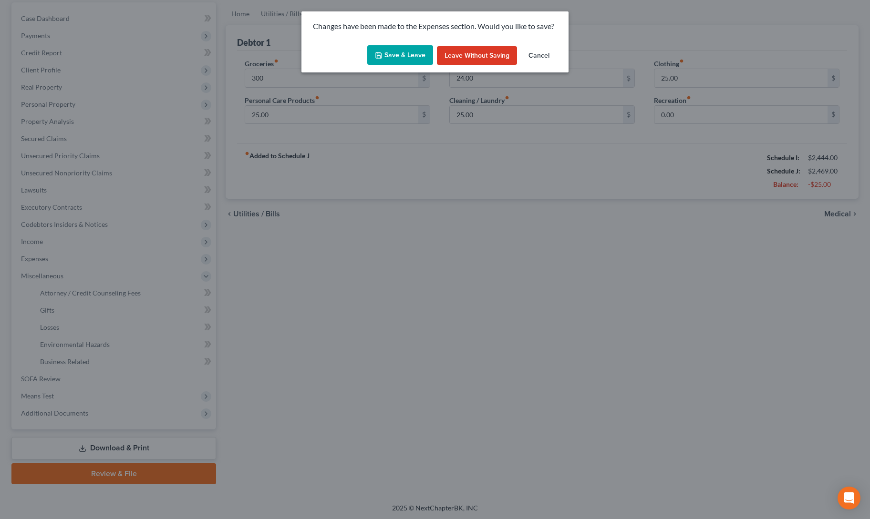
click at [400, 53] on button "Save & Leave" at bounding box center [400, 55] width 66 height 20
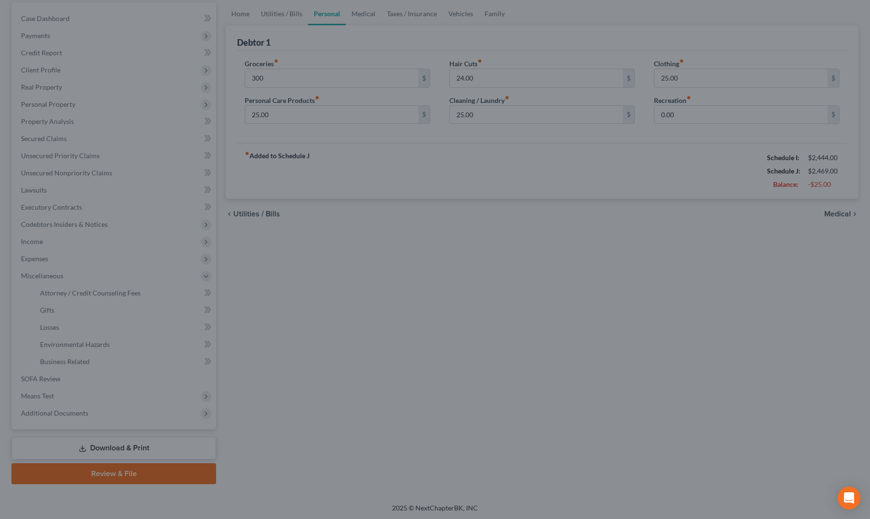
type input "300.00"
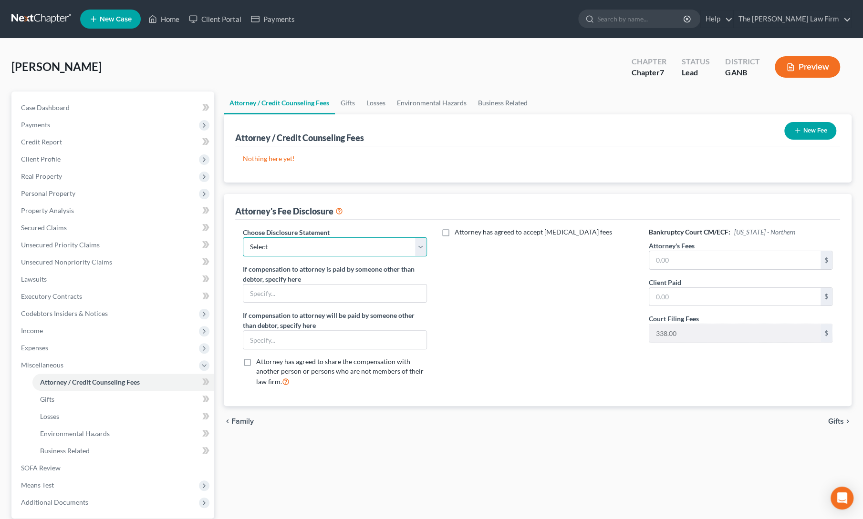
click at [367, 251] on select "Select comp statement" at bounding box center [335, 247] width 184 height 19
select select "0"
click at [243, 238] on select "Select comp statement" at bounding box center [335, 247] width 184 height 19
click at [801, 124] on button "New Fee" at bounding box center [810, 131] width 52 height 18
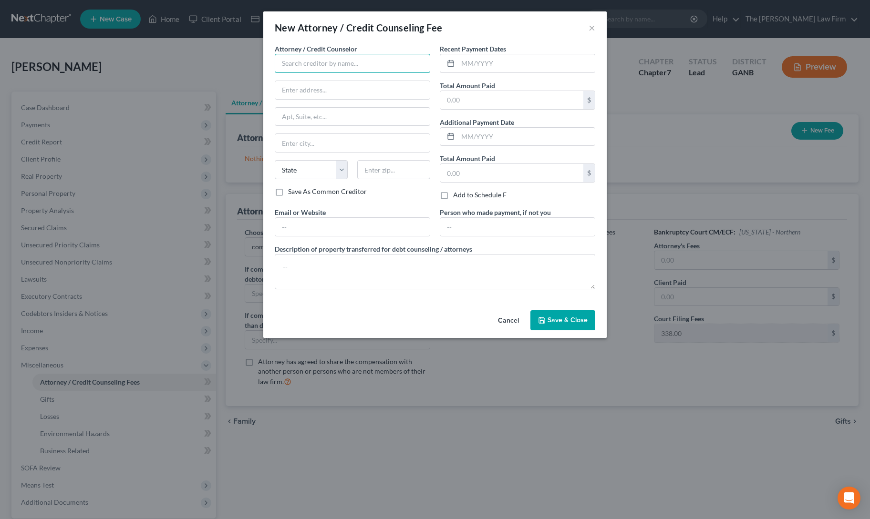
click at [303, 58] on input "text" at bounding box center [352, 63] width 155 height 19
click at [305, 80] on div "The [PERSON_NAME] Law Firm, LLC" at bounding box center [336, 80] width 108 height 10
type input "The [PERSON_NAME] Law Firm, LLC"
type input "[STREET_ADDRESS]"
type input "Alpharetta"
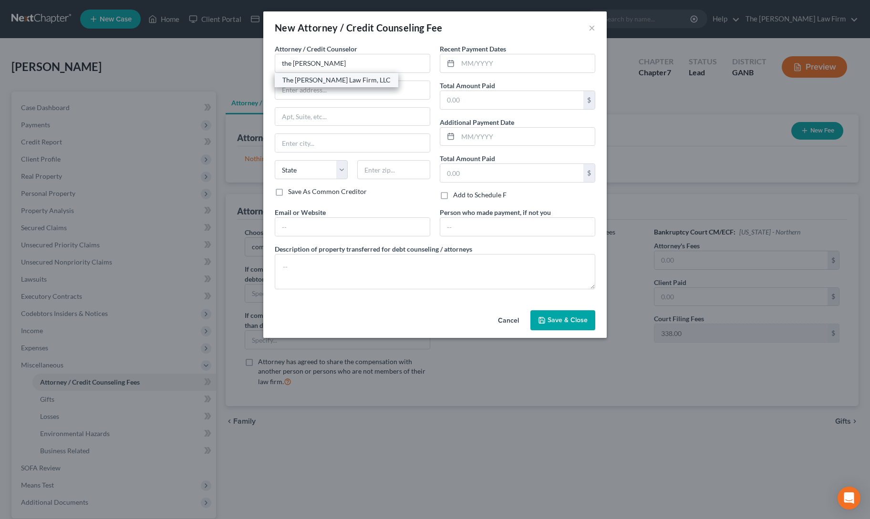
select select "10"
type input "30009"
click at [494, 62] on input "text" at bounding box center [526, 63] width 137 height 18
type input "10/2025"
type input "2,000"
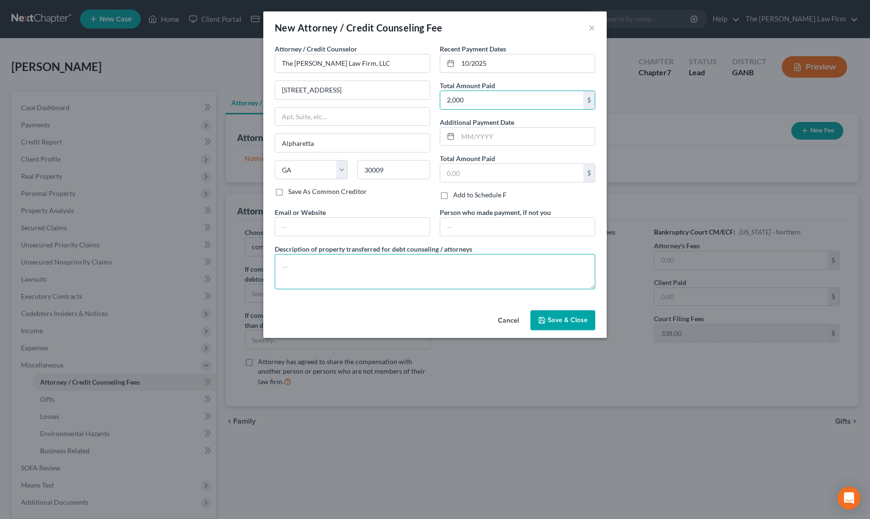
click at [375, 274] on textarea at bounding box center [435, 271] width 321 height 35
type textarea "2000 total (338 filing fee, 1632 attorney fee)"
click at [587, 326] on button "Save & Close" at bounding box center [562, 321] width 65 height 20
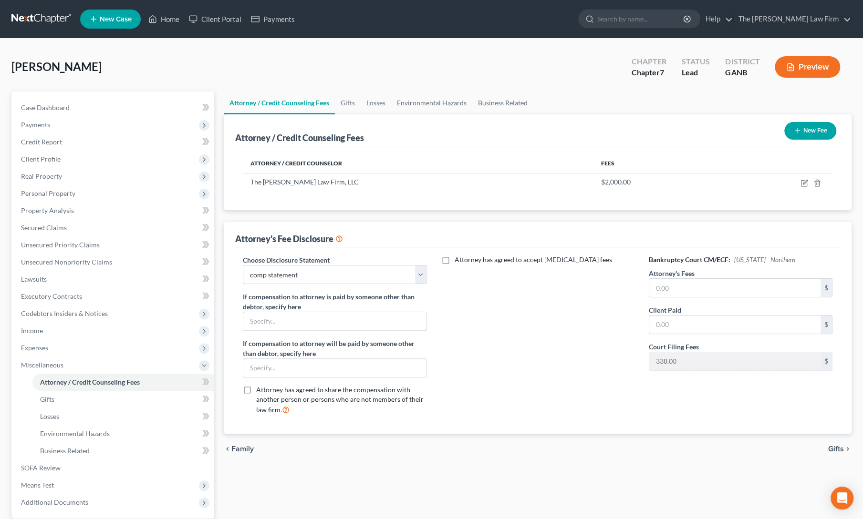
click at [803, 125] on button "New Fee" at bounding box center [810, 131] width 52 height 18
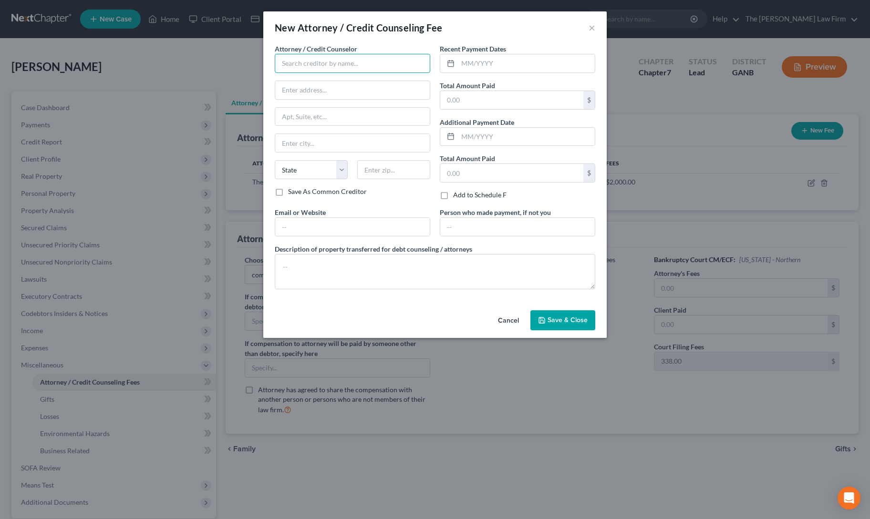
click at [297, 66] on input "text" at bounding box center [352, 63] width 155 height 19
click at [300, 80] on div "[PERSON_NAME] Credit & Debt Counseling" at bounding box center [347, 80] width 131 height 10
type input "[PERSON_NAME] Credit & Debt Counseling"
type input "[STREET_ADDRESS]"
type input "Huron"
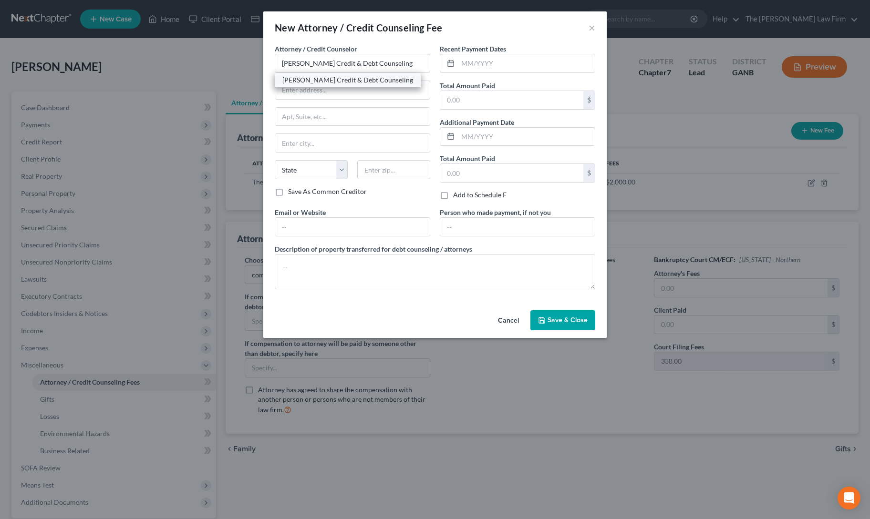
select select "43"
type input "57350"
click at [468, 60] on input "text" at bounding box center [526, 63] width 137 height 18
type input "10/2025"
type input "25"
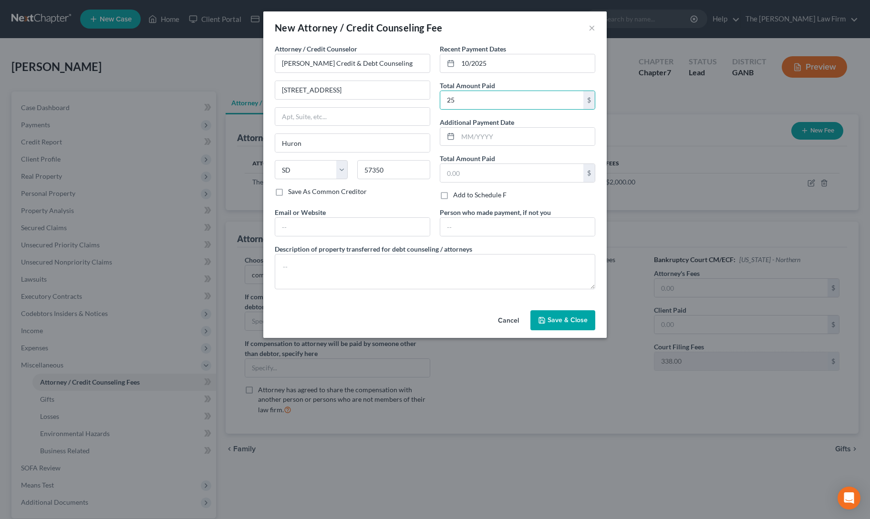
click at [553, 326] on button "Save & Close" at bounding box center [562, 321] width 65 height 20
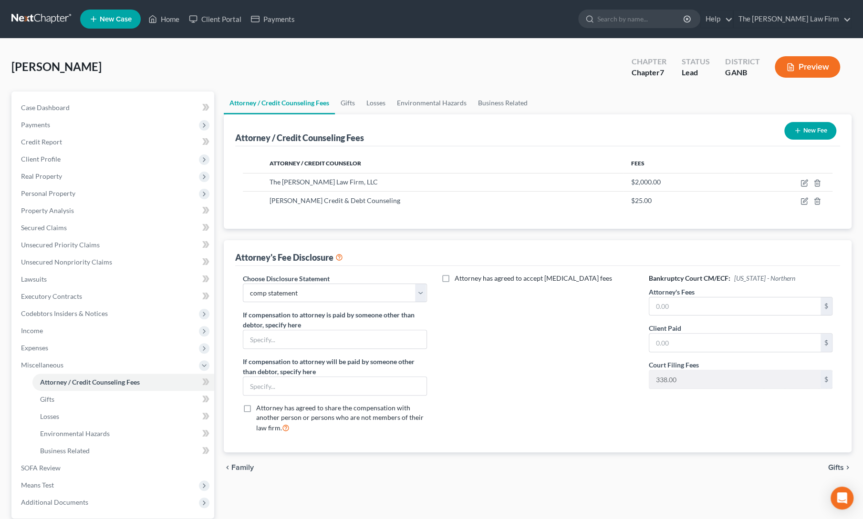
click at [503, 378] on div "Attorney has agreed to accept [MEDICAL_DATA] fees" at bounding box center [537, 357] width 203 height 167
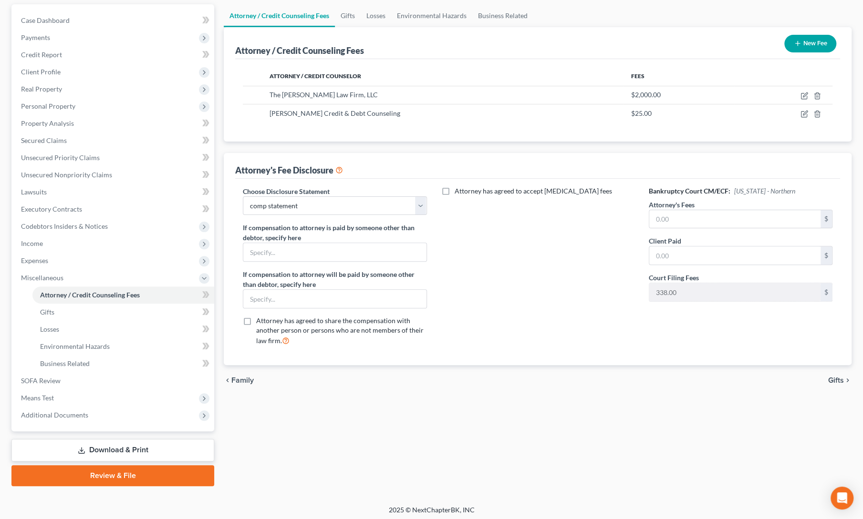
scroll to position [89, 0]
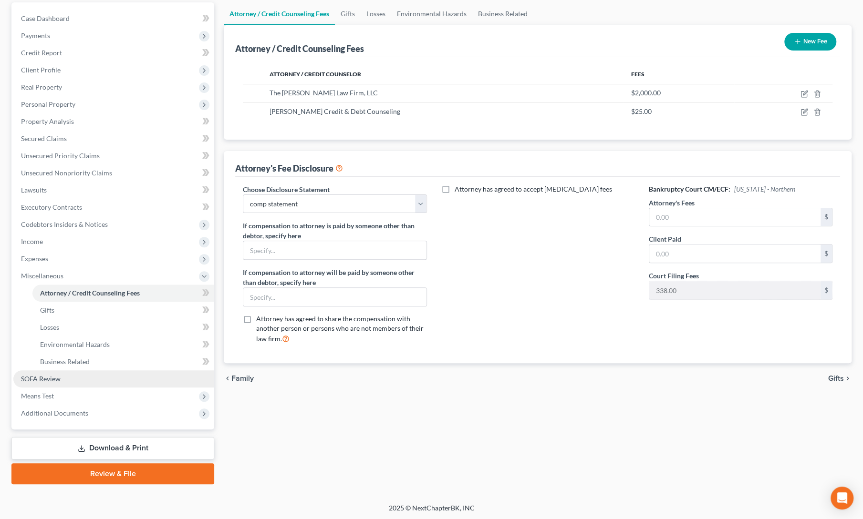
click at [35, 383] on link "SOFA Review" at bounding box center [113, 379] width 201 height 17
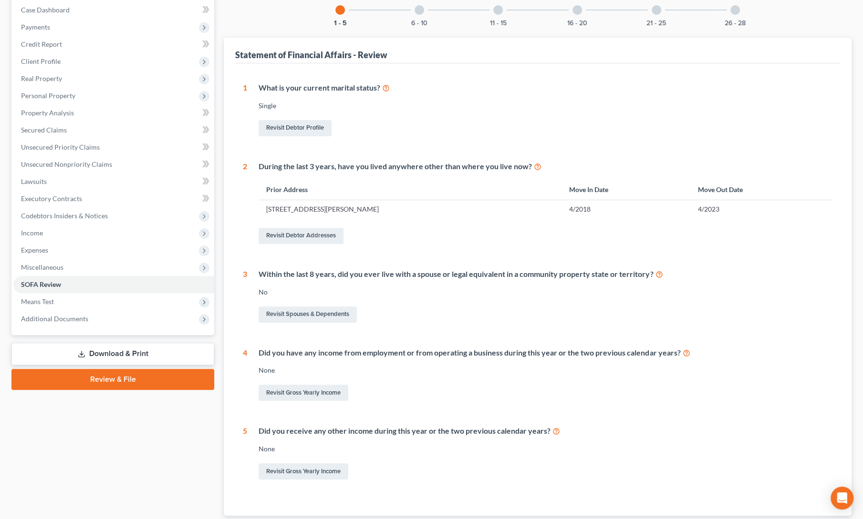
scroll to position [160, 0]
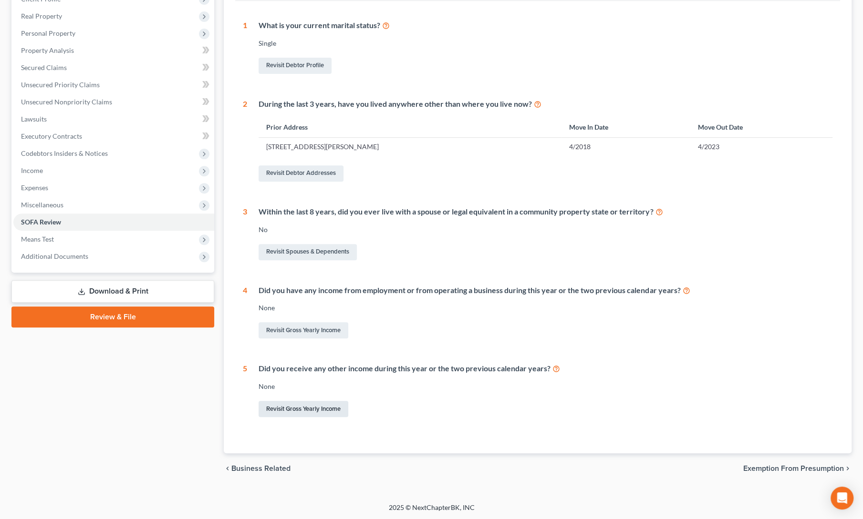
click at [281, 409] on link "Revisit Gross Yearly Income" at bounding box center [304, 409] width 90 height 16
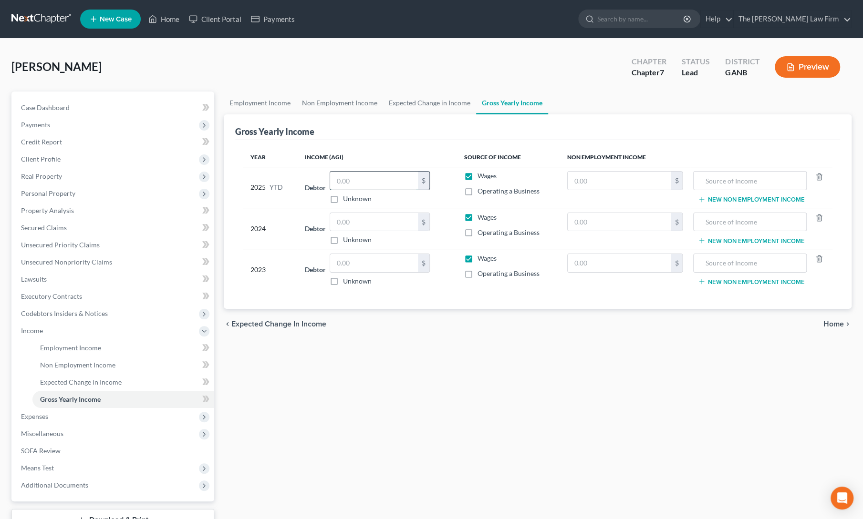
click at [342, 182] on input "text" at bounding box center [374, 181] width 88 height 18
type input "35,000"
click at [424, 343] on div "Employment Income Non Employment Income Expected Change in Income Gross Yearly …" at bounding box center [537, 324] width 637 height 465
click at [370, 222] on input "text" at bounding box center [374, 222] width 88 height 18
click at [375, 256] on input "text" at bounding box center [374, 263] width 88 height 18
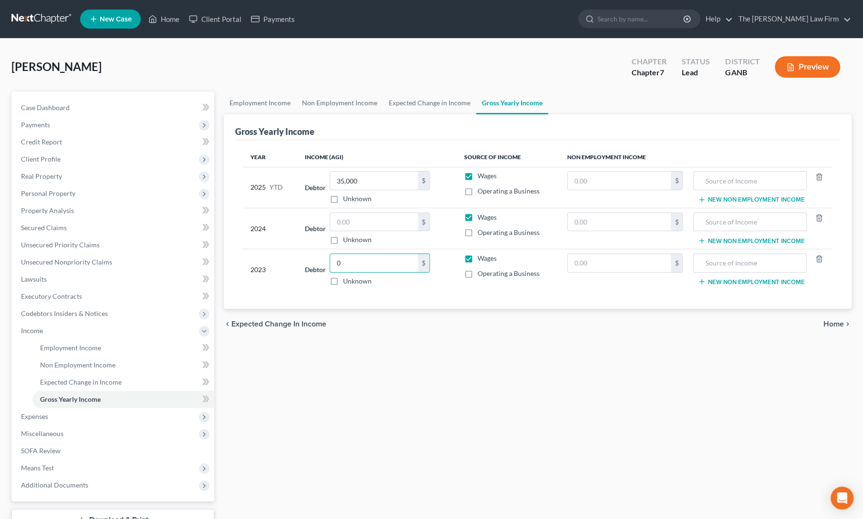
type input "0"
click at [436, 386] on div "Employment Income Non Employment Income Expected Change in Income Gross Yearly …" at bounding box center [537, 324] width 637 height 465
click at [379, 219] on input "text" at bounding box center [374, 222] width 88 height 18
type input "7"
type input "8"
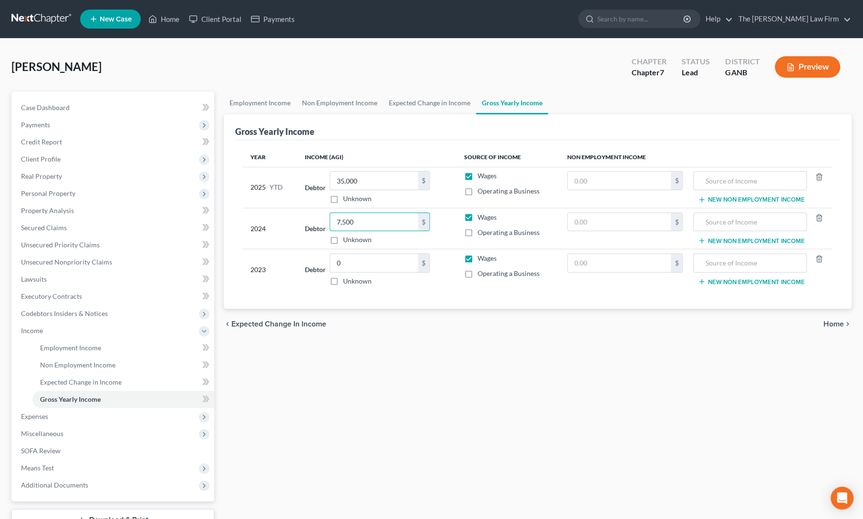
type input "7,500"
click at [414, 339] on div "Employment Income Non Employment Income Expected Change in Income Gross Yearly …" at bounding box center [537, 324] width 637 height 465
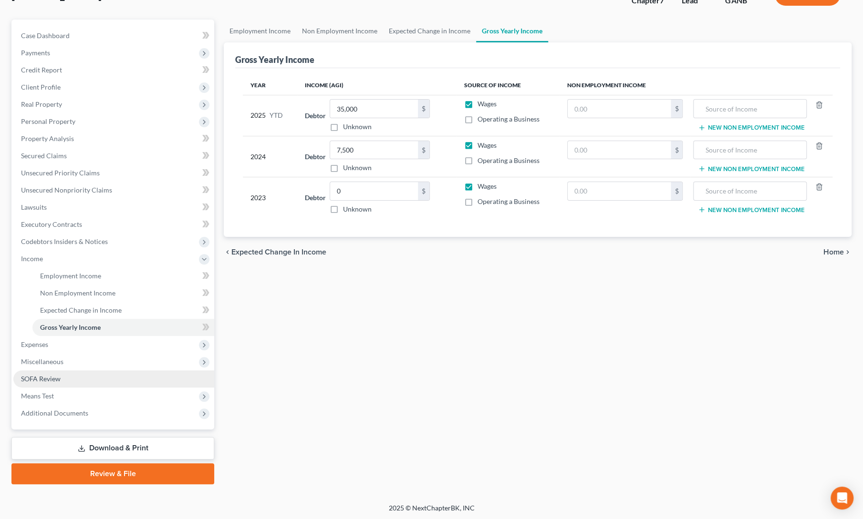
click at [36, 381] on span "SOFA Review" at bounding box center [41, 379] width 40 height 8
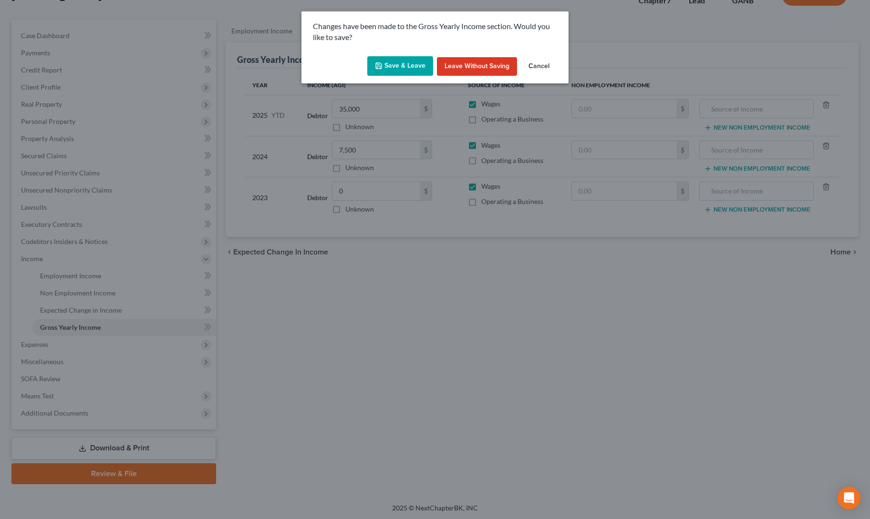
click at [402, 61] on button "Save & Leave" at bounding box center [400, 66] width 66 height 20
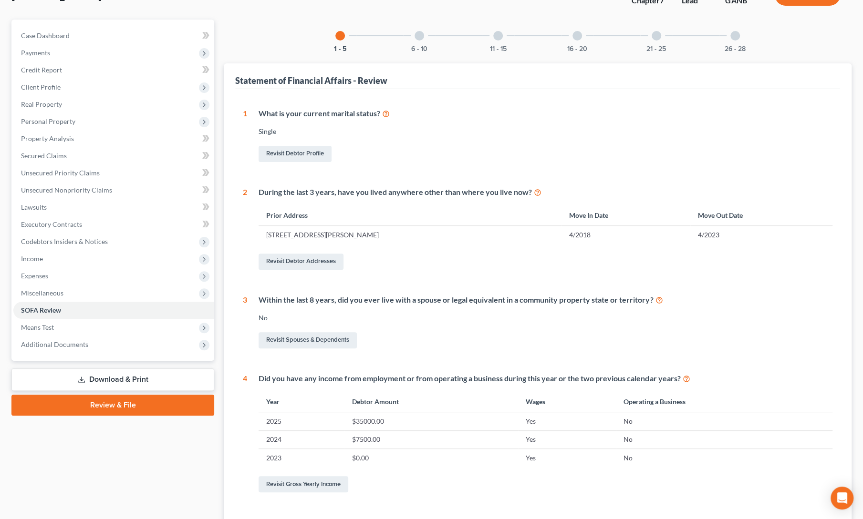
scroll to position [69, 0]
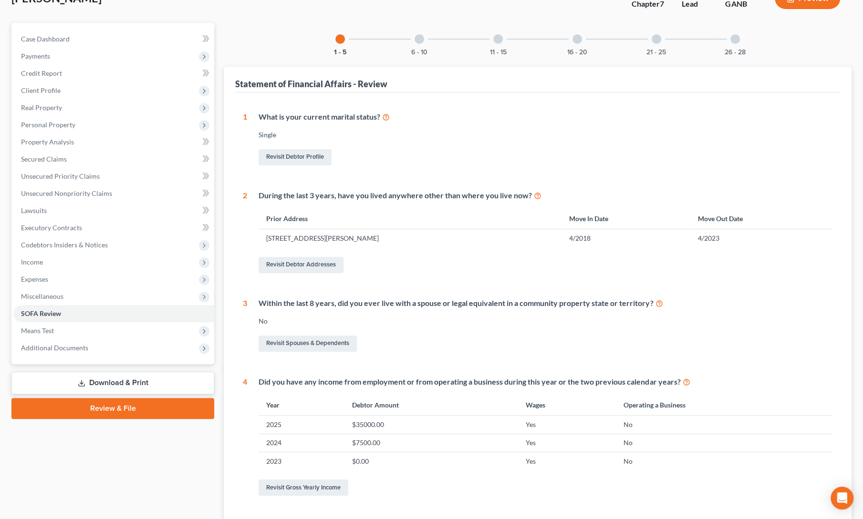
click at [420, 40] on div at bounding box center [419, 39] width 10 height 10
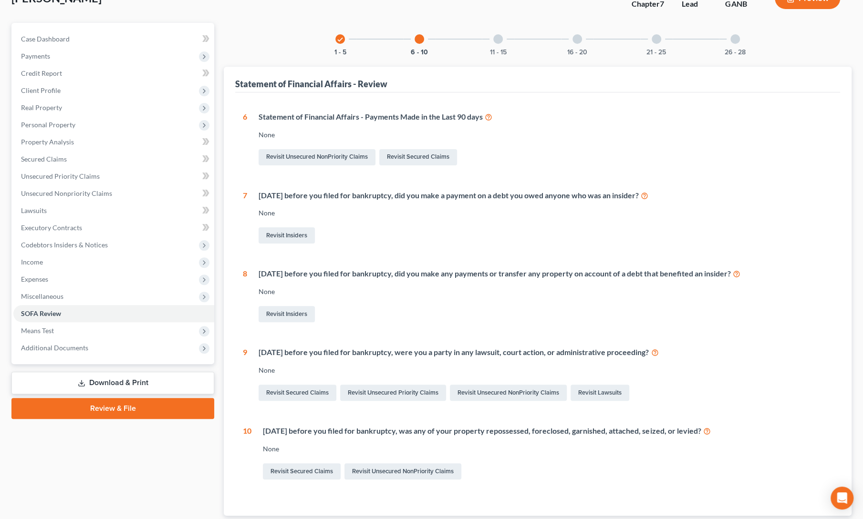
click at [499, 41] on div at bounding box center [498, 39] width 10 height 10
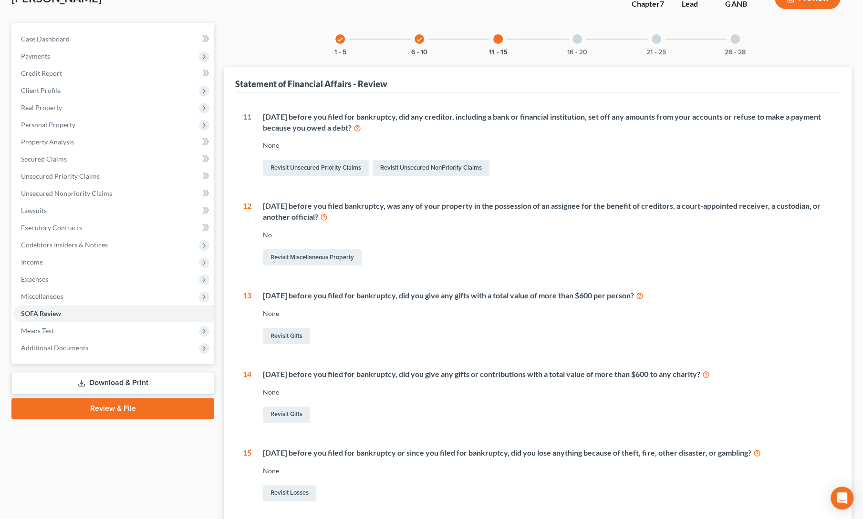
click at [571, 43] on div "16 - 20" at bounding box center [577, 39] width 32 height 32
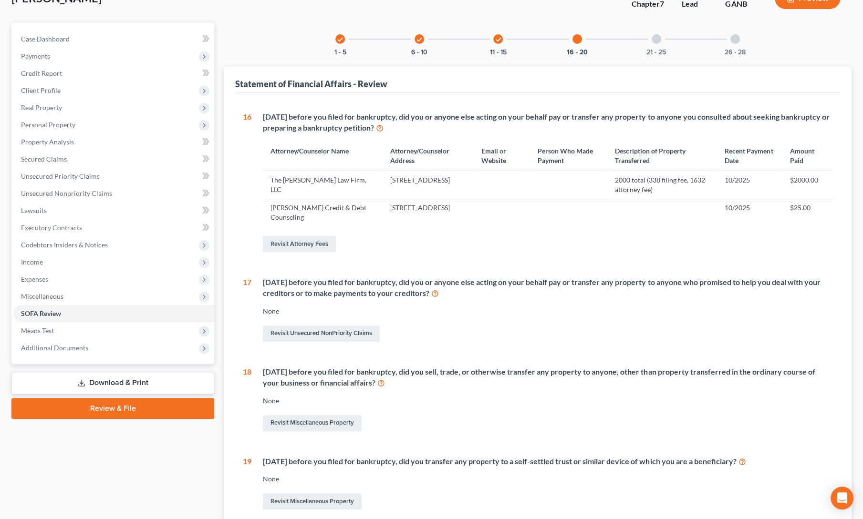
click at [574, 263] on div "16 [DATE] before you filed for bankruptcy, did you or anyone else acting on you…" at bounding box center [538, 351] width 590 height 479
click at [34, 91] on span "Client Profile" at bounding box center [41, 90] width 40 height 8
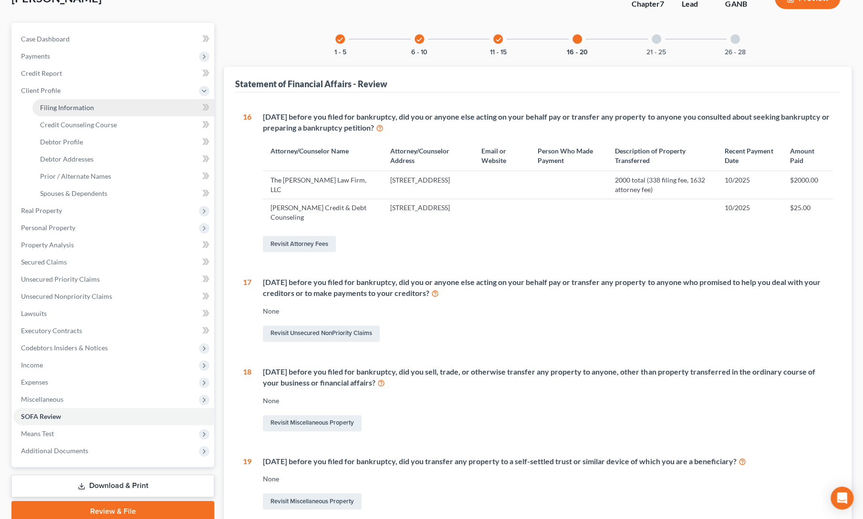
click at [45, 107] on span "Filing Information" at bounding box center [67, 108] width 54 height 8
select select "1"
select select "0"
select select "19"
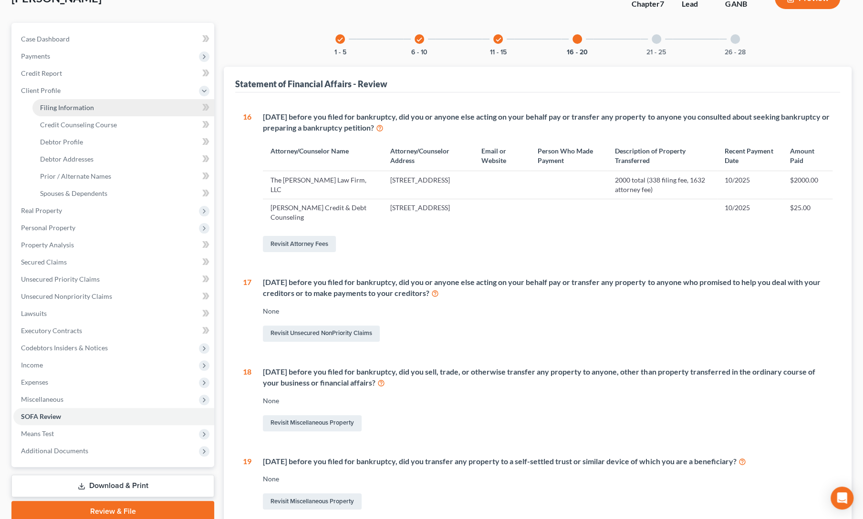
select select "0"
select select "10"
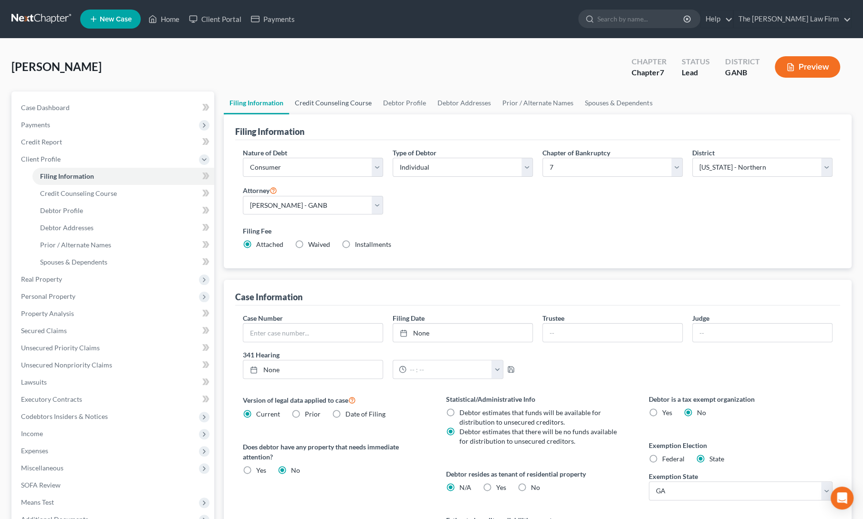
click at [303, 102] on link "Credit Counseling Course" at bounding box center [333, 103] width 88 height 23
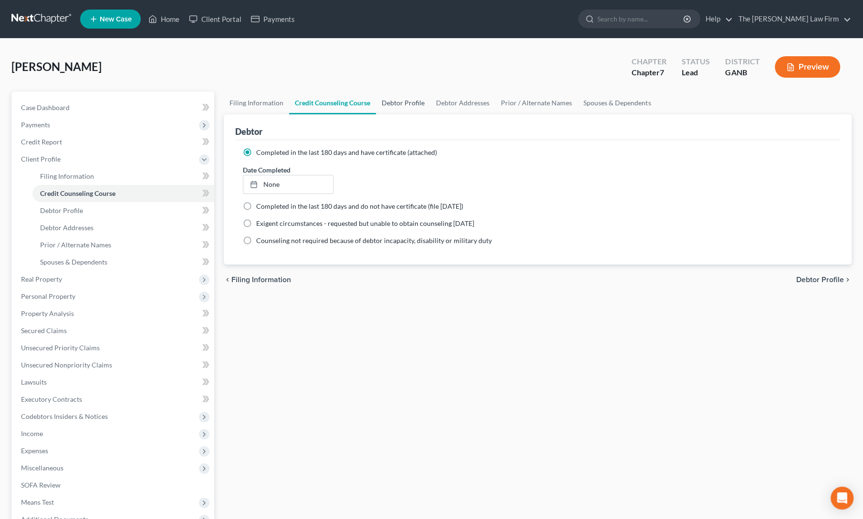
click at [400, 102] on link "Debtor Profile" at bounding box center [403, 103] width 54 height 23
select select "0"
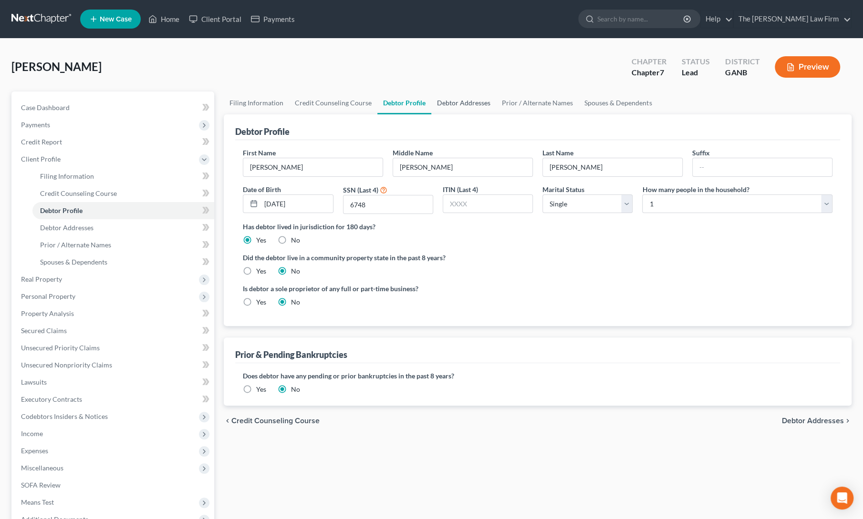
click at [451, 100] on link "Debtor Addresses" at bounding box center [463, 103] width 65 height 23
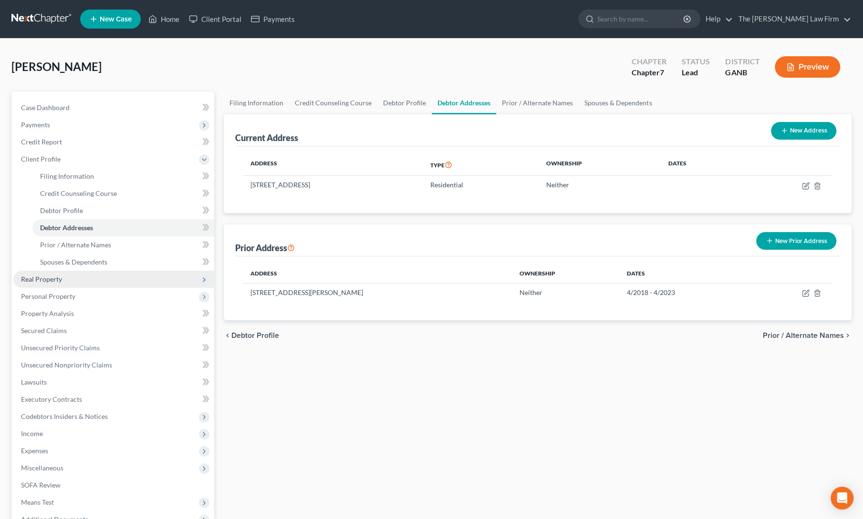
click at [66, 287] on span "Real Property" at bounding box center [113, 279] width 201 height 17
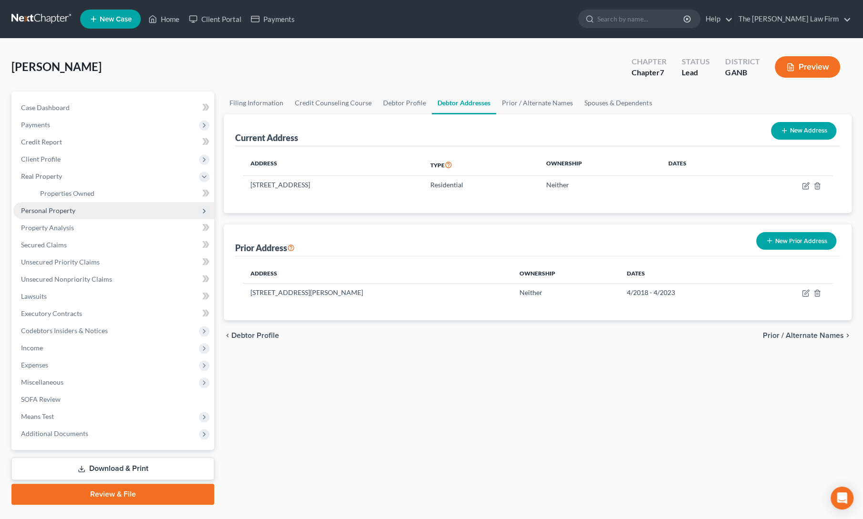
click at [53, 217] on span "Personal Property" at bounding box center [113, 210] width 201 height 17
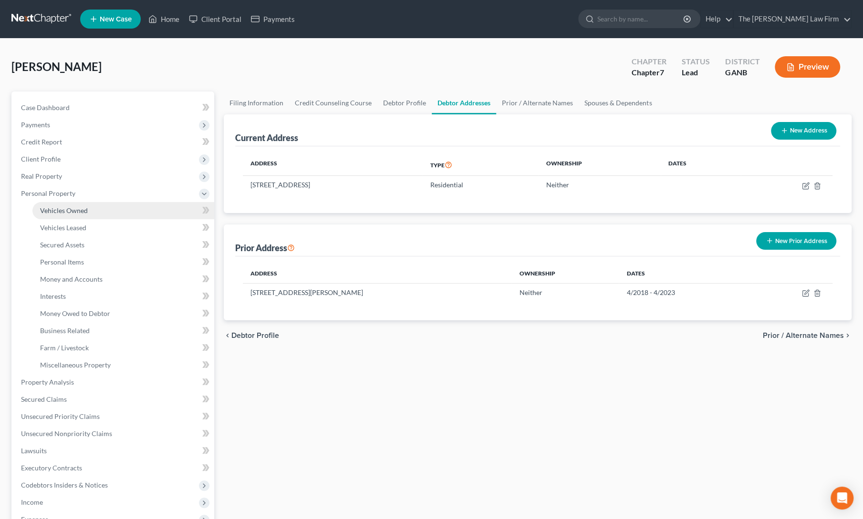
click at [59, 212] on span "Vehicles Owned" at bounding box center [64, 211] width 48 height 8
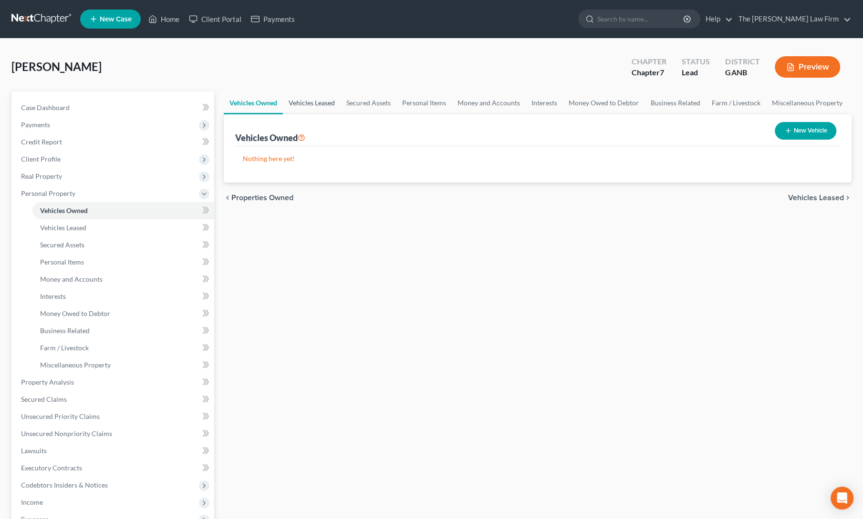
click at [304, 96] on link "Vehicles Leased" at bounding box center [312, 103] width 58 height 23
click at [363, 101] on link "Secured Assets" at bounding box center [369, 103] width 56 height 23
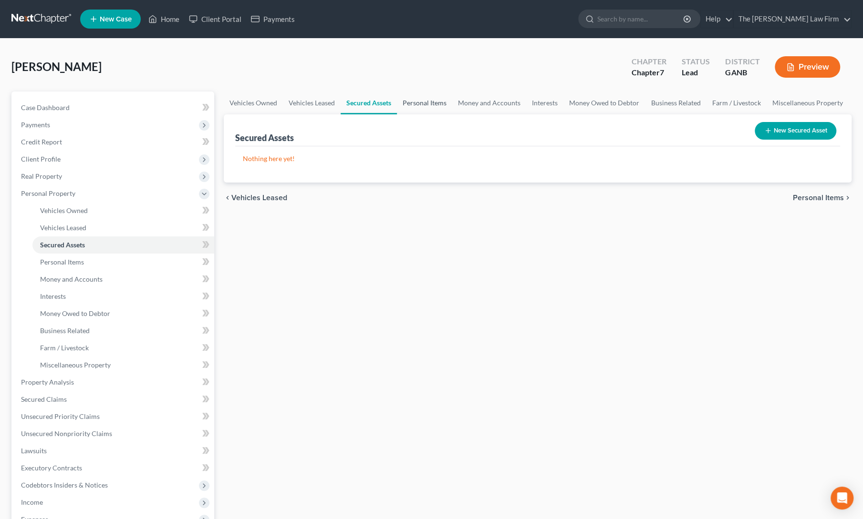
click at [431, 106] on link "Personal Items" at bounding box center [424, 103] width 55 height 23
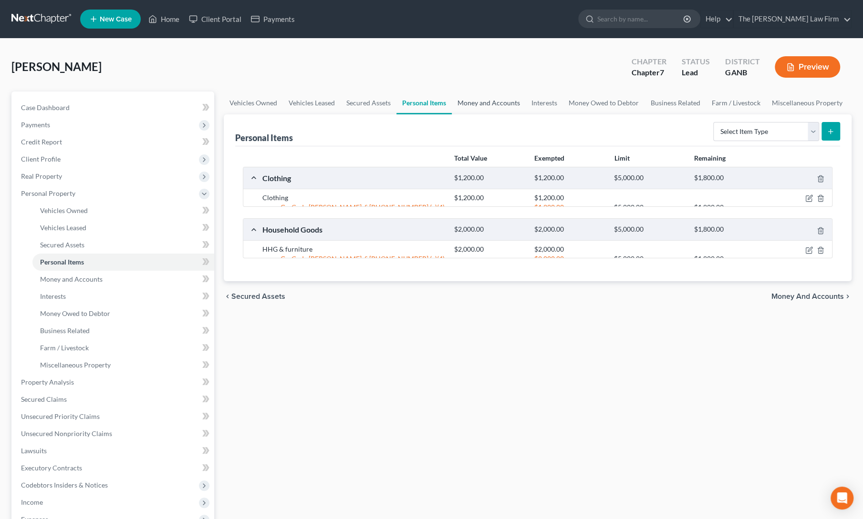
click at [482, 105] on link "Money and Accounts" at bounding box center [489, 103] width 74 height 23
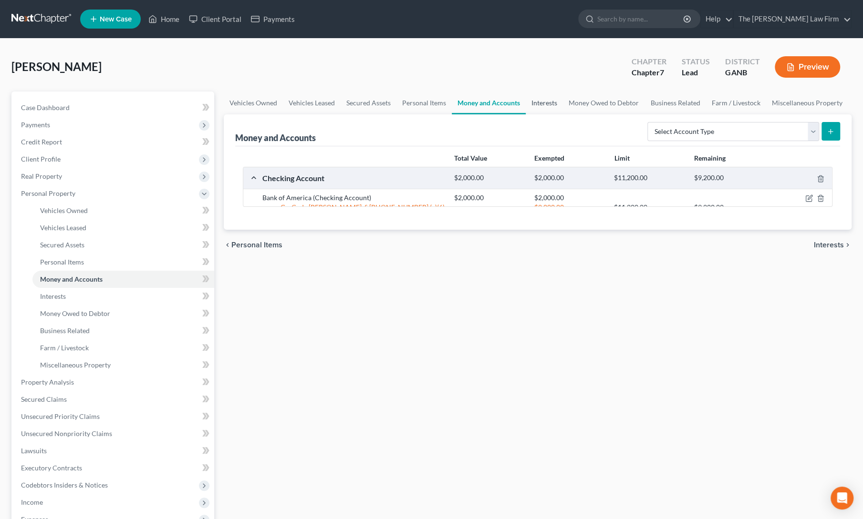
click at [538, 104] on link "Interests" at bounding box center [544, 103] width 37 height 23
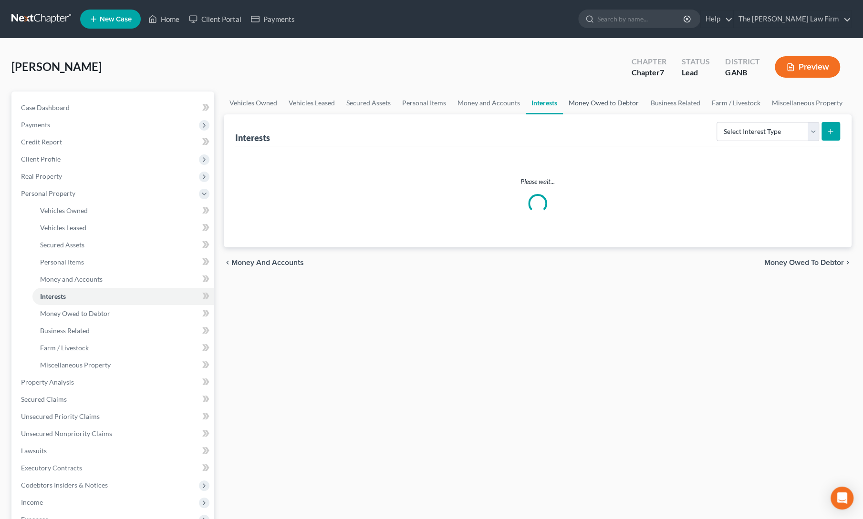
click at [605, 102] on link "Money Owed to Debtor" at bounding box center [604, 103] width 82 height 23
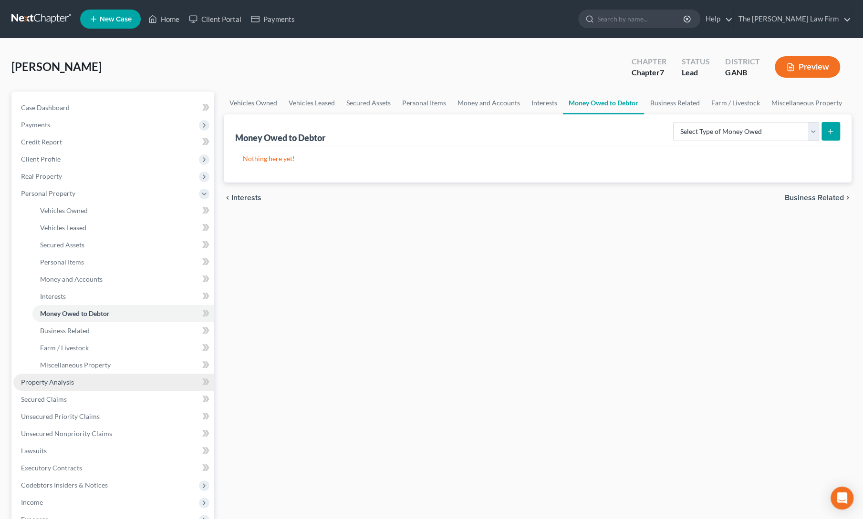
click at [38, 379] on span "Property Analysis" at bounding box center [47, 382] width 53 height 8
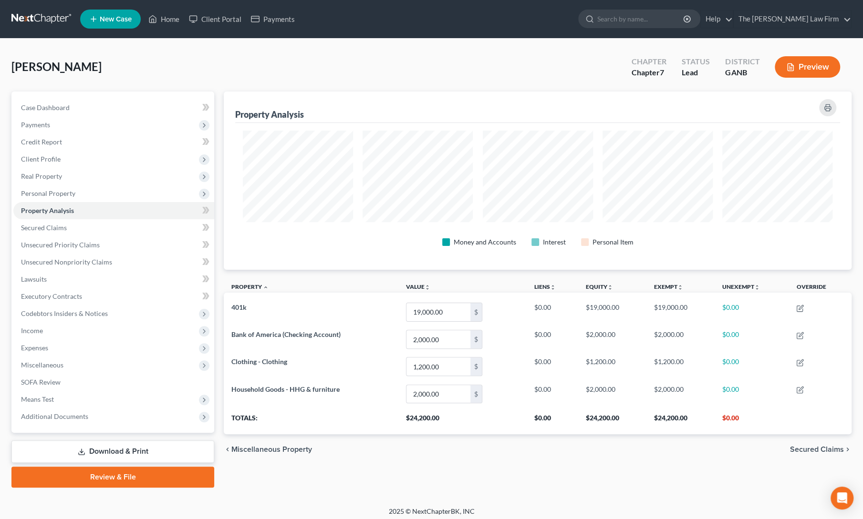
scroll to position [178, 628]
click at [32, 398] on span "Means Test" at bounding box center [37, 399] width 33 height 8
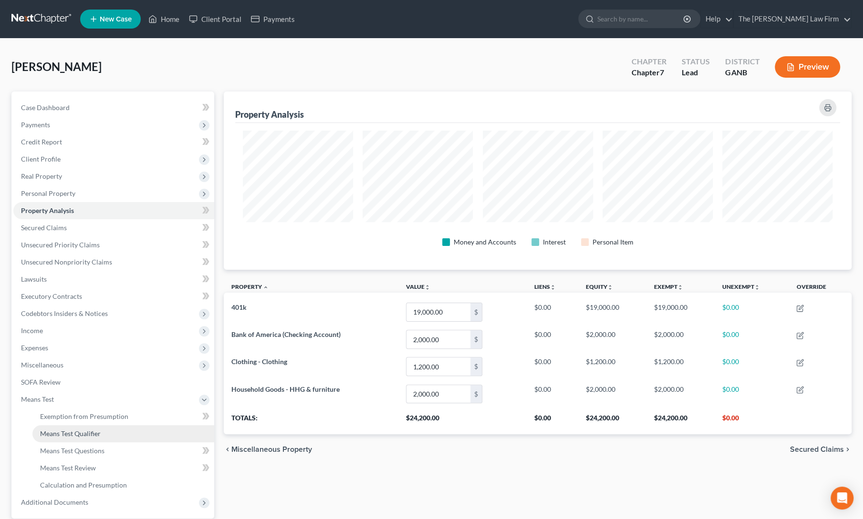
click at [64, 435] on span "Means Test Qualifier" at bounding box center [70, 434] width 61 height 8
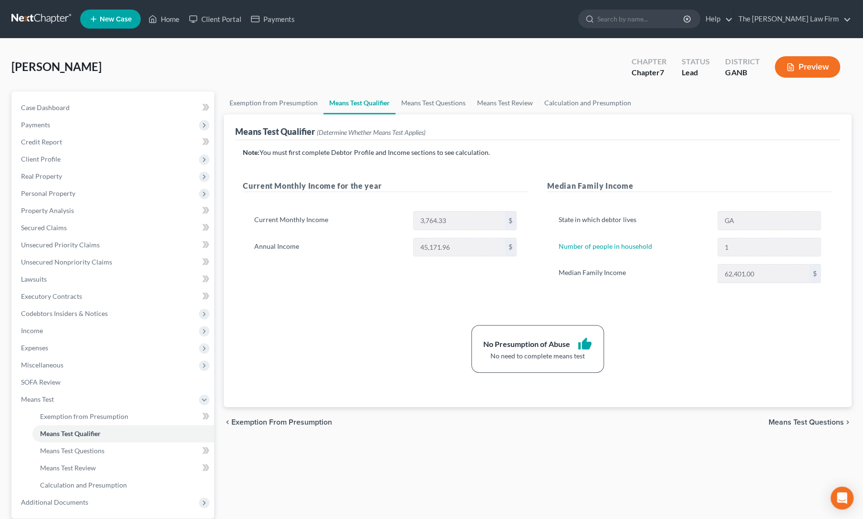
click at [353, 297] on div "Current Monthly Income for the year Current Monthly Income 3,764.33 $ Annual In…" at bounding box center [385, 241] width 304 height 122
click at [329, 336] on div "No Presumption of Abuse thumb_up No need to complete means test" at bounding box center [537, 349] width 599 height 48
click at [171, 22] on link "Home" at bounding box center [164, 18] width 41 height 17
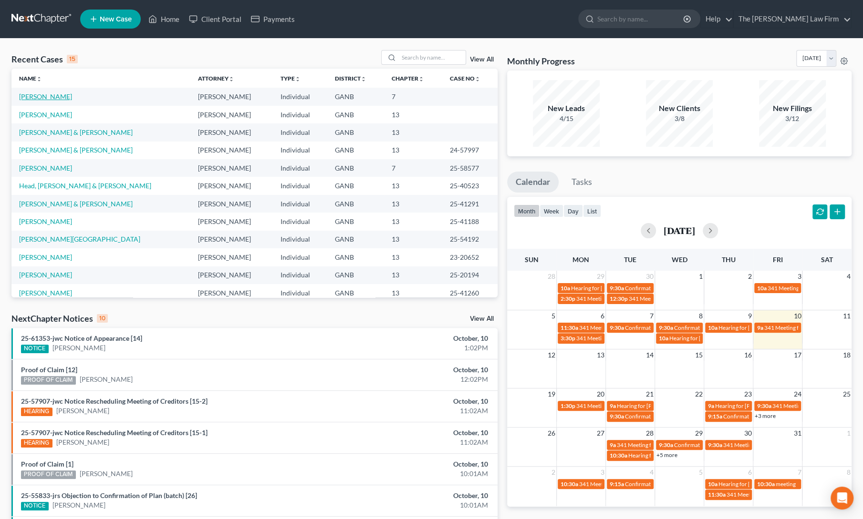
click at [29, 97] on link "[PERSON_NAME]" at bounding box center [45, 97] width 53 height 8
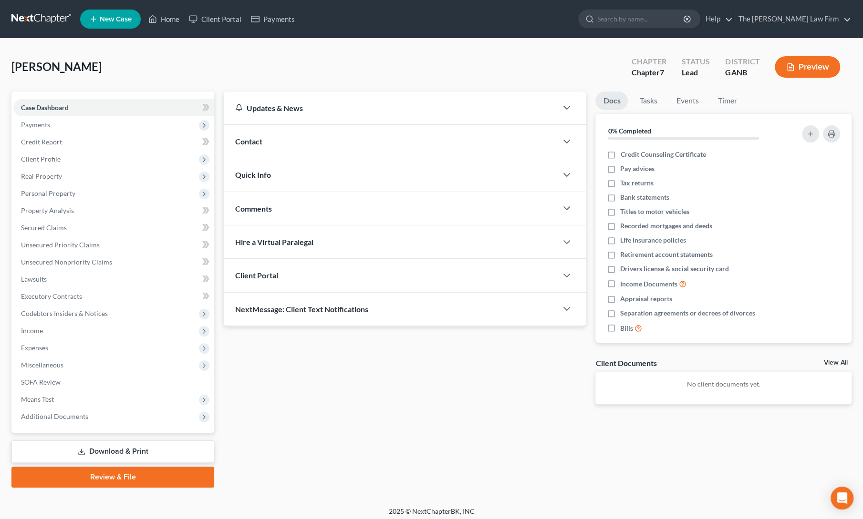
click at [122, 449] on link "Download & Print" at bounding box center [112, 452] width 203 height 22
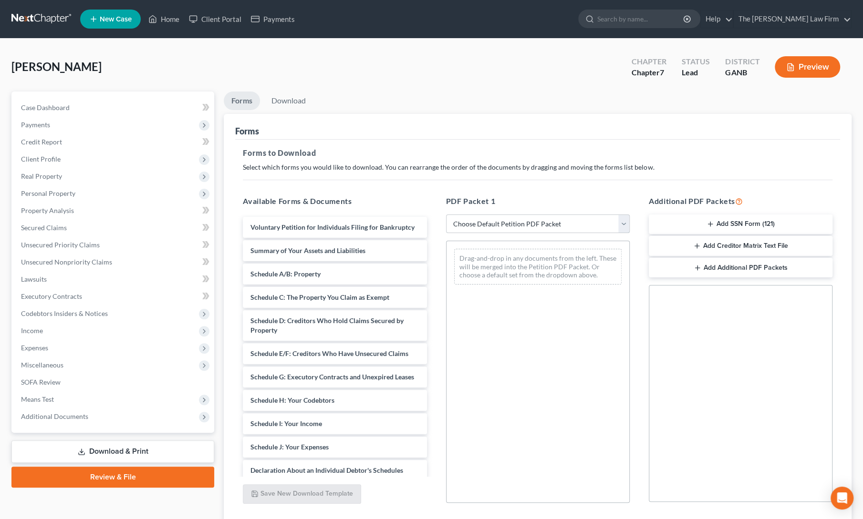
click at [520, 226] on select "Choose Default Petition PDF Packet Complete Bankruptcy Petition (all forms and …" at bounding box center [538, 224] width 184 height 19
select select "1"
click at [446, 215] on select "Choose Default Petition PDF Packet Complete Bankruptcy Petition (all forms and …" at bounding box center [538, 224] width 184 height 19
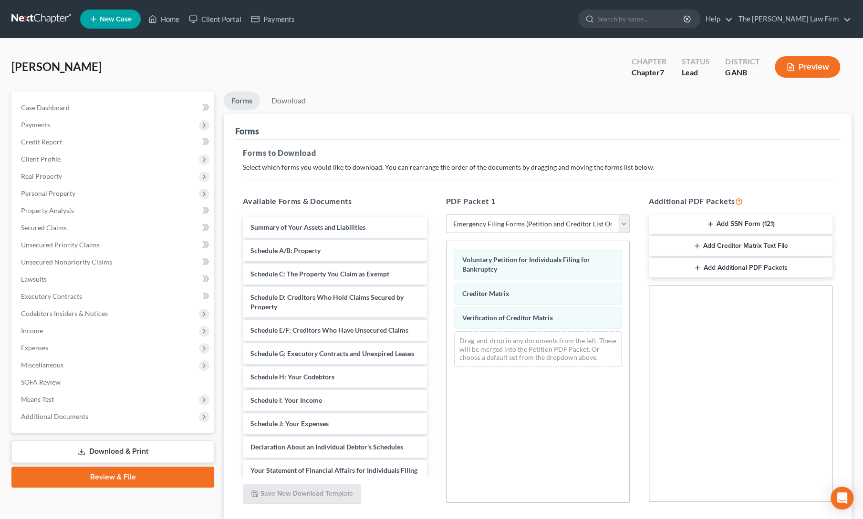
click at [742, 223] on button "Add SSN Form (121)" at bounding box center [741, 225] width 184 height 20
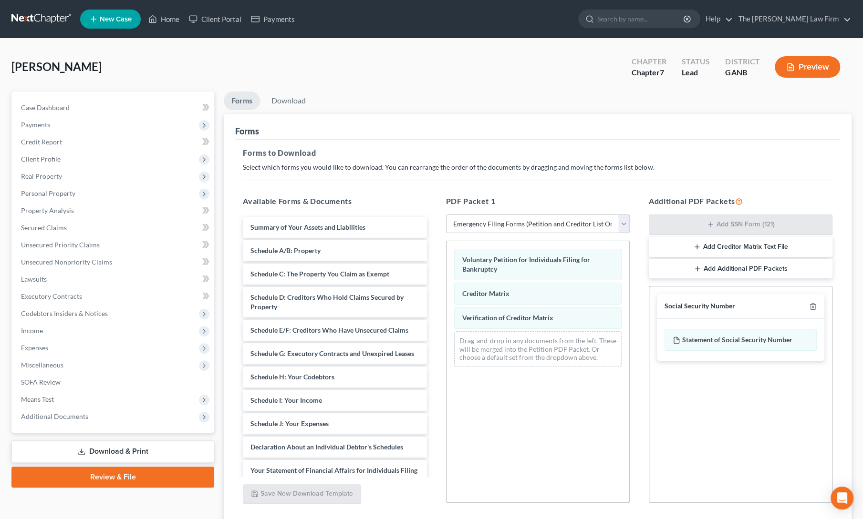
scroll to position [69, 0]
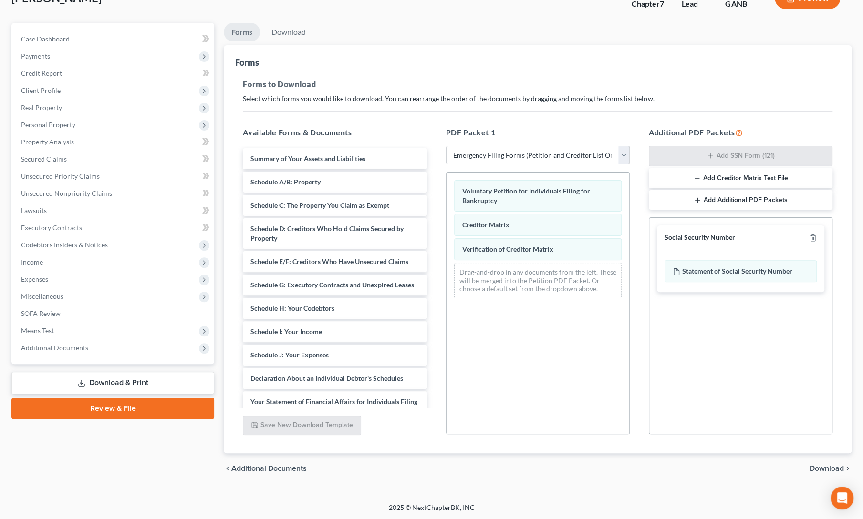
click at [821, 465] on span "Download" at bounding box center [826, 469] width 34 height 8
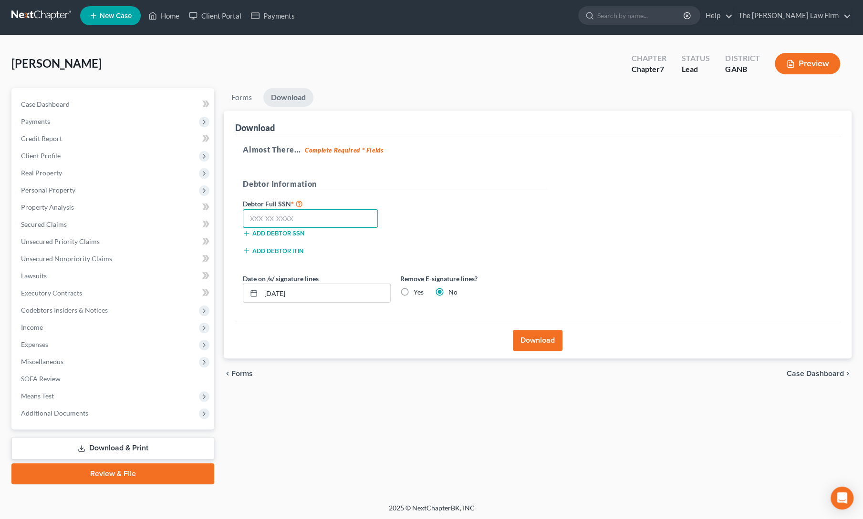
click at [299, 220] on input "text" at bounding box center [310, 218] width 135 height 19
type input "254-95-6748"
click at [538, 325] on div "Download" at bounding box center [537, 340] width 605 height 37
click at [539, 337] on button "Download" at bounding box center [538, 340] width 50 height 21
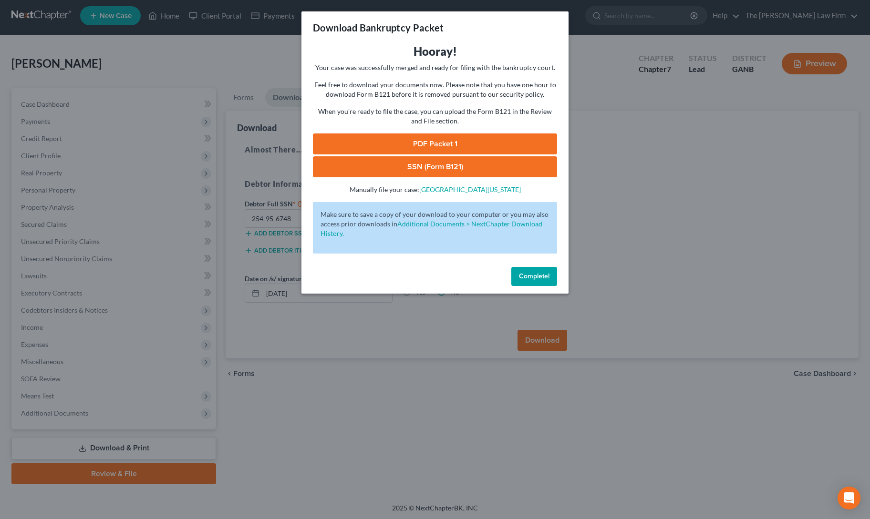
click at [436, 145] on link "PDF Packet 1" at bounding box center [435, 144] width 244 height 21
click at [388, 170] on link "SSN (Form B121)" at bounding box center [435, 166] width 244 height 21
click at [537, 273] on span "Complete!" at bounding box center [534, 276] width 31 height 8
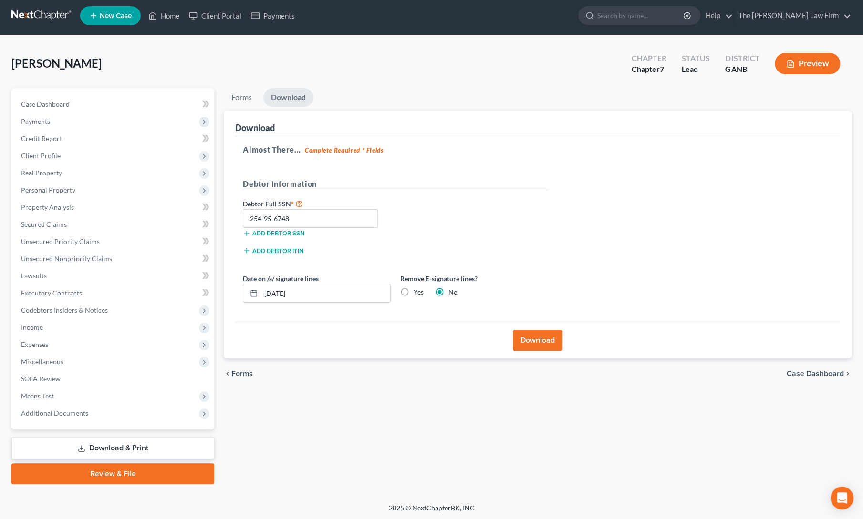
click at [109, 449] on link "Download & Print" at bounding box center [112, 448] width 203 height 22
click at [126, 449] on link "Download & Print" at bounding box center [112, 448] width 203 height 22
click at [242, 99] on link "Forms" at bounding box center [242, 97] width 36 height 19
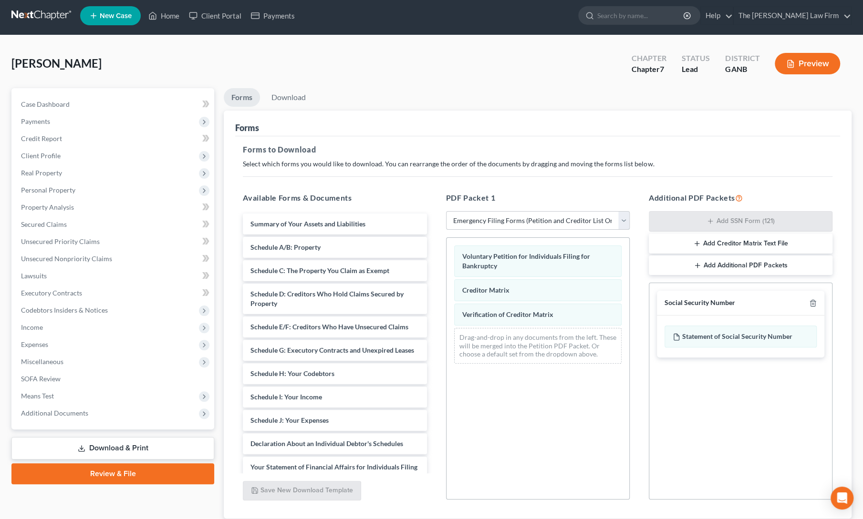
click at [492, 219] on select "Choose Default Petition PDF Packet Complete Bankruptcy Petition (all forms and …" at bounding box center [538, 220] width 184 height 19
select select "0"
click at [446, 211] on select "Choose Default Petition PDF Packet Complete Bankruptcy Petition (all forms and …" at bounding box center [538, 220] width 184 height 19
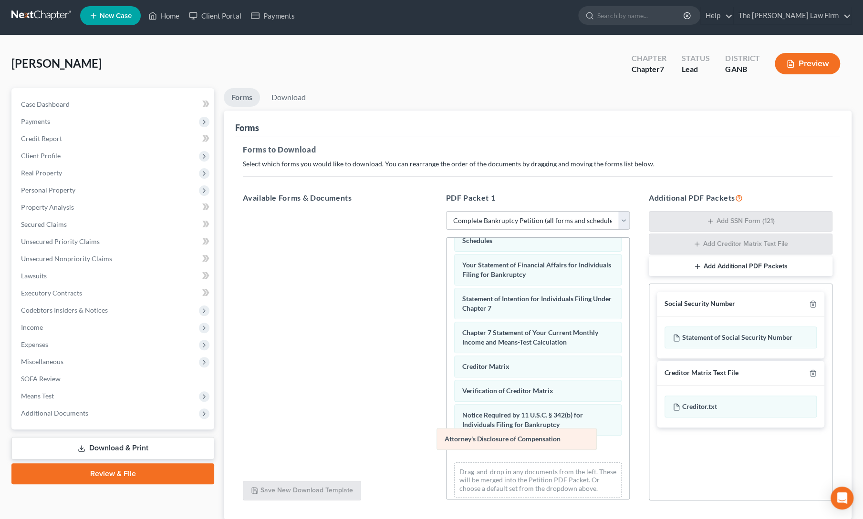
scroll to position [282, 0]
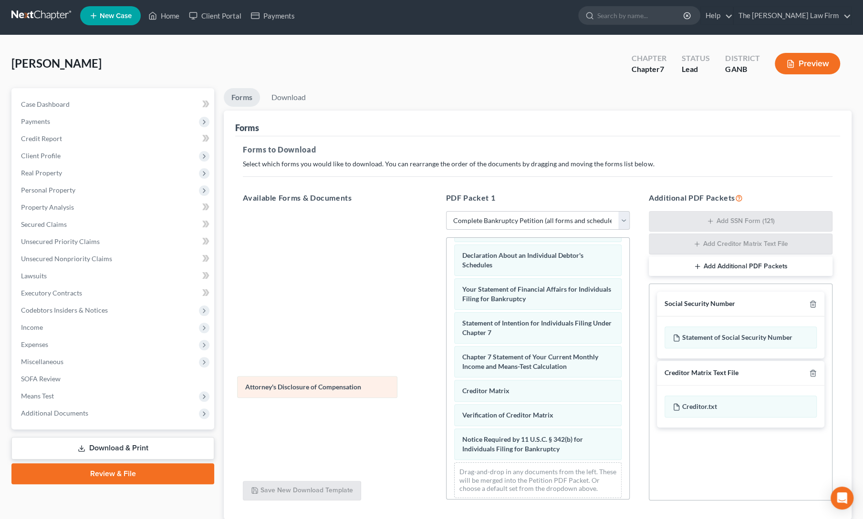
drag, startPoint x: 512, startPoint y: 443, endPoint x: 296, endPoint y: 388, distance: 223.0
click at [446, 388] on div "Attorney's Disclosure of Compensation Voluntary Petition for Individuals Filing…" at bounding box center [537, 231] width 183 height 550
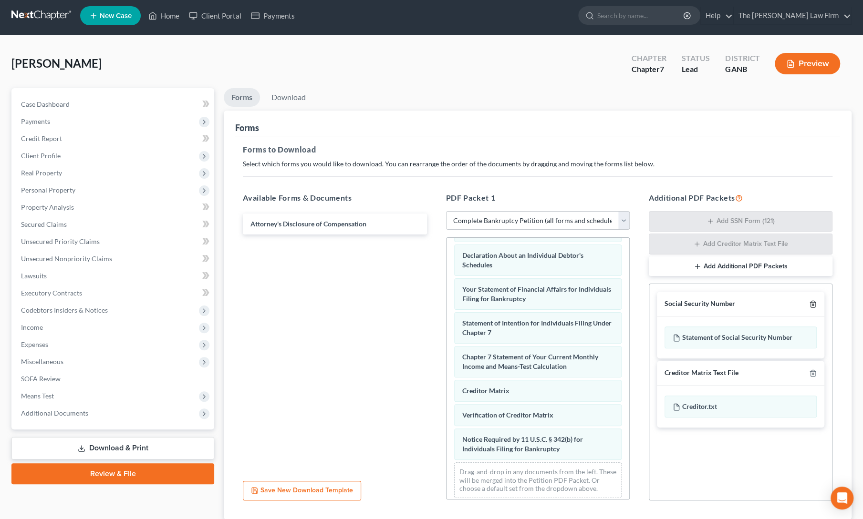
click at [814, 302] on icon "button" at bounding box center [813, 304] width 8 height 8
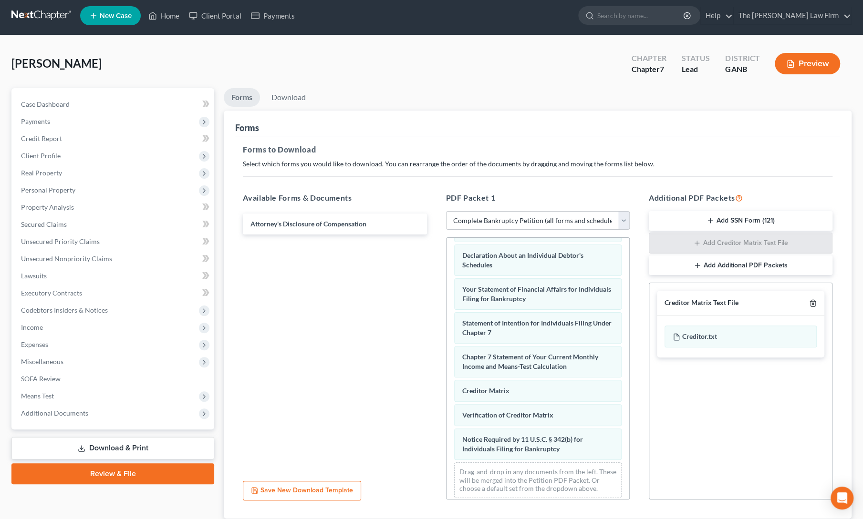
click at [814, 302] on icon "button" at bounding box center [813, 304] width 8 height 8
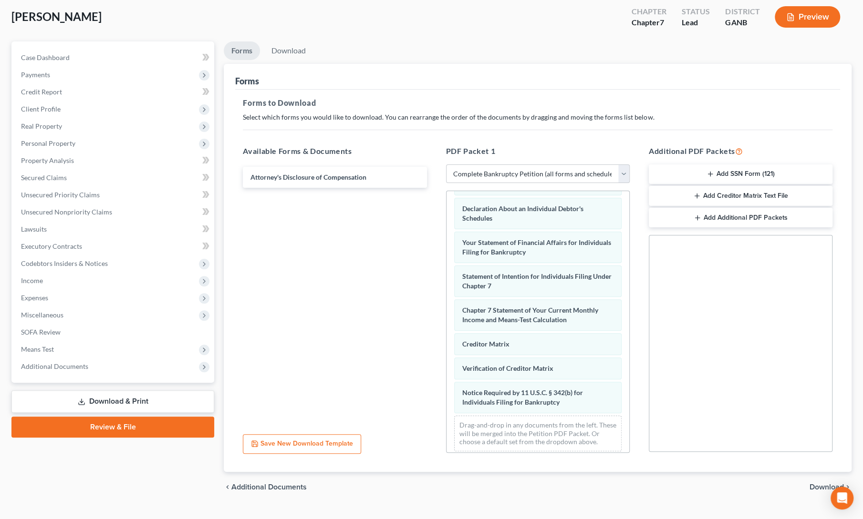
scroll to position [69, 0]
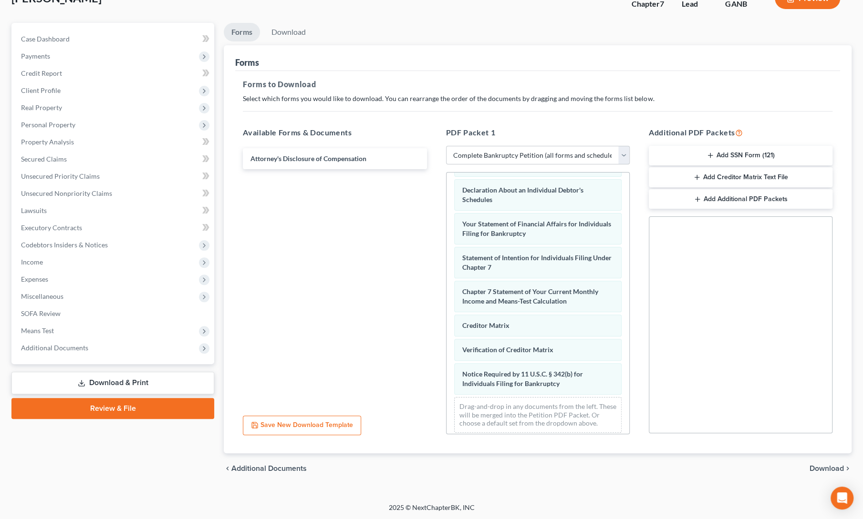
click at [821, 466] on span "Download" at bounding box center [826, 469] width 34 height 8
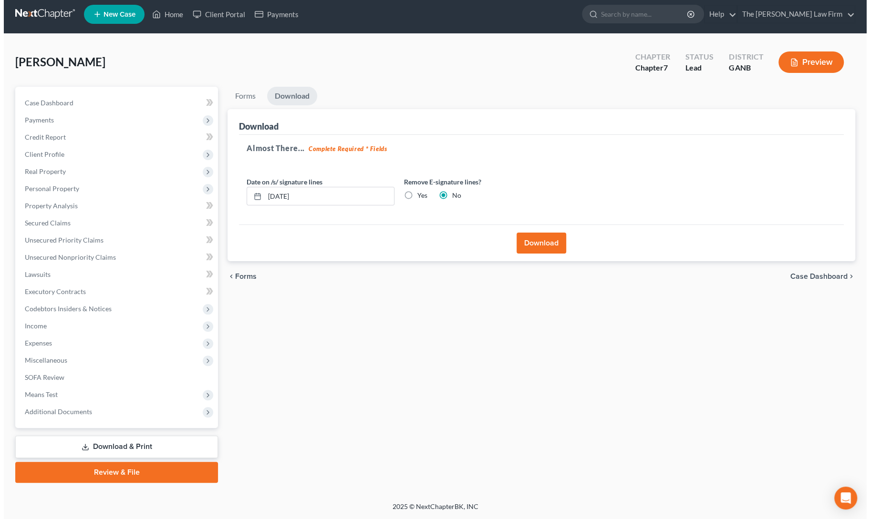
scroll to position [3, 0]
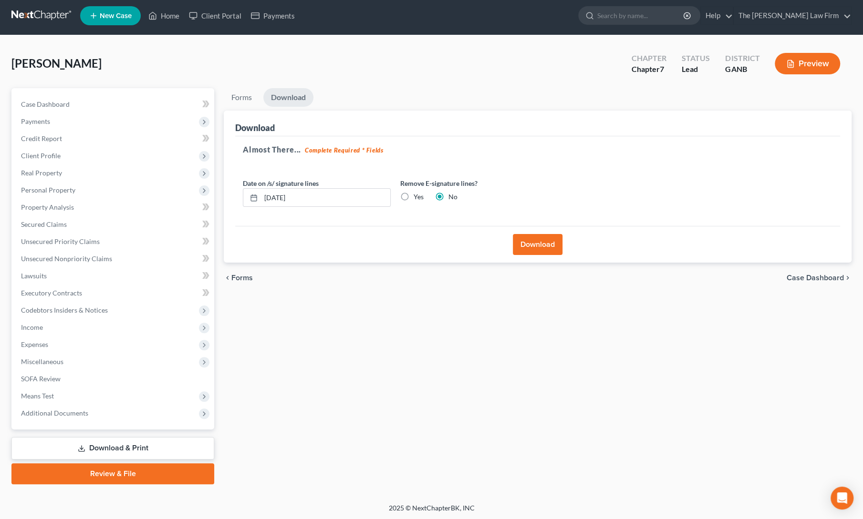
click at [537, 249] on button "Download" at bounding box center [538, 244] width 50 height 21
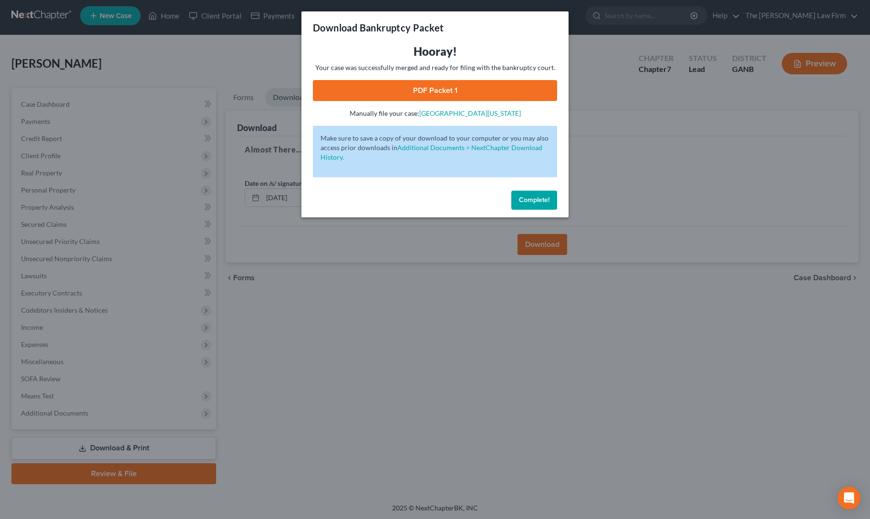
click at [441, 87] on link "PDF Packet 1" at bounding box center [435, 90] width 244 height 21
